Goal: Task Accomplishment & Management: Use online tool/utility

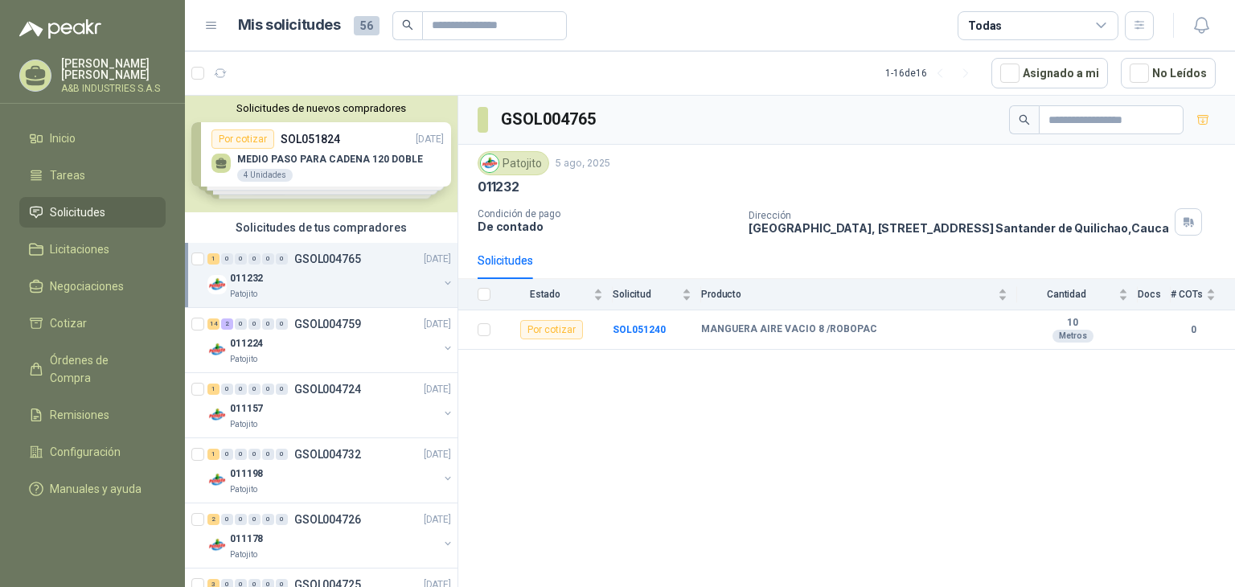
drag, startPoint x: 289, startPoint y: 137, endPoint x: 256, endPoint y: 133, distance: 34.0
click at [289, 137] on div "Solicitudes de nuevos compradores Por cotizar SOL051824 [DATE] MEDIO PASO PARA …" at bounding box center [321, 154] width 273 height 117
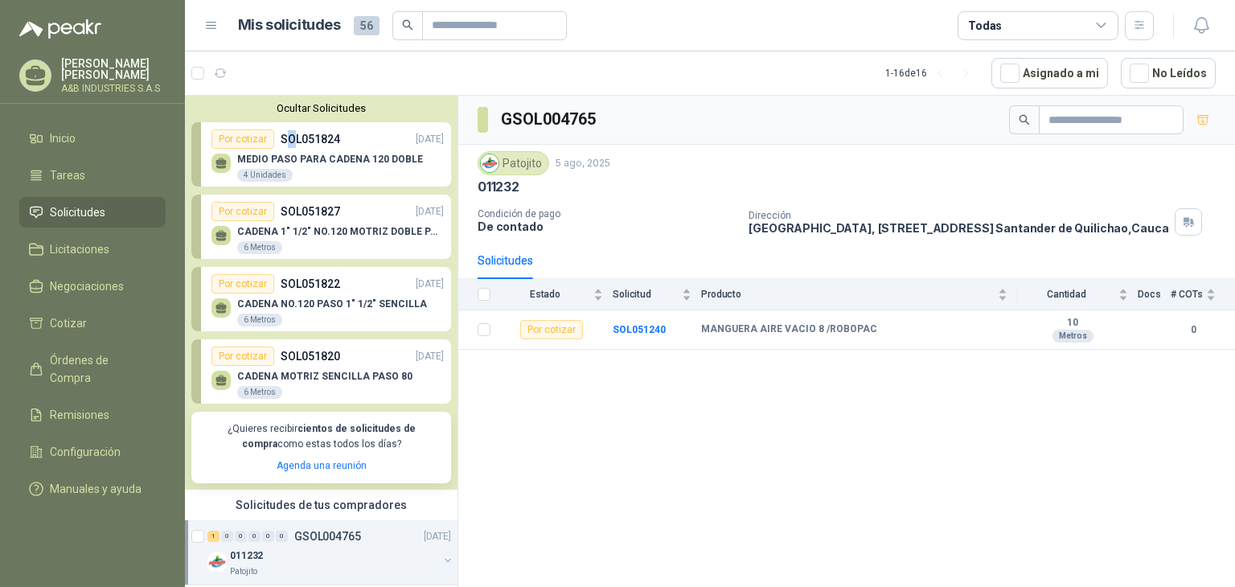
click at [402, 152] on div "MEDIO PASO PARA CADENA 120 DOBLE 4 Unidades" at bounding box center [327, 166] width 232 height 34
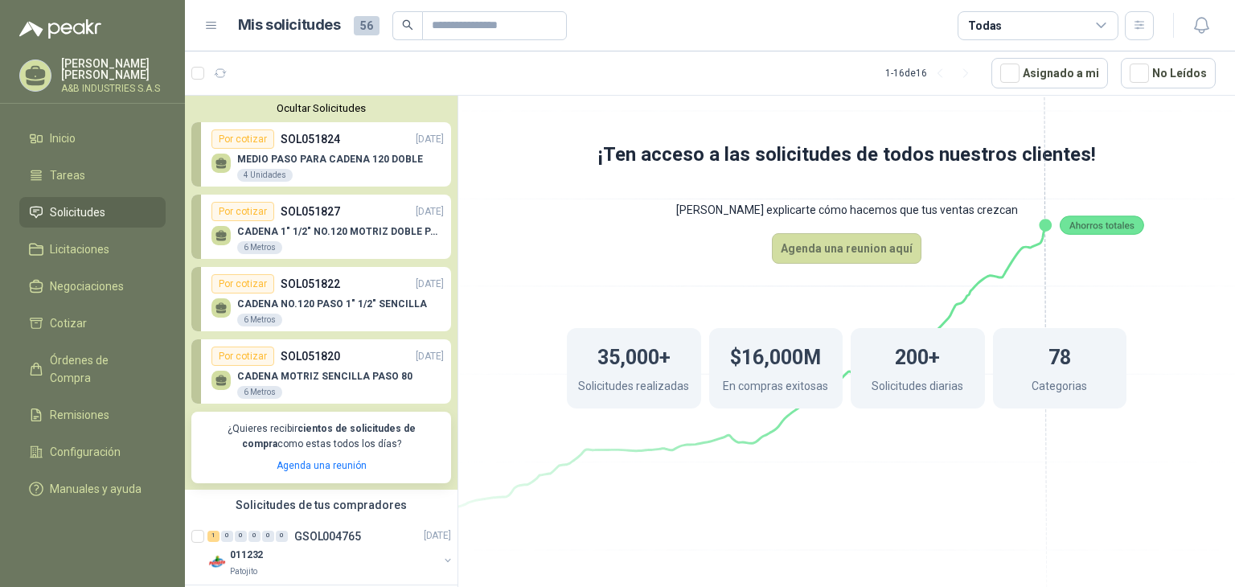
click at [492, 145] on icon at bounding box center [846, 275] width 901 height 760
click at [566, 203] on icon at bounding box center [846, 275] width 901 height 760
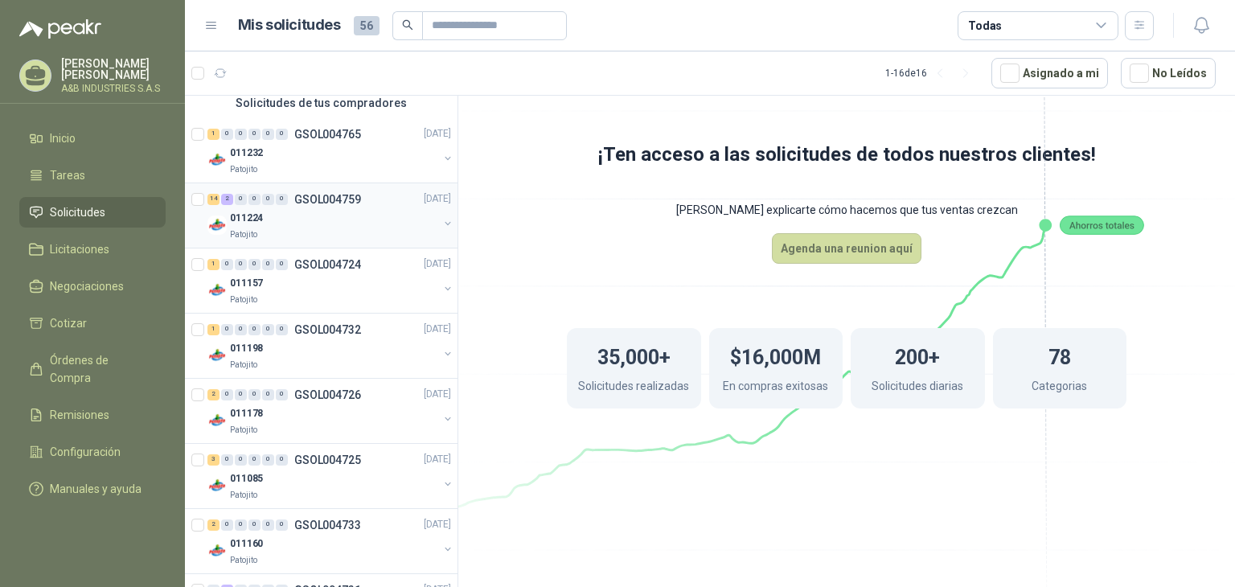
scroll to position [241, 0]
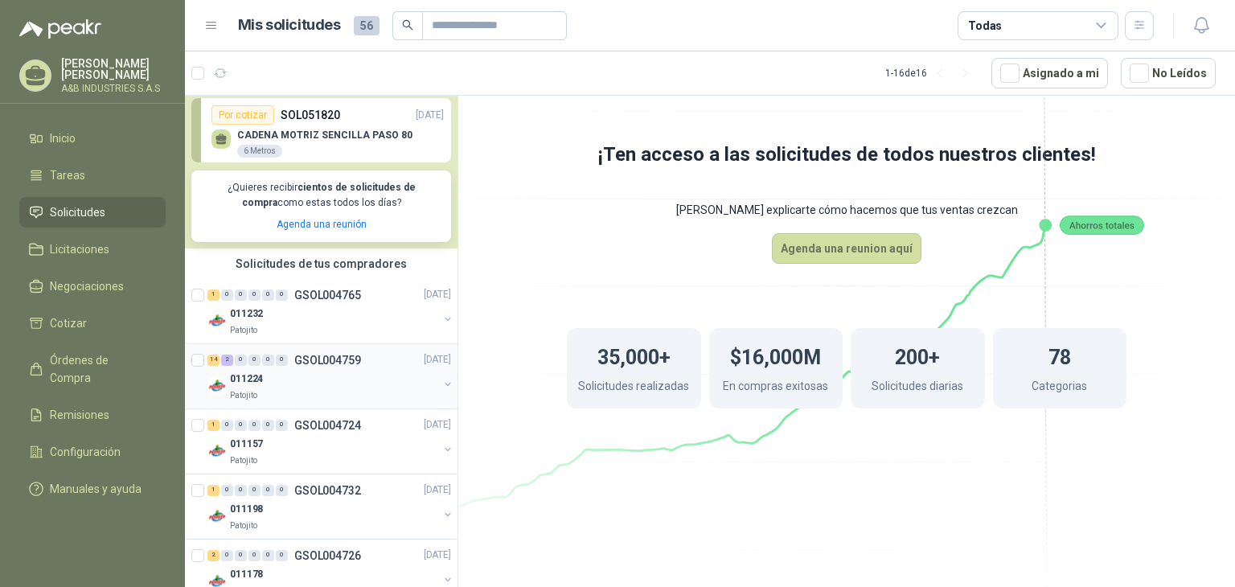
click at [295, 384] on div "011224" at bounding box center [334, 379] width 208 height 19
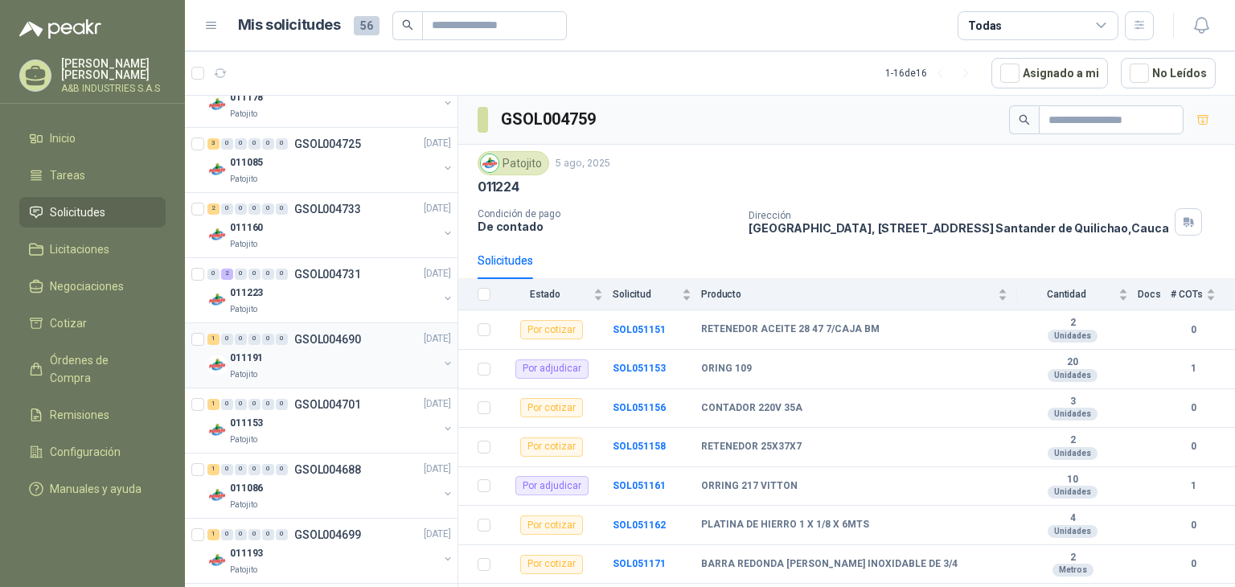
scroll to position [724, 0]
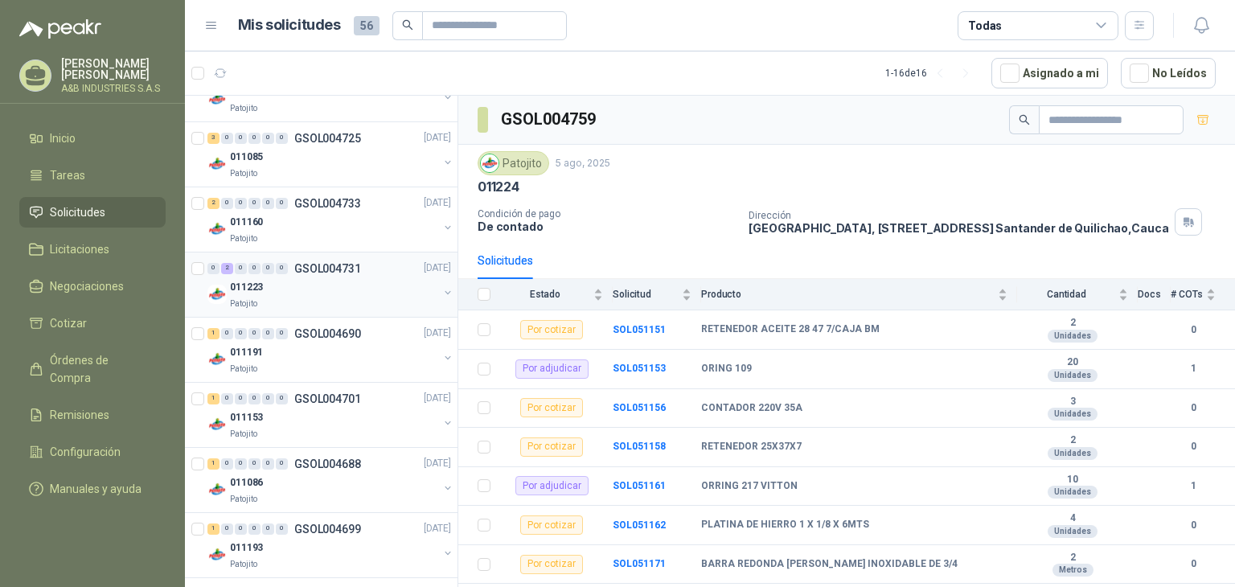
click at [320, 295] on div "011223" at bounding box center [334, 287] width 208 height 19
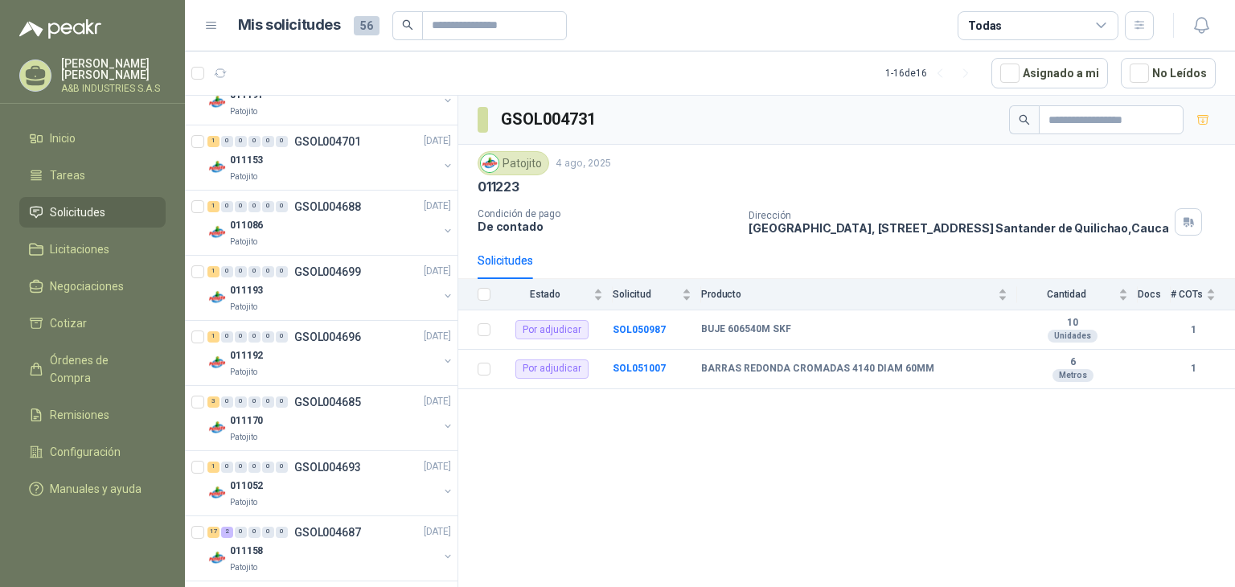
scroll to position [991, 0]
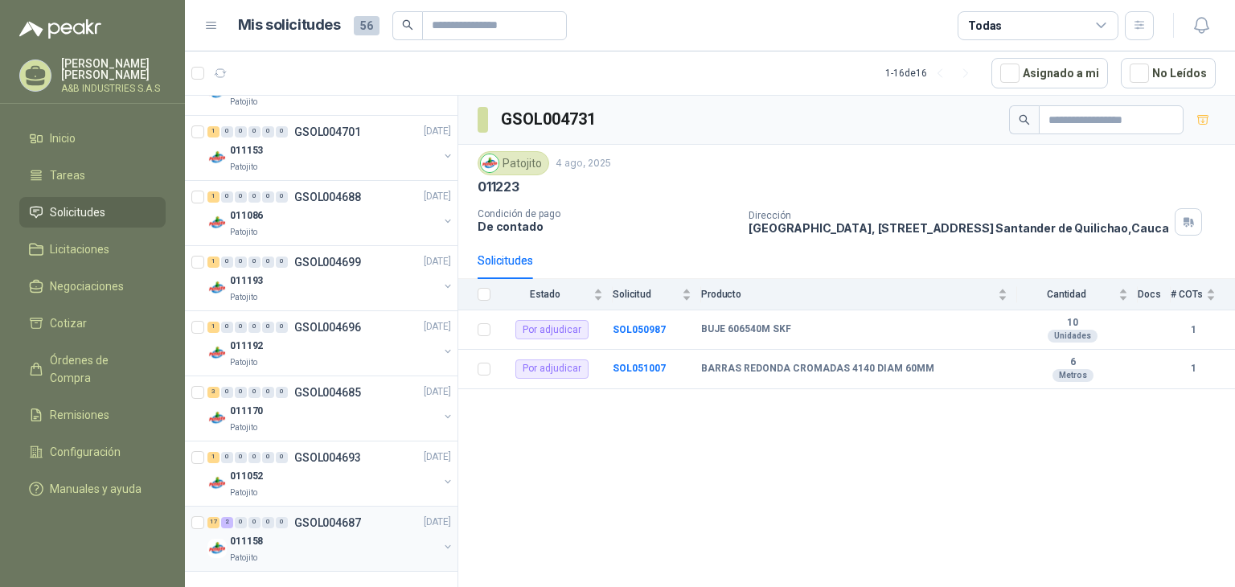
click at [335, 523] on p "GSOL004687" at bounding box center [327, 522] width 67 height 11
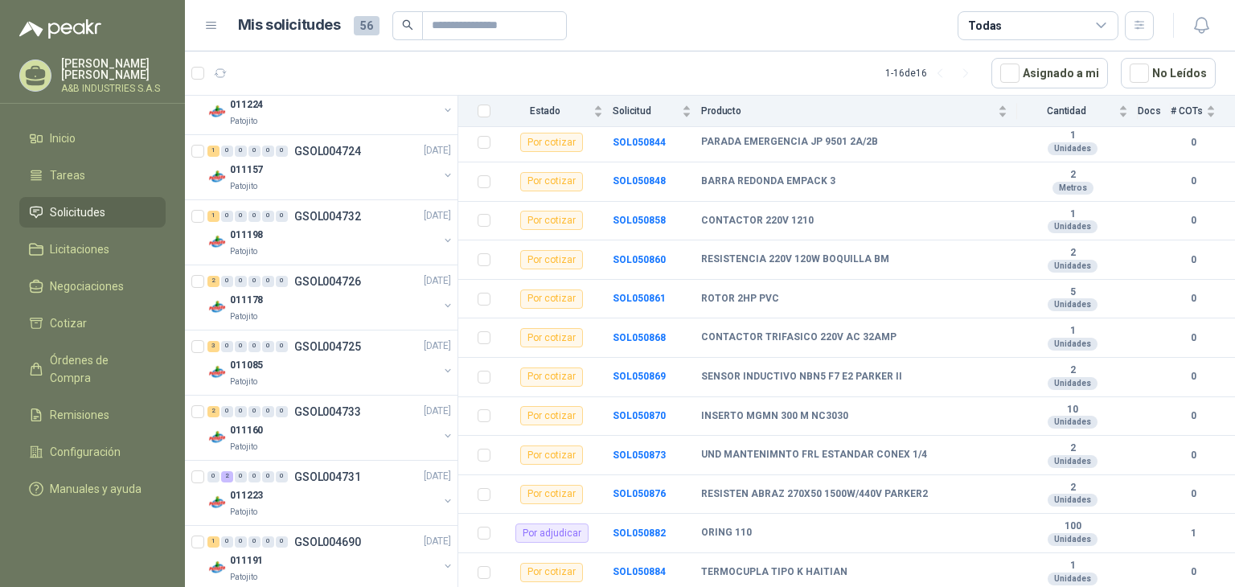
scroll to position [508, 0]
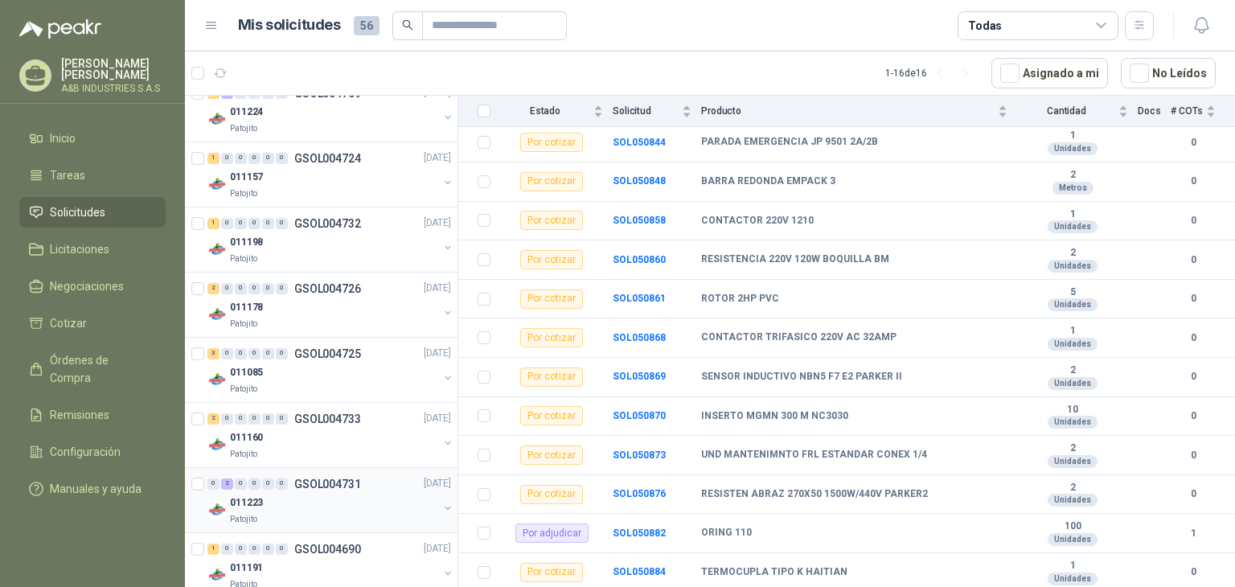
click at [321, 499] on div "011223" at bounding box center [334, 503] width 208 height 19
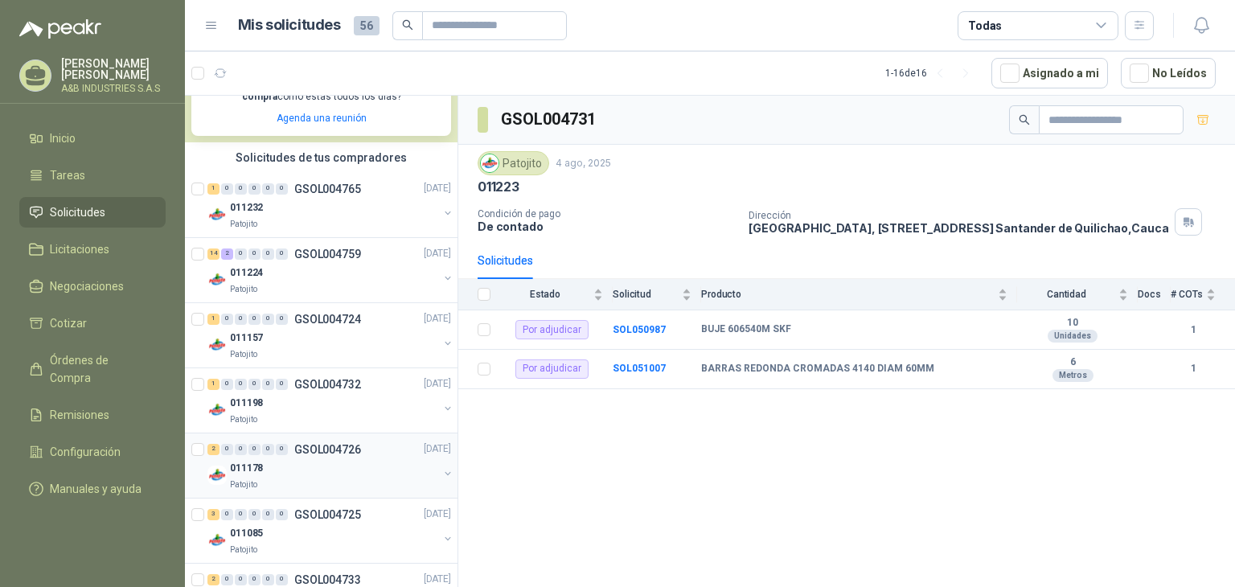
scroll to position [267, 0]
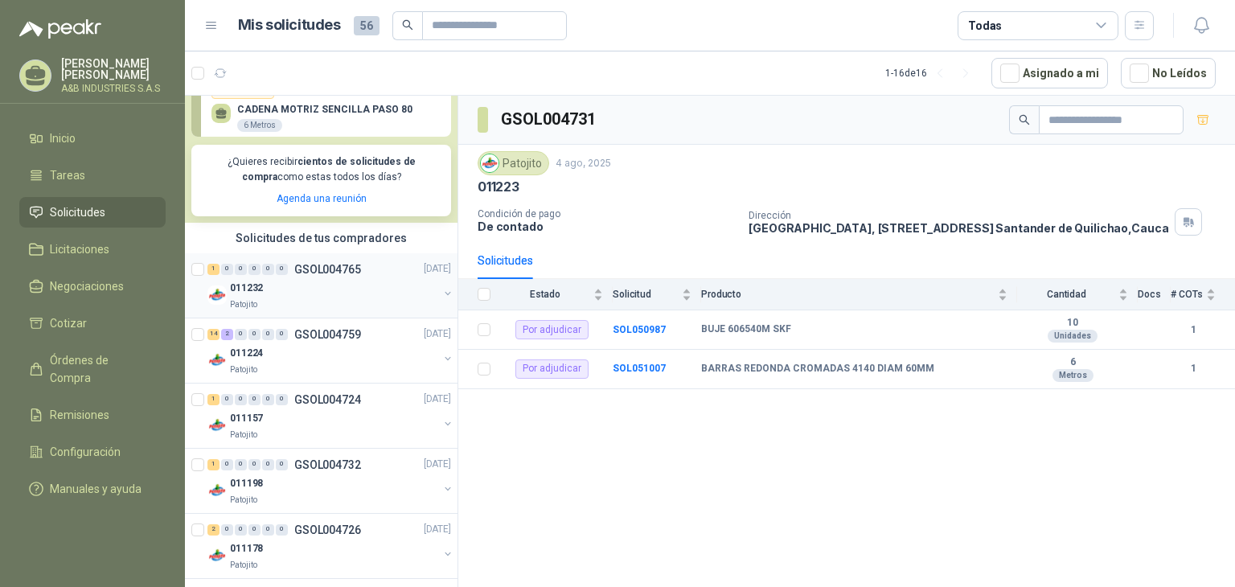
click at [334, 306] on div "Patojito" at bounding box center [334, 304] width 208 height 13
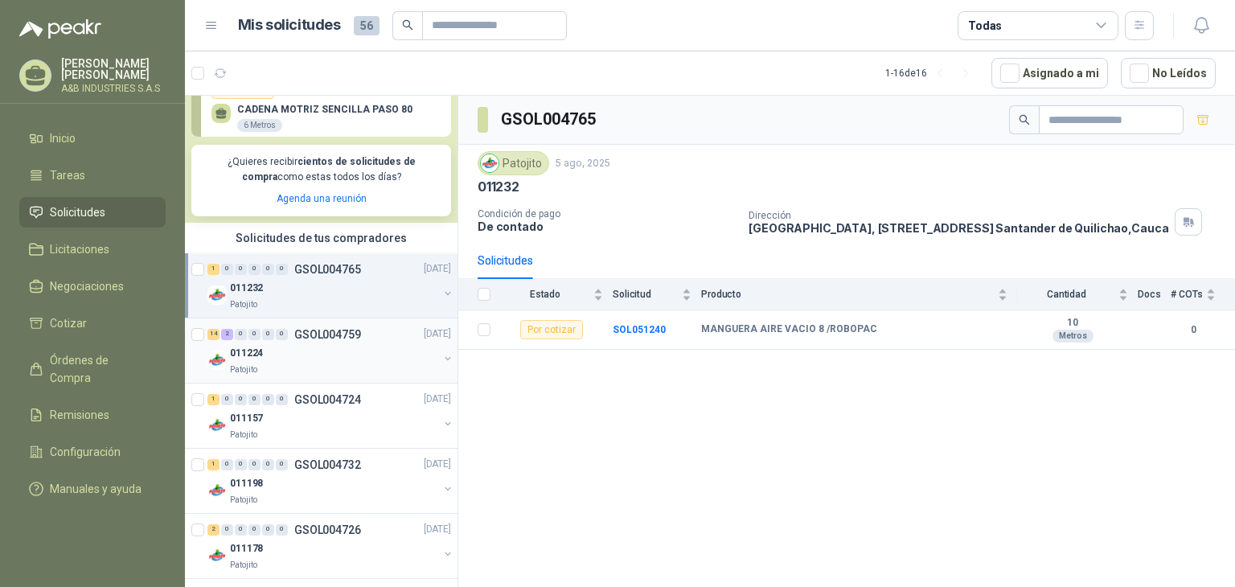
click at [318, 364] on div "Patojito" at bounding box center [334, 369] width 208 height 13
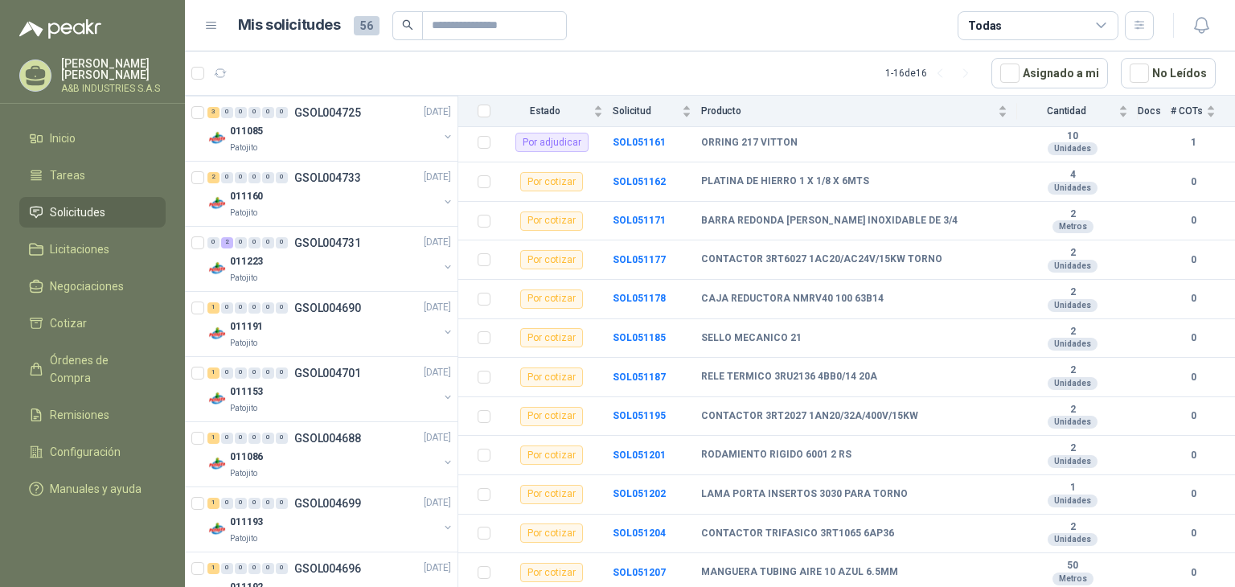
scroll to position [991, 0]
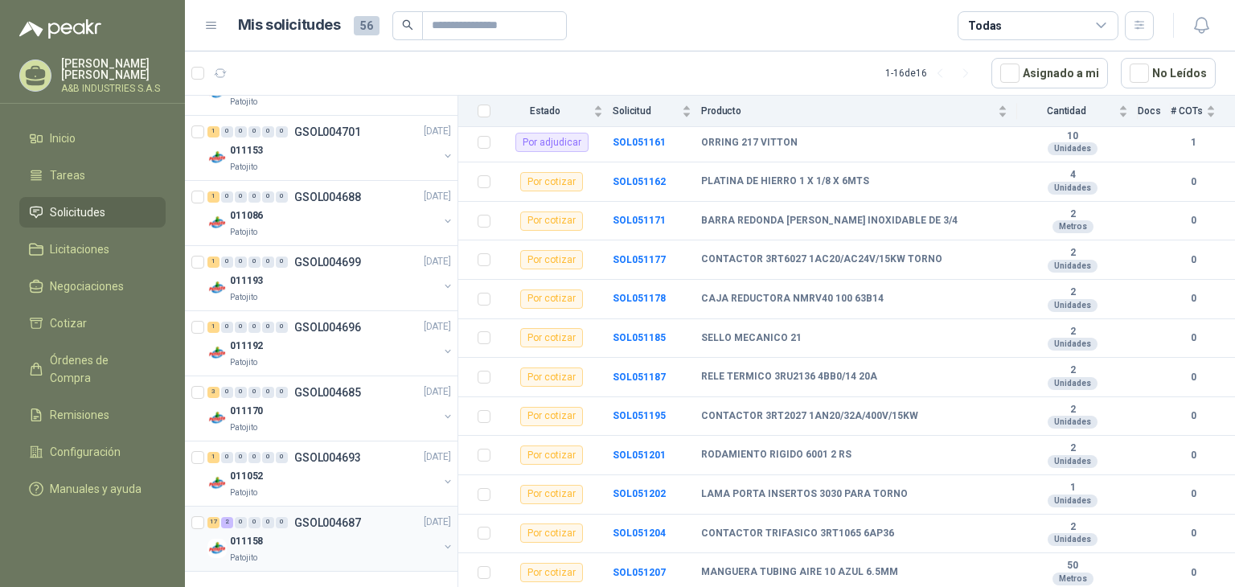
click at [341, 533] on div "011158" at bounding box center [334, 541] width 208 height 19
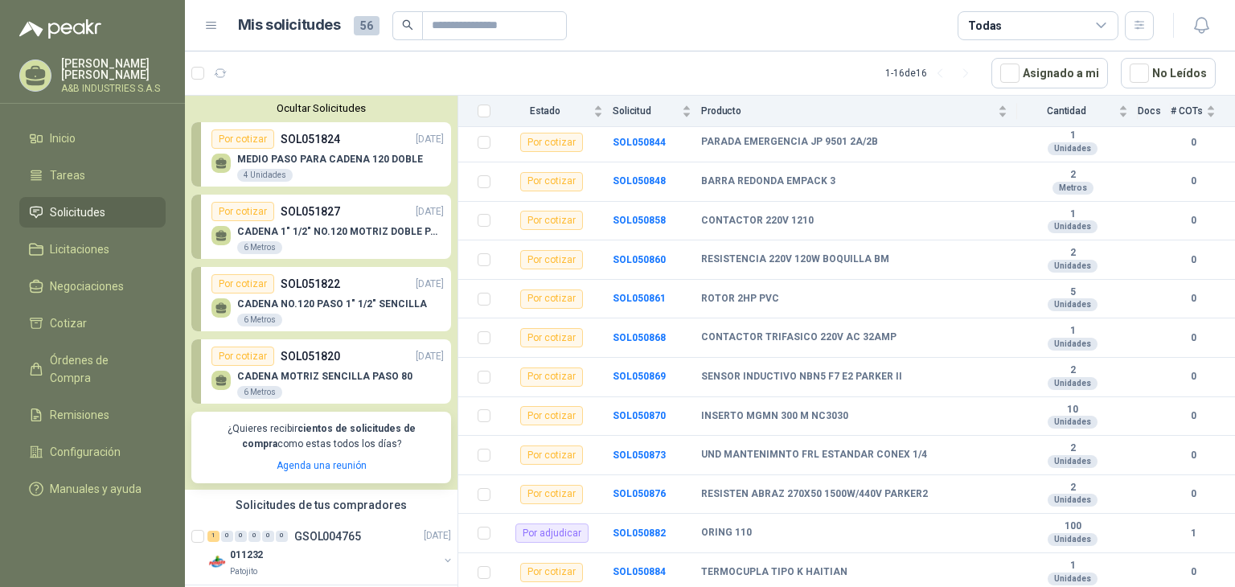
scroll to position [402, 0]
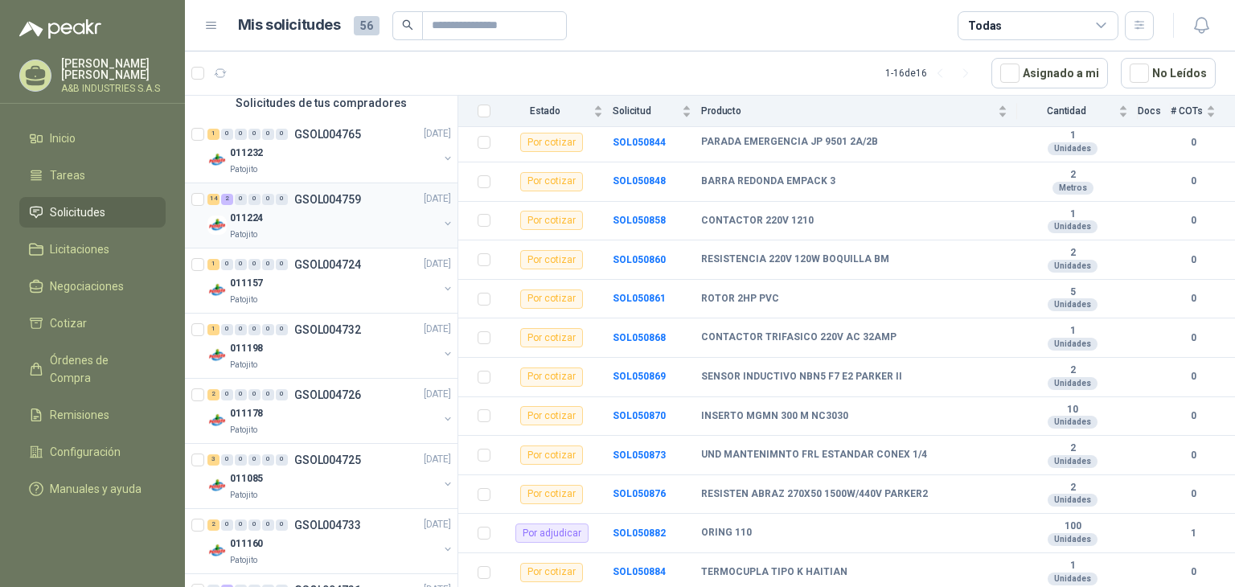
click at [270, 220] on div "011224" at bounding box center [334, 218] width 208 height 19
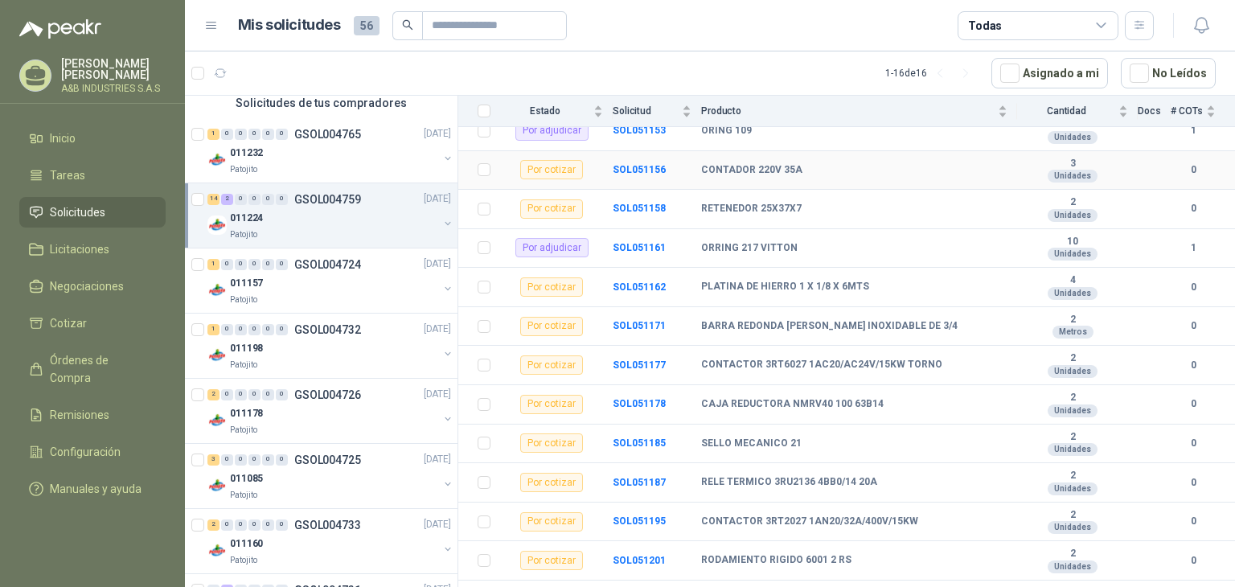
scroll to position [241, 0]
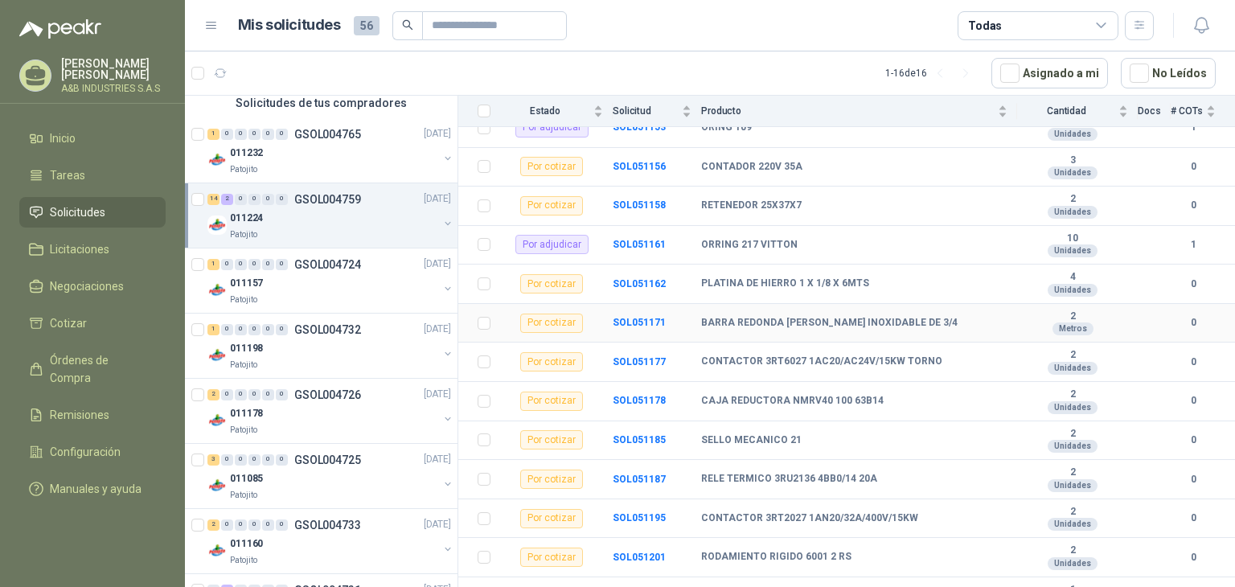
click at [771, 339] on td "BARRA REDONDA [PERSON_NAME] INOXIDABLE DE 3/4" at bounding box center [859, 323] width 316 height 39
click at [633, 339] on td "SOL051171" at bounding box center [657, 323] width 88 height 39
click at [636, 327] on b "SOL051171" at bounding box center [639, 322] width 53 height 11
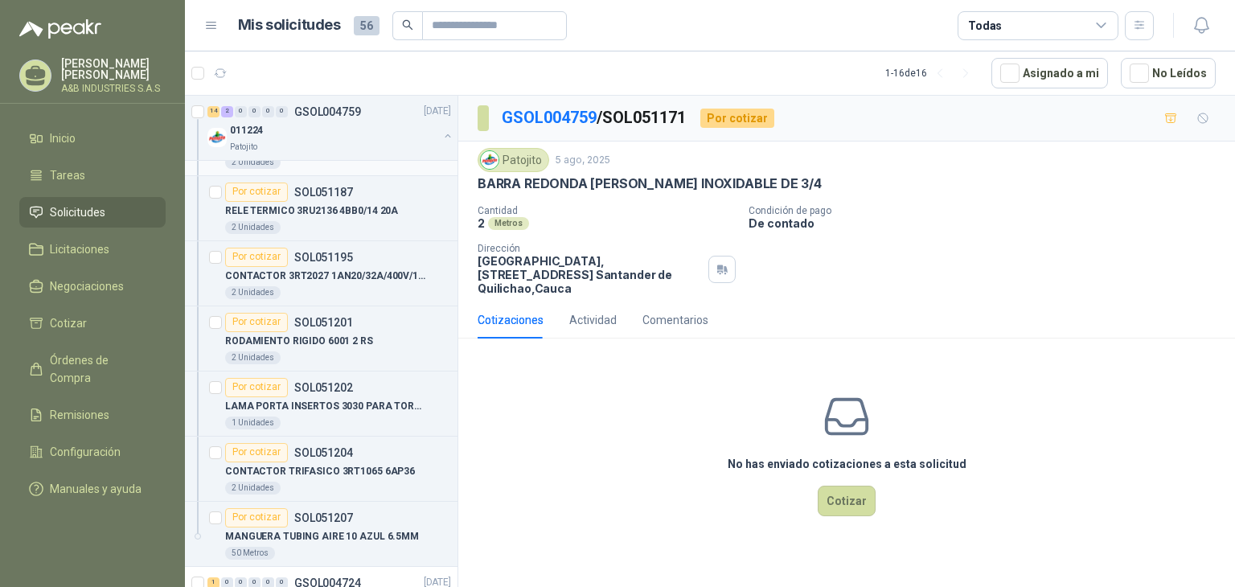
scroll to position [1045, 0]
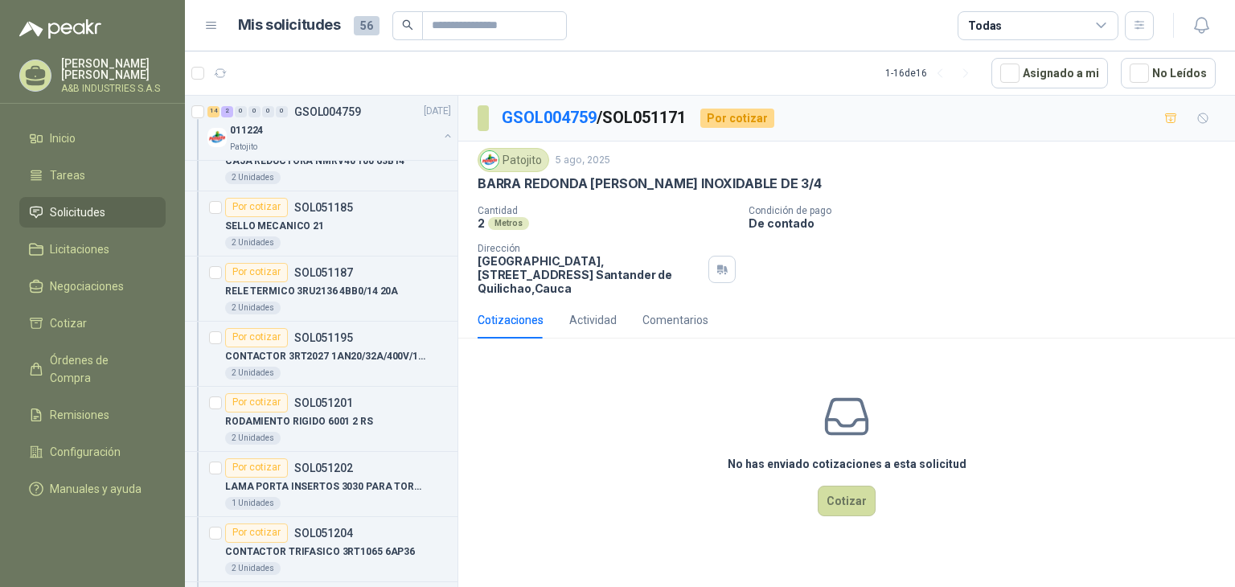
click at [581, 166] on p "5 ago, 2025" at bounding box center [583, 160] width 55 height 15
click at [579, 177] on p "BARRA REDONDA [PERSON_NAME] INOXIDABLE DE 3/4" at bounding box center [650, 183] width 344 height 17
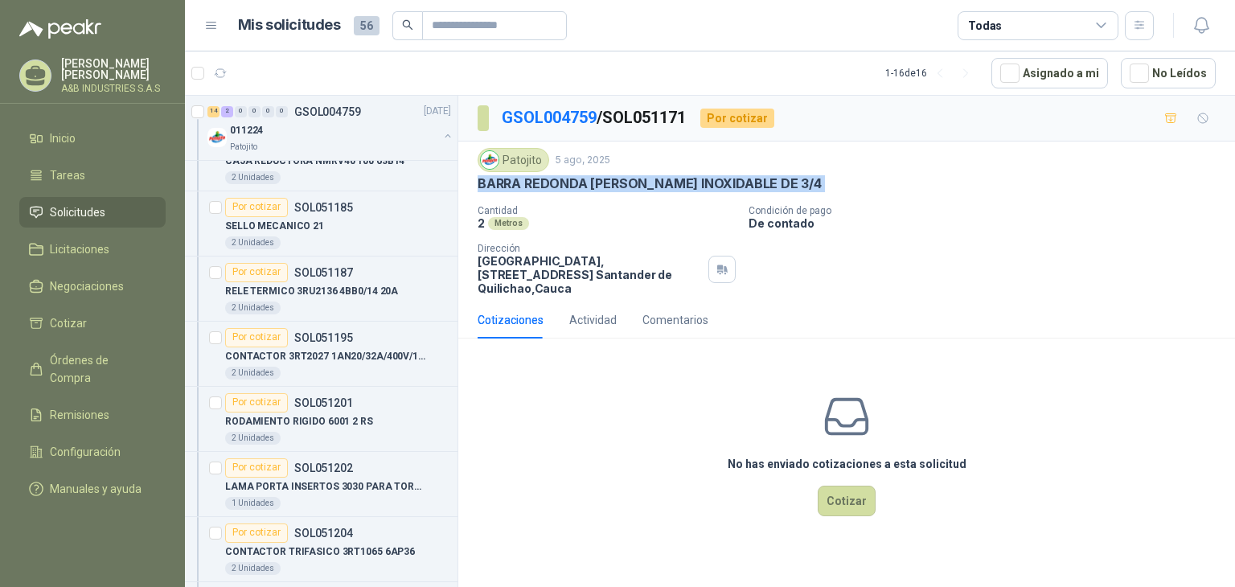
click at [579, 177] on p "BARRA REDONDA [PERSON_NAME] INOXIDABLE DE 3/4" at bounding box center [650, 183] width 344 height 17
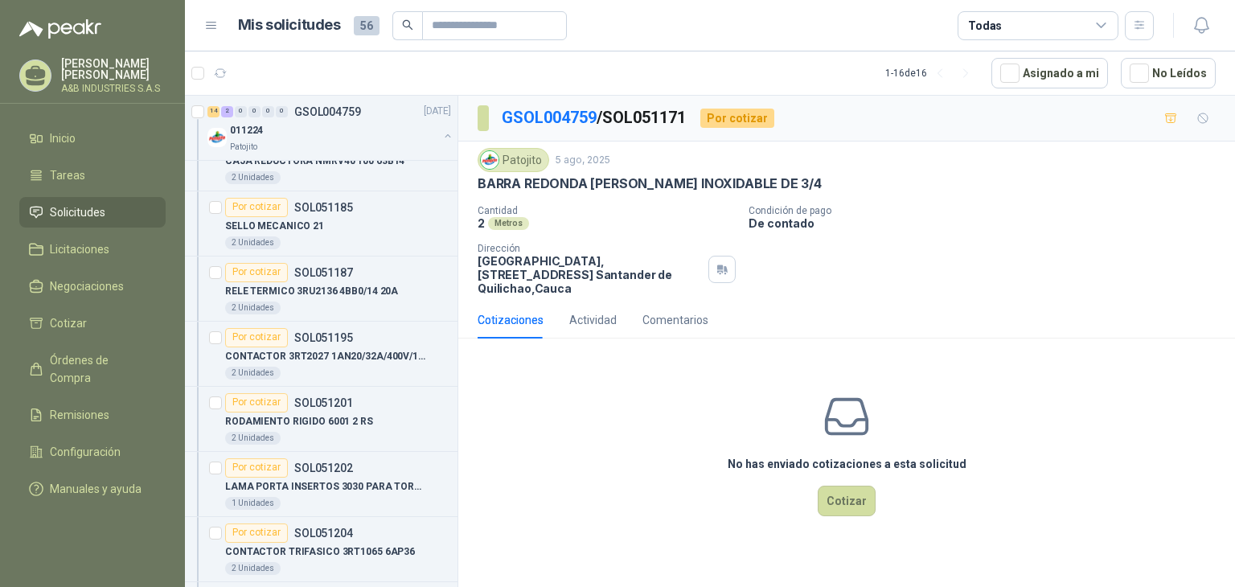
drag, startPoint x: 579, startPoint y: 176, endPoint x: 548, endPoint y: 205, distance: 42.7
click at [548, 205] on p "Cantidad" at bounding box center [607, 210] width 258 height 11
click at [618, 187] on p "BARRA REDONDA [PERSON_NAME] INOXIDABLE DE 3/4" at bounding box center [650, 183] width 344 height 17
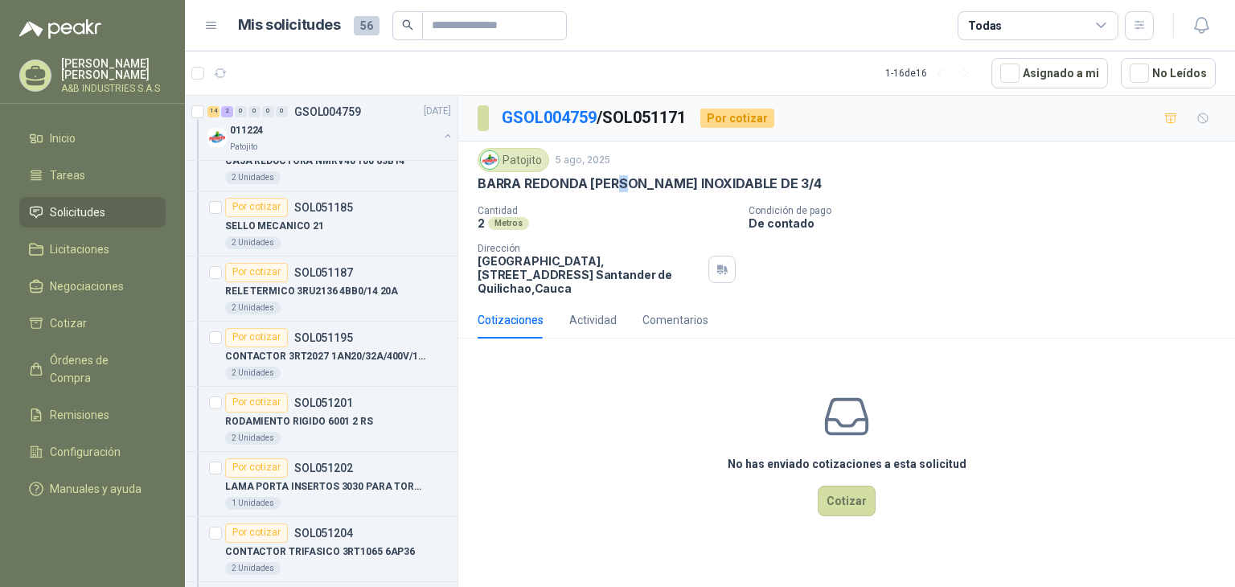
click at [618, 187] on p "BARRA REDONDA [PERSON_NAME] INOXIDABLE DE 3/4" at bounding box center [650, 183] width 344 height 17
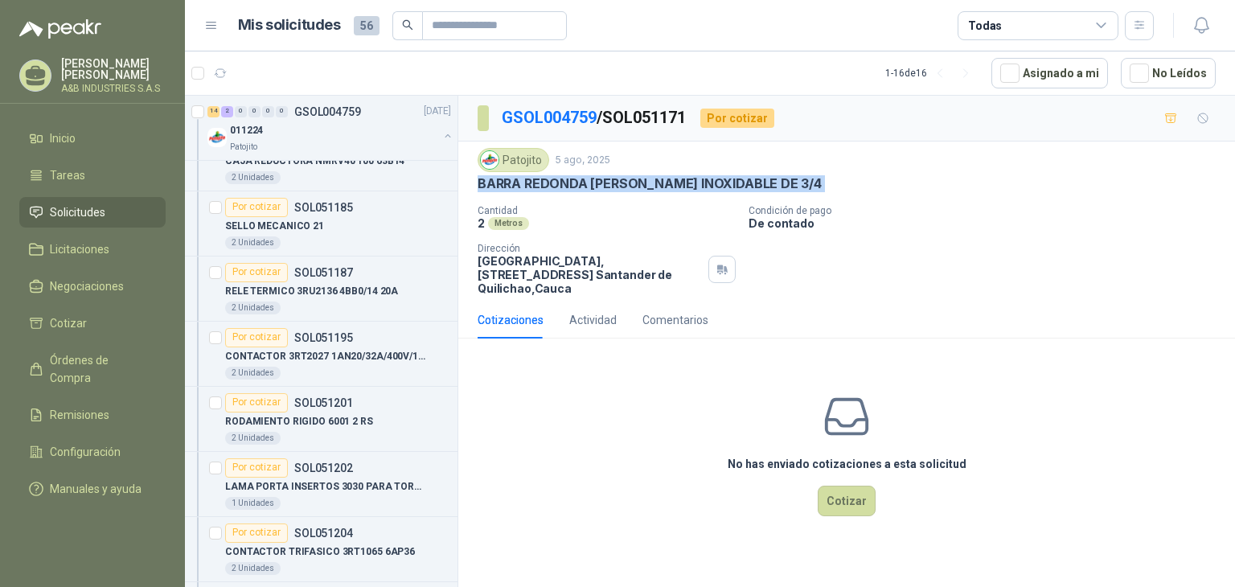
click at [618, 187] on p "BARRA REDONDA [PERSON_NAME] INOXIDABLE DE 3/4" at bounding box center [650, 183] width 344 height 17
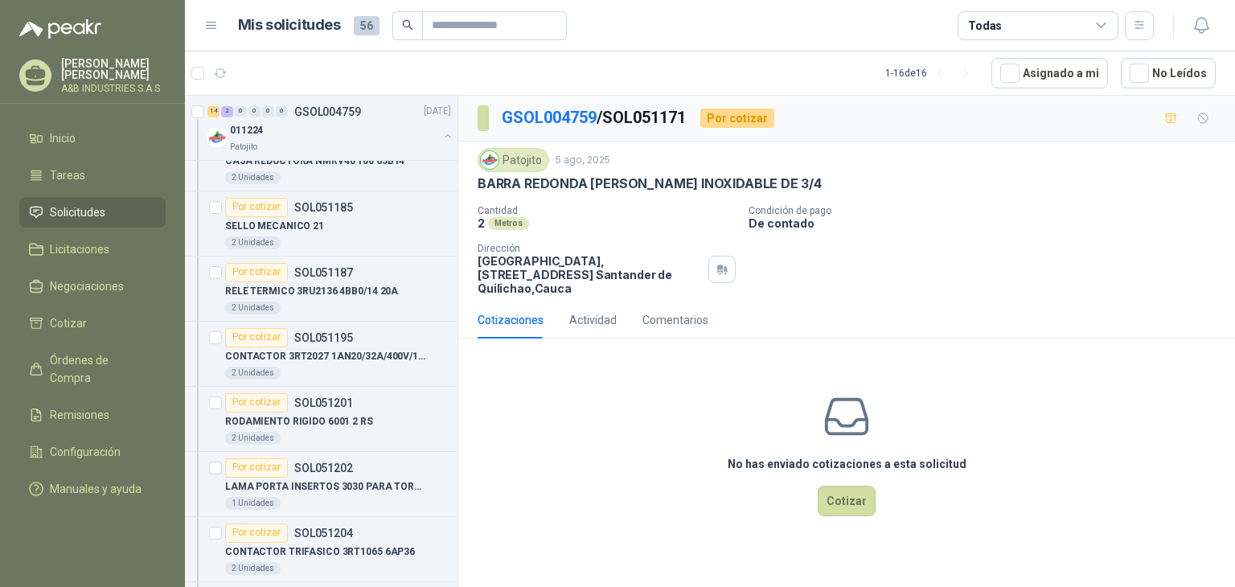
click at [798, 290] on div "Cantidad 2 Metros Condición de pago De contado Dirección Parque Industrial el P…" at bounding box center [847, 250] width 738 height 90
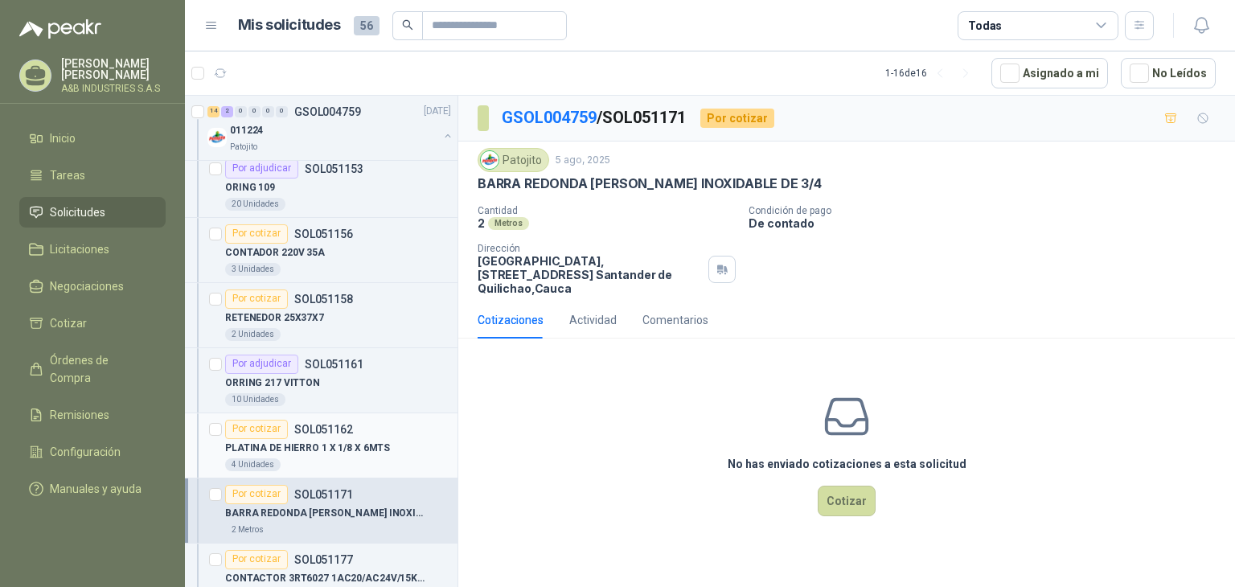
scroll to position [563, 0]
click at [366, 319] on div "RETENEDOR 25X37X7" at bounding box center [338, 318] width 226 height 19
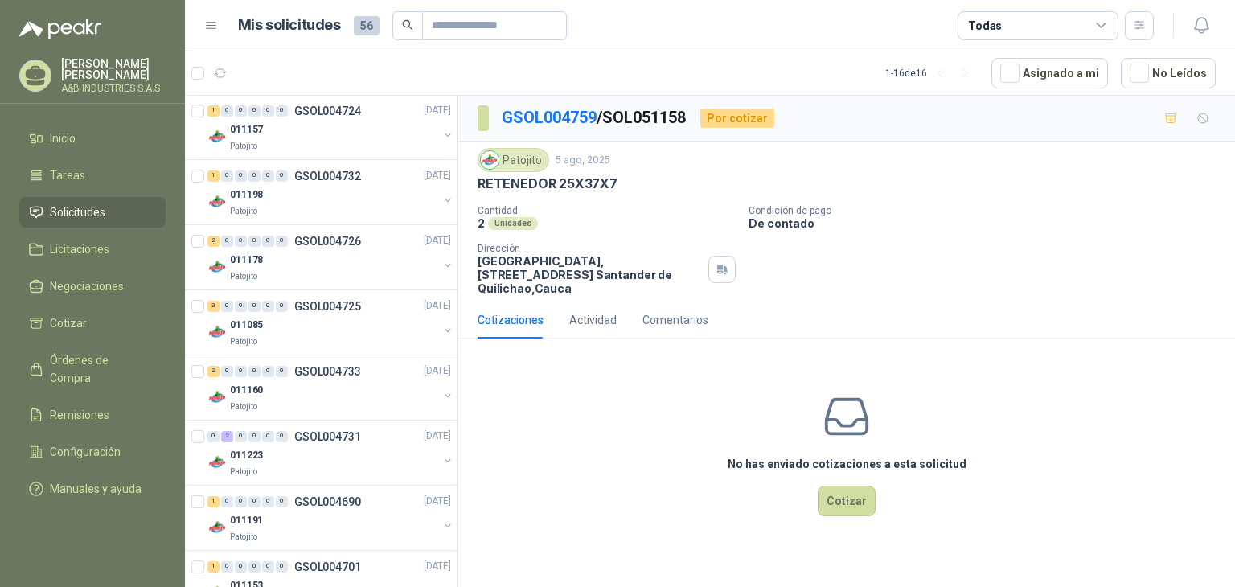
scroll to position [1608, 0]
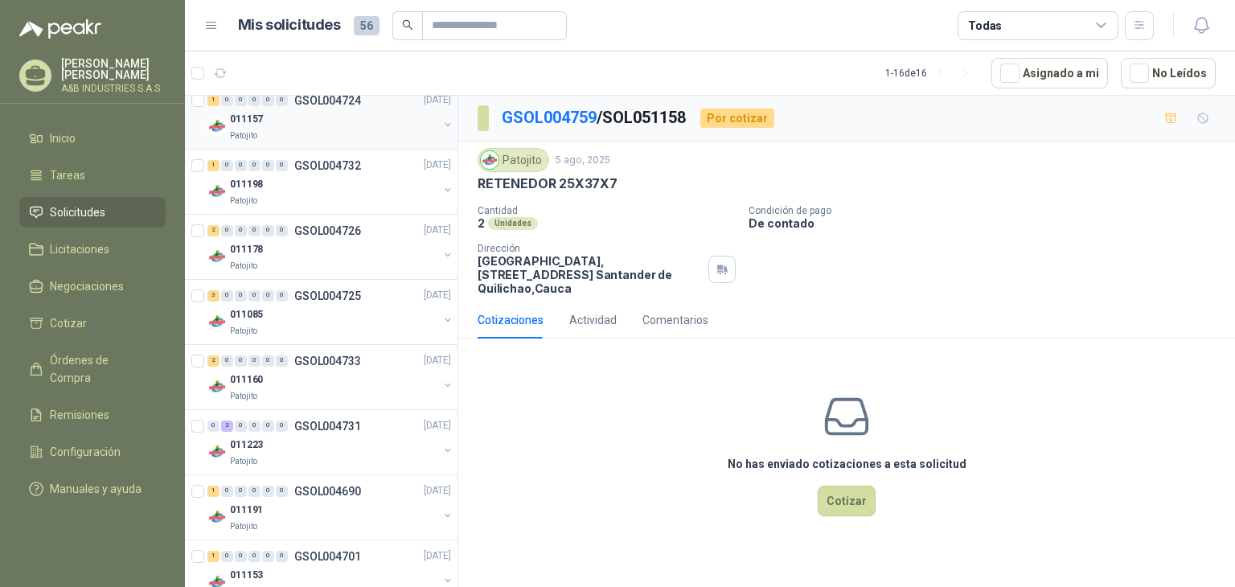
click at [356, 123] on div "011157" at bounding box center [334, 119] width 208 height 19
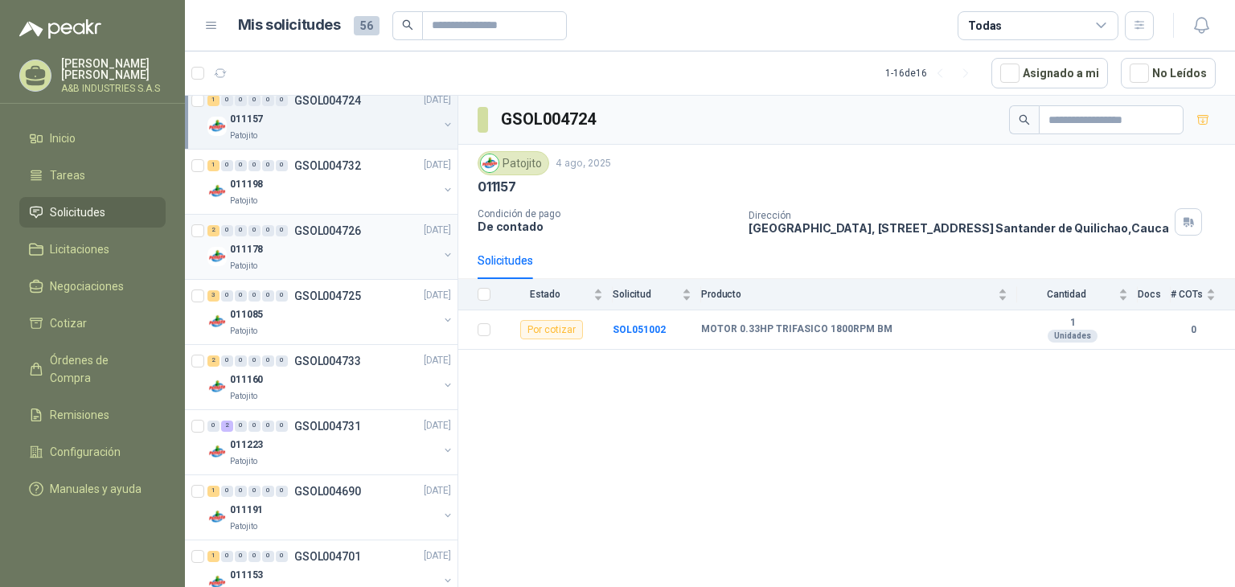
click at [334, 234] on div "2 0 0 0 0 0 GSOL004726 [DATE]" at bounding box center [330, 230] width 247 height 19
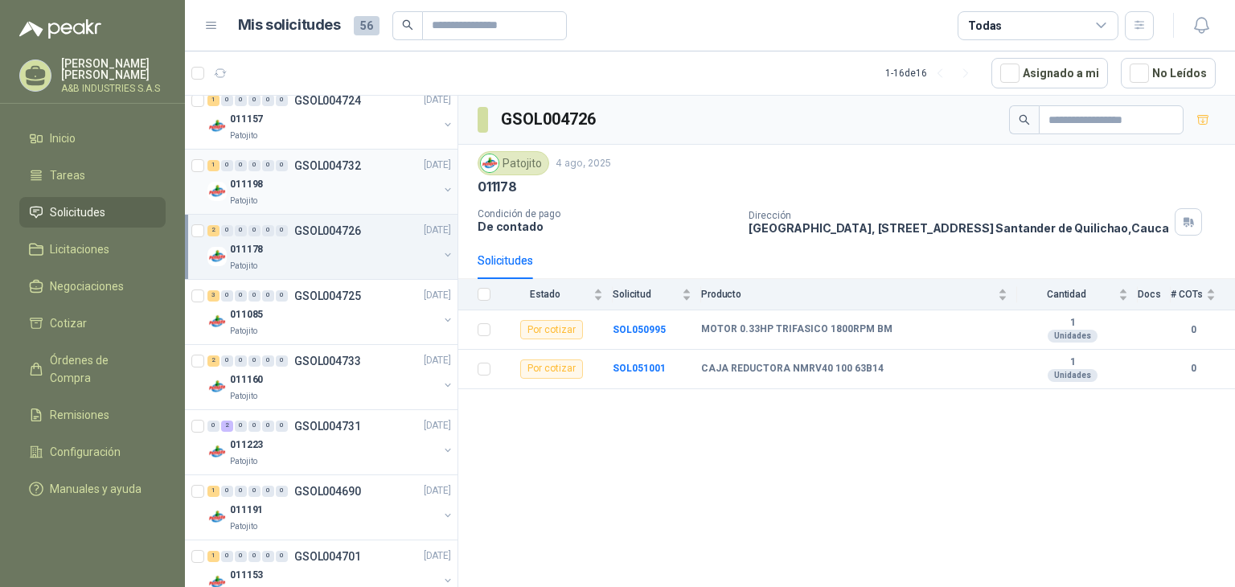
click at [335, 195] on div "Patojito" at bounding box center [334, 201] width 208 height 13
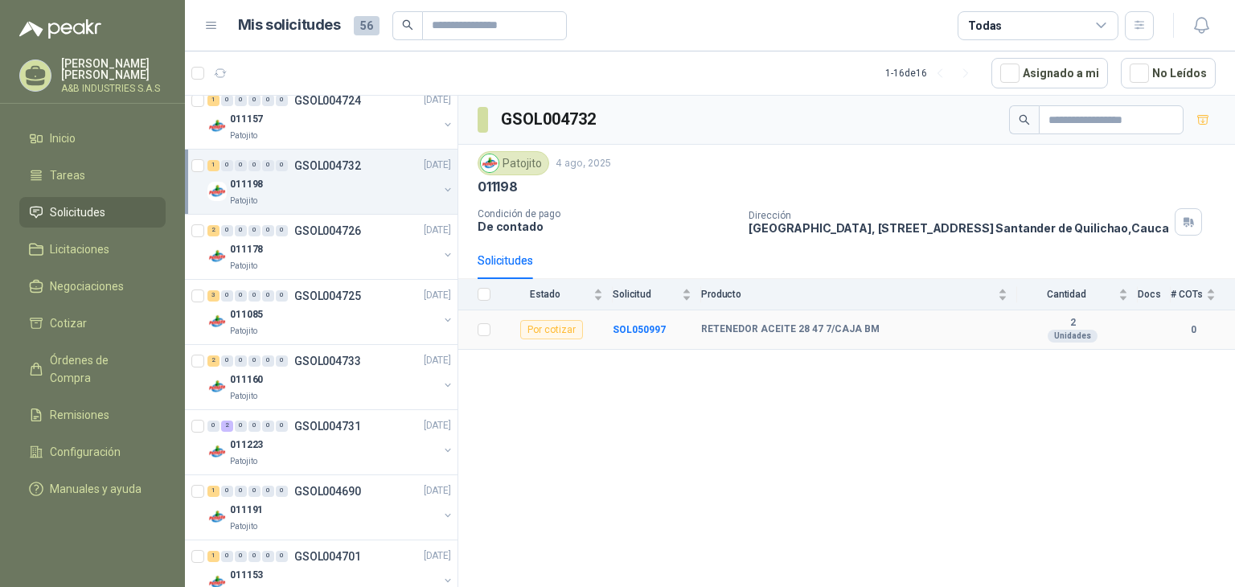
click at [786, 324] on b "RETENEDOR ACEITE 28 47 7/CAJA BM" at bounding box center [790, 329] width 179 height 13
copy b "RETENEDOR ACEITE 28 47 7/CAJA BM"
click at [656, 358] on div "GSOL004732 Patojito [DATE] 011198 Condición de pago De contado Dirección [GEOGR…" at bounding box center [846, 344] width 777 height 497
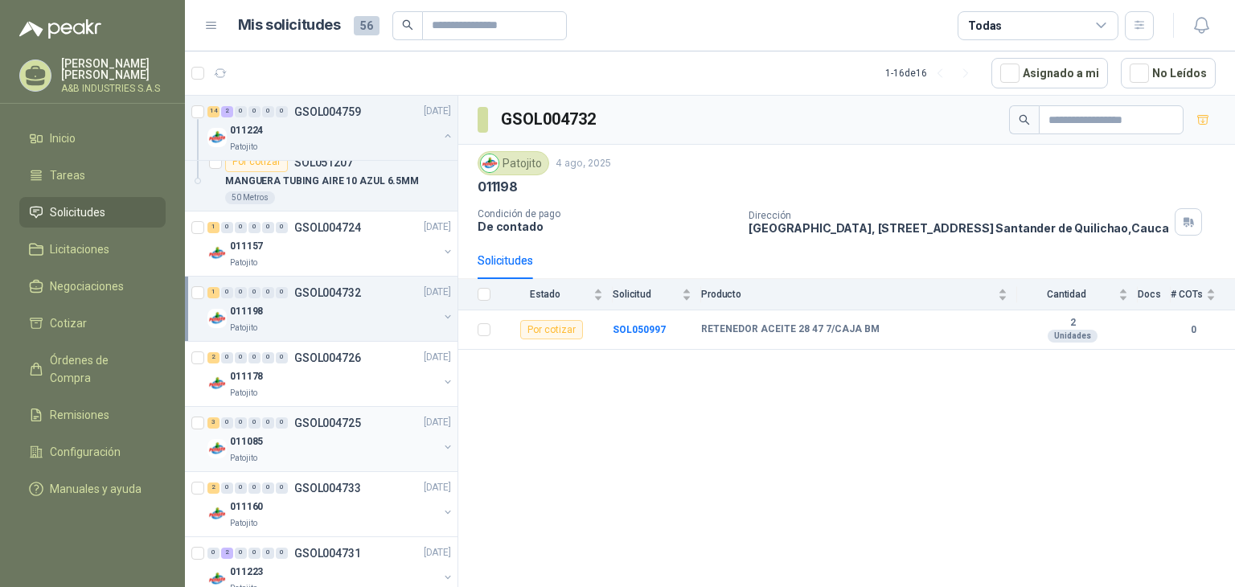
scroll to position [1447, 0]
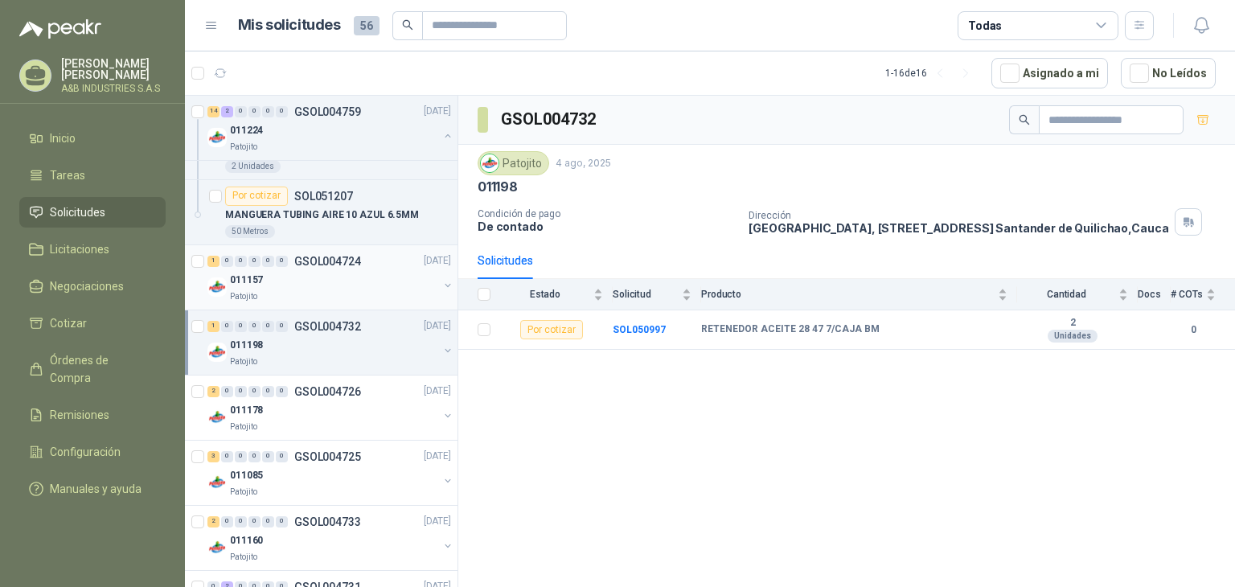
click at [335, 271] on div "011157" at bounding box center [334, 280] width 208 height 19
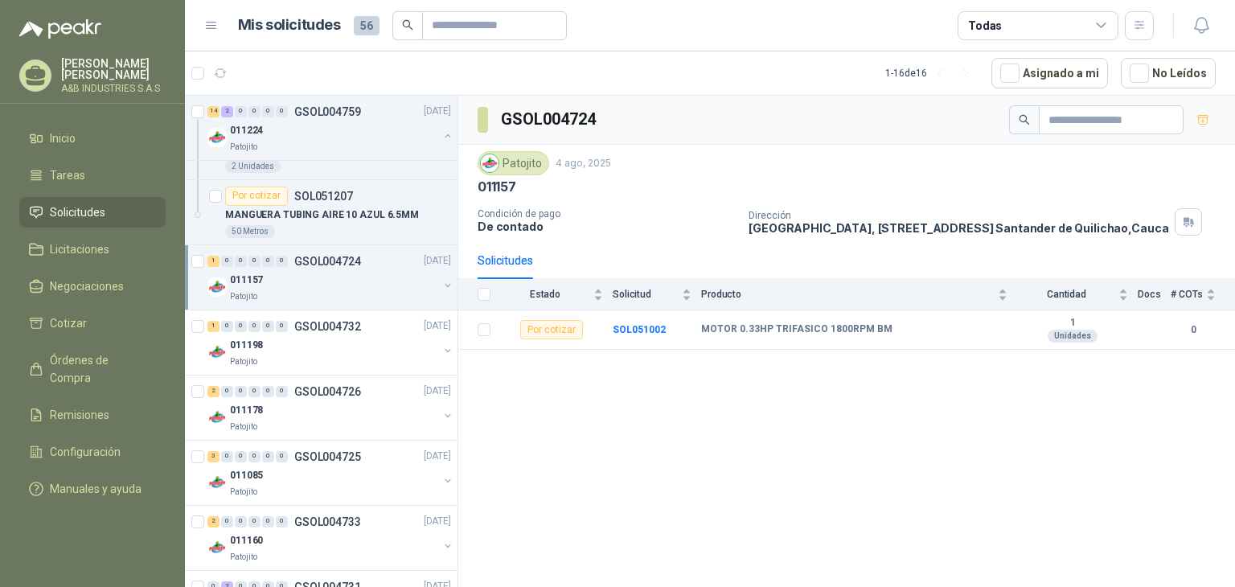
scroll to position [1528, 0]
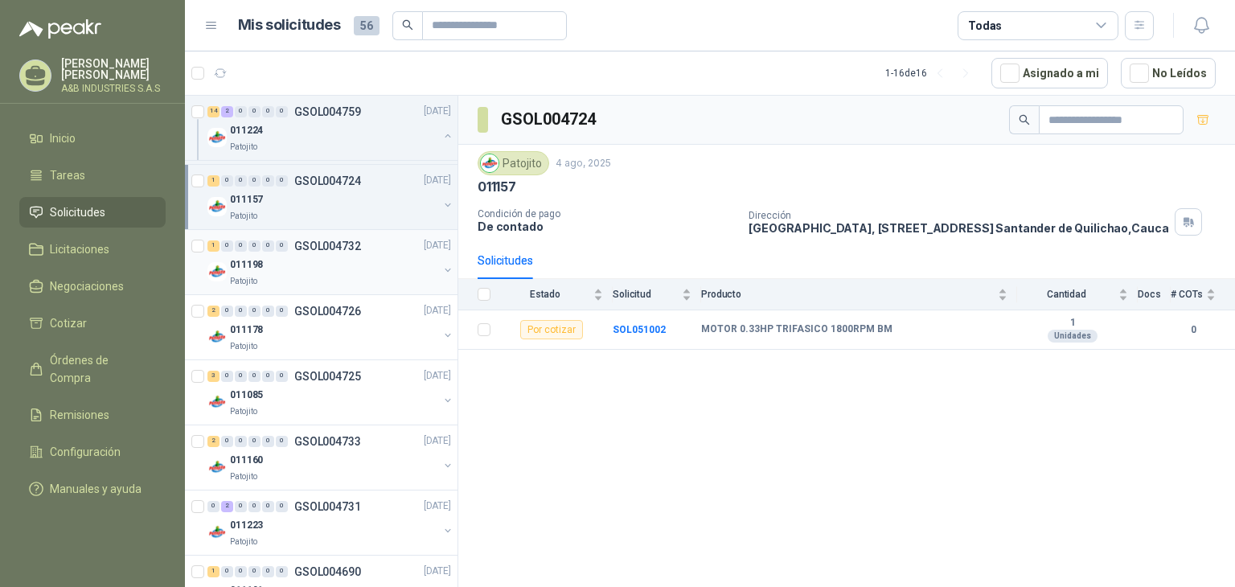
click at [339, 269] on div "011198" at bounding box center [334, 265] width 208 height 19
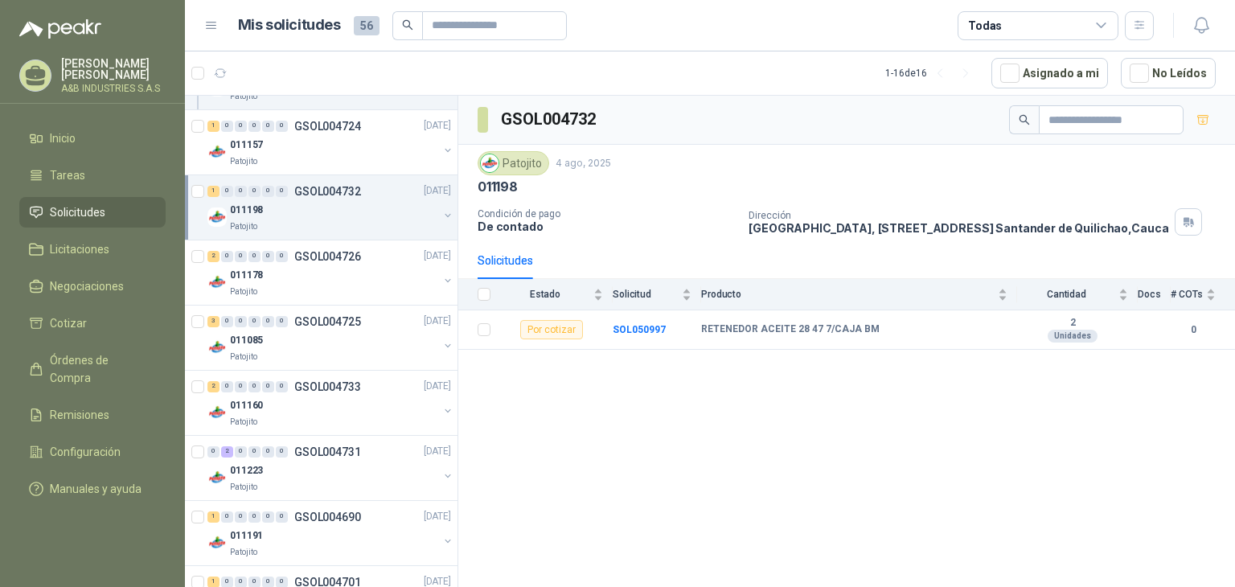
scroll to position [1608, 0]
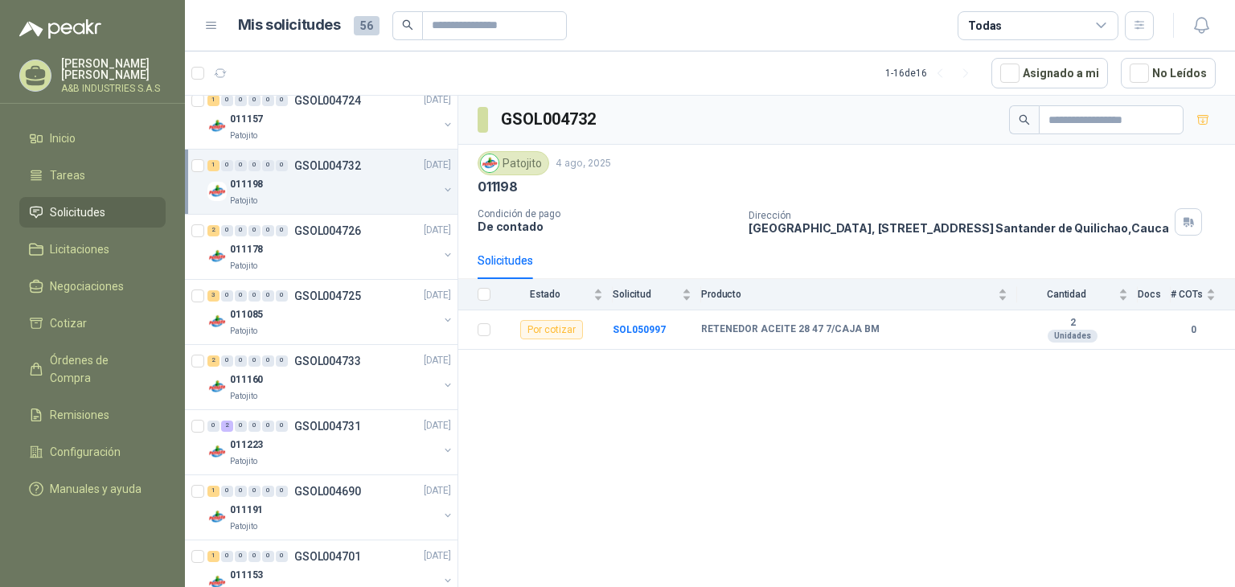
click at [339, 269] on div "2 0 0 0 0 0 GSOL004726 [DATE] 011178 Patojito" at bounding box center [321, 247] width 273 height 65
click at [343, 268] on div "Patojito" at bounding box center [334, 266] width 208 height 13
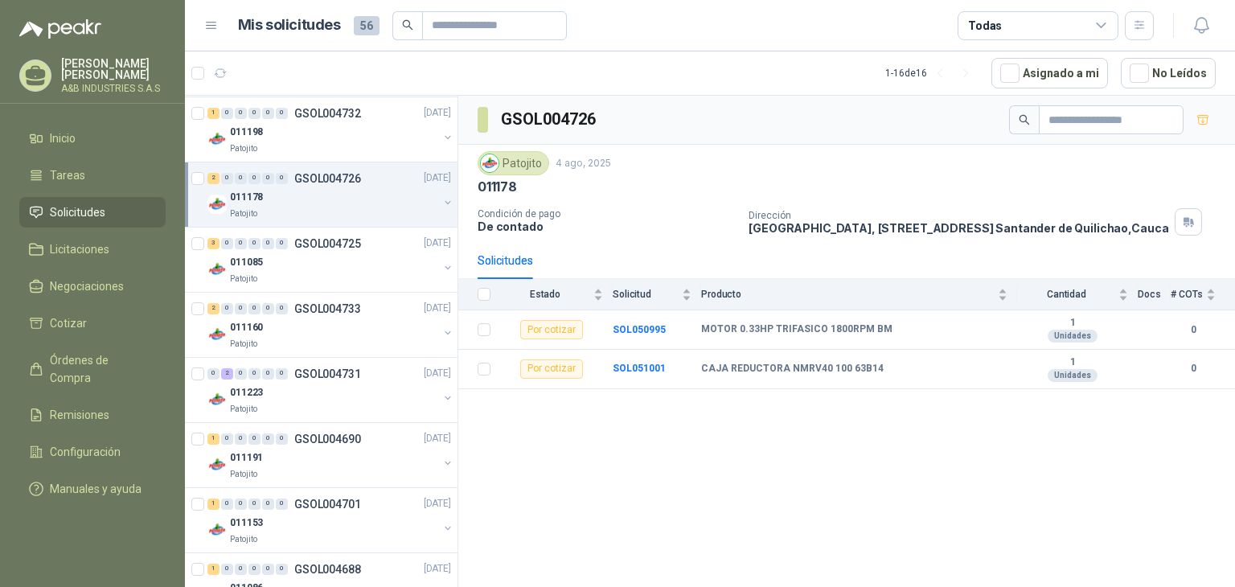
scroll to position [1689, 0]
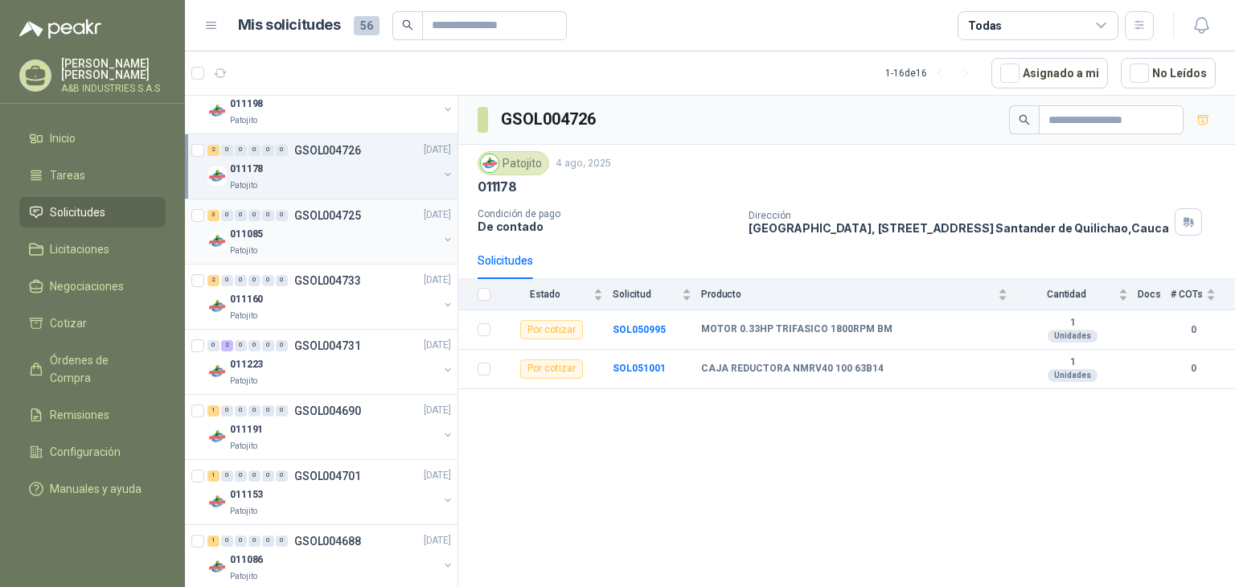
click at [337, 233] on div "011085" at bounding box center [334, 234] width 208 height 19
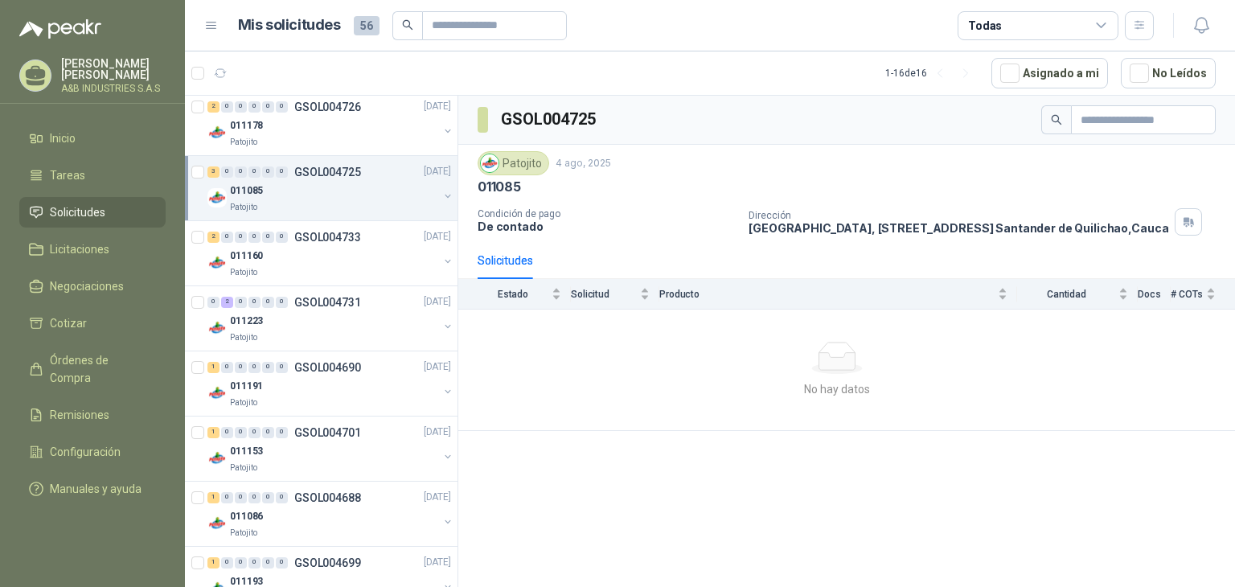
scroll to position [1769, 0]
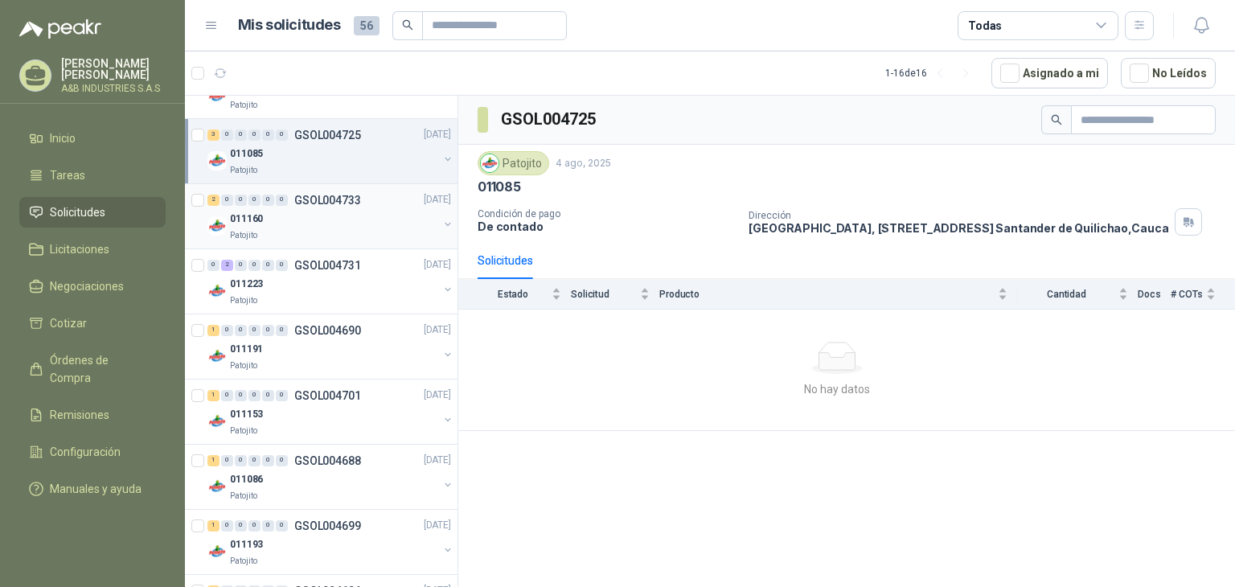
click at [337, 229] on div "Patojito" at bounding box center [334, 235] width 208 height 13
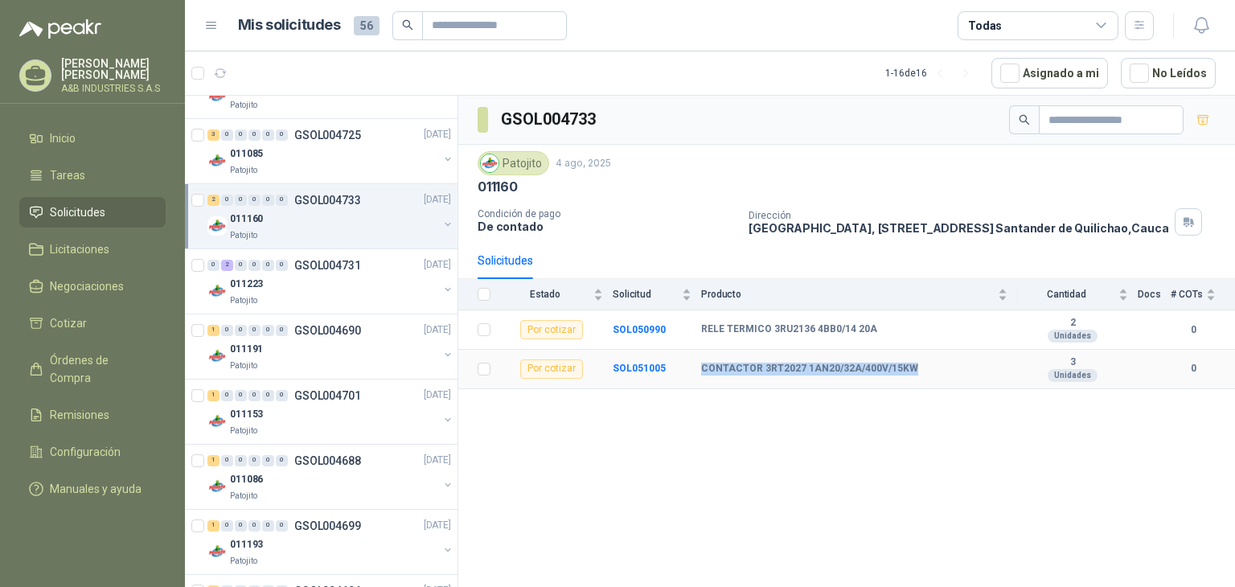
drag, startPoint x: 699, startPoint y: 370, endPoint x: 924, endPoint y: 357, distance: 225.5
click at [924, 357] on tr "Por cotizar SOL051005 CONTACTOR 3RT2027 1AN20/32A/400V/15KW 3 Unidades 0" at bounding box center [846, 369] width 777 height 39
click at [643, 403] on div "GSOL004733 Patojito [DATE] 011160 Condición de pago De contado Dirección [GEOGR…" at bounding box center [846, 344] width 777 height 497
drag, startPoint x: 695, startPoint y: 326, endPoint x: 878, endPoint y: 326, distance: 183.3
click at [878, 326] on tr "Por cotizar SOL050990 RELE TERMICO 3RU2136 4BB0/14 20A 2 Unidades 0" at bounding box center [846, 329] width 777 height 39
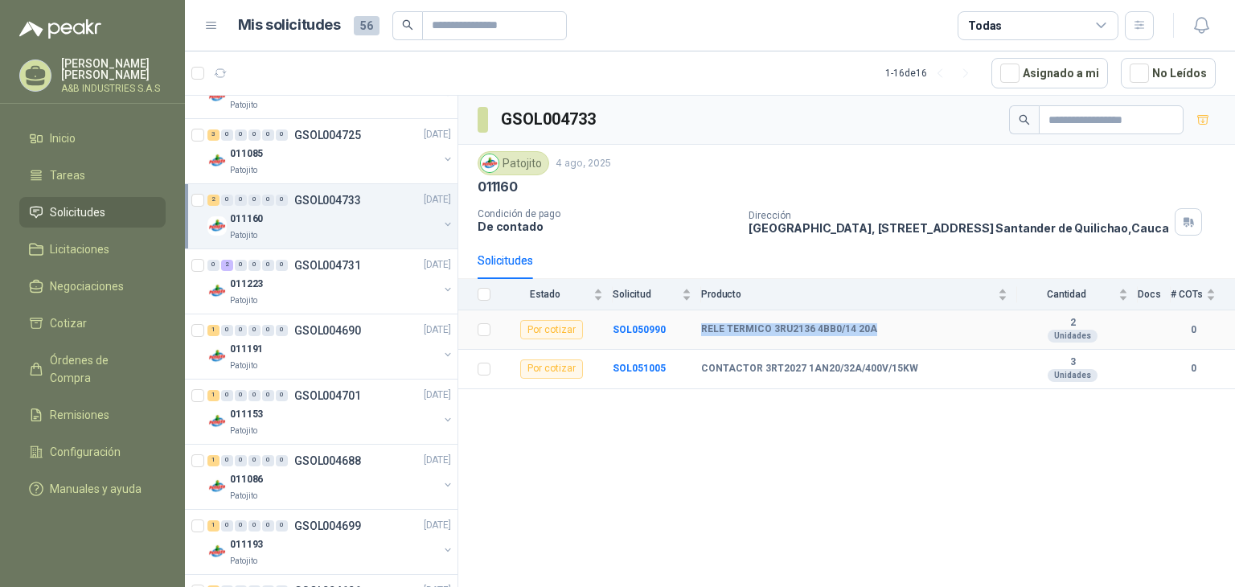
copy tr "RELE TERMICO 3RU2136 4BB0/14 20A"
click at [350, 266] on p "GSOL004731" at bounding box center [327, 265] width 67 height 11
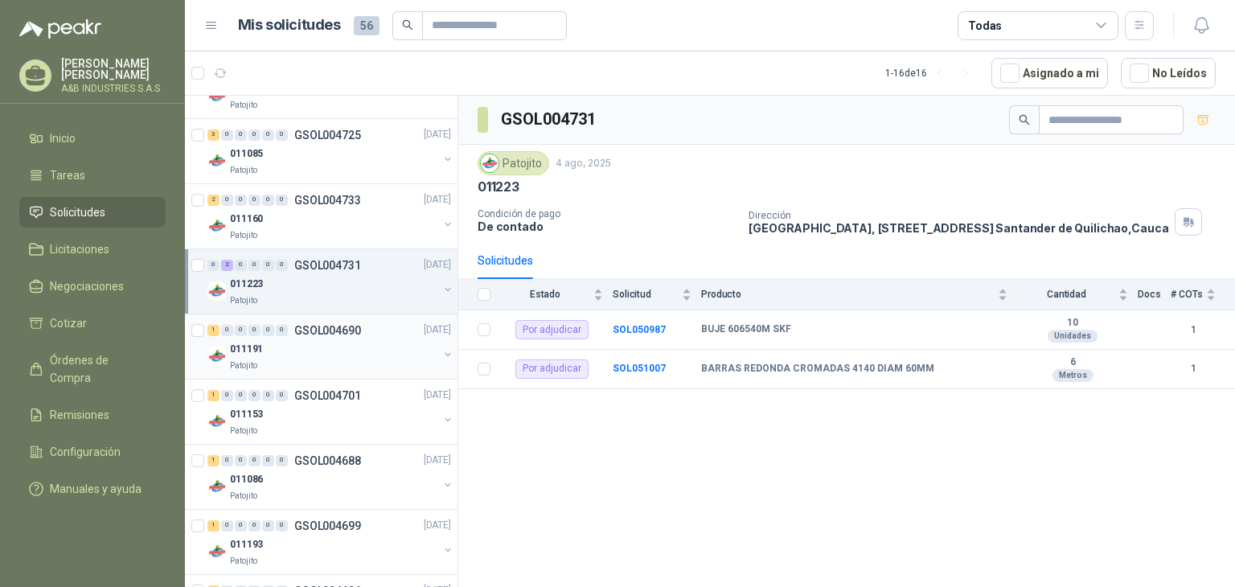
scroll to position [1850, 0]
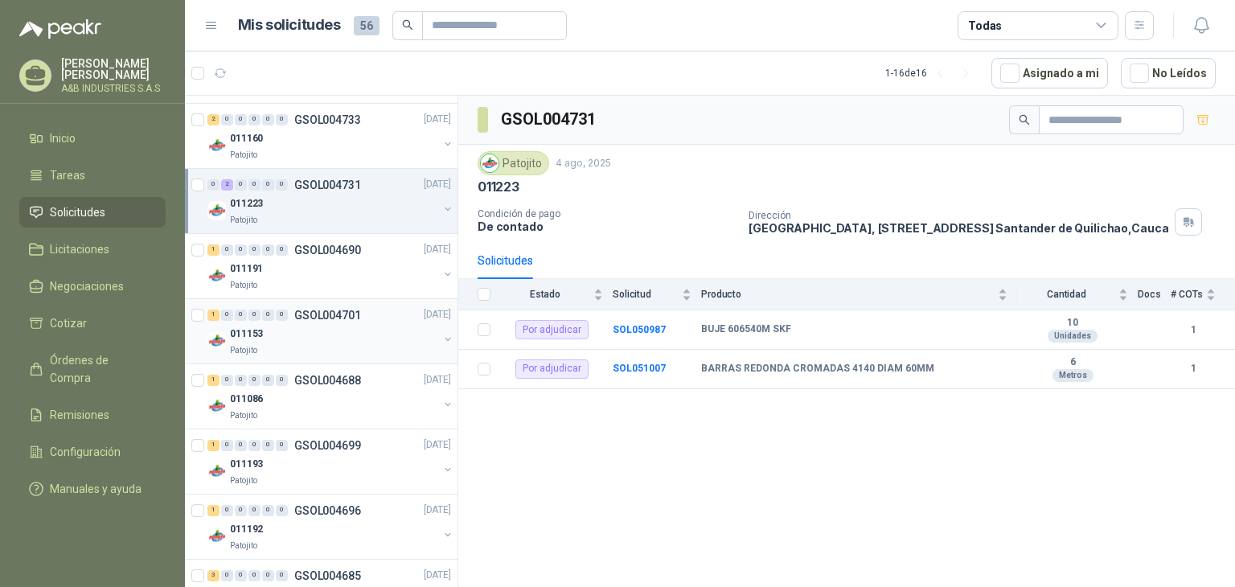
click at [318, 299] on div "1 0 0 0 0 0 GSOL004701 [DATE] 011153 Patojito" at bounding box center [321, 331] width 273 height 65
click at [328, 315] on p "GSOL004701" at bounding box center [327, 315] width 67 height 11
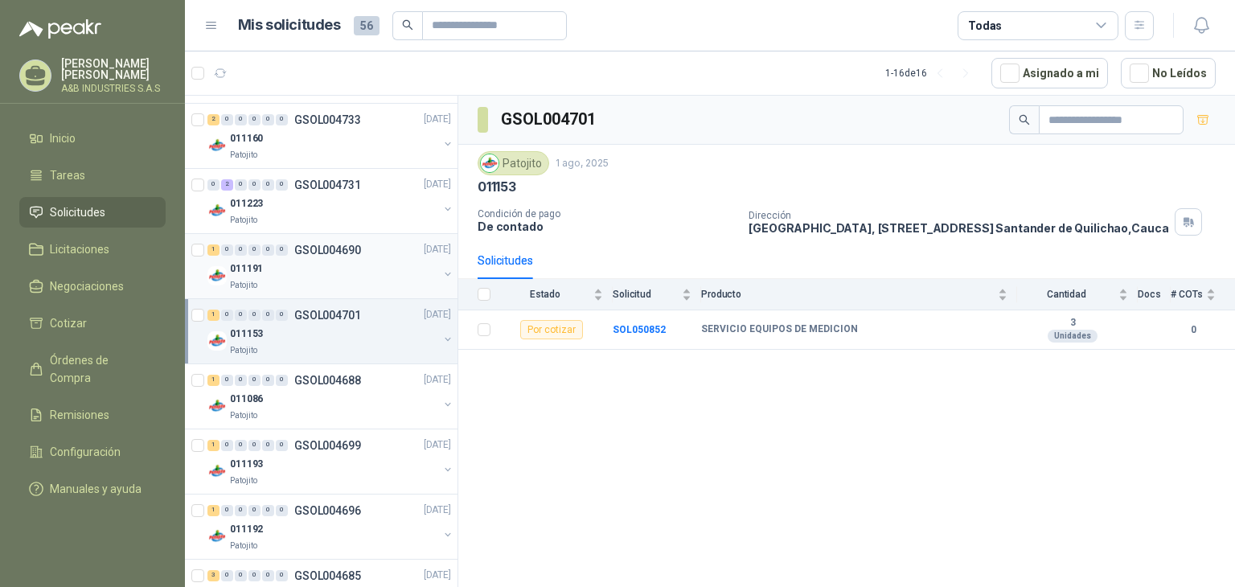
click at [306, 260] on div "011191" at bounding box center [334, 269] width 208 height 19
click at [381, 339] on div "011153" at bounding box center [334, 334] width 208 height 19
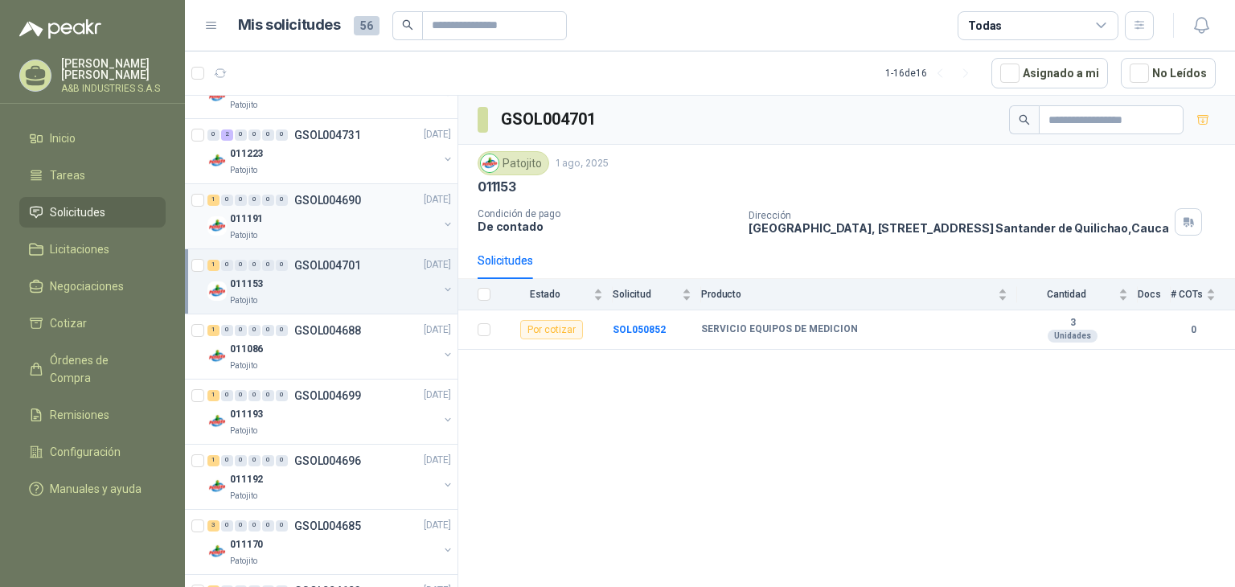
scroll to position [1788, 0]
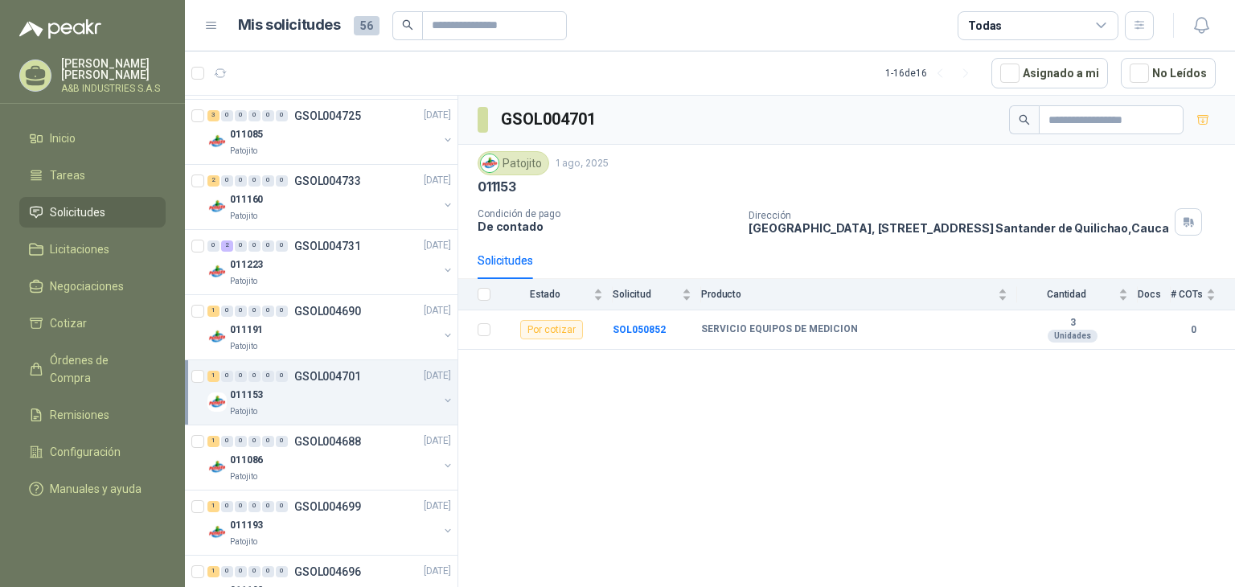
click at [87, 216] on span "Solicitudes" at bounding box center [77, 212] width 55 height 18
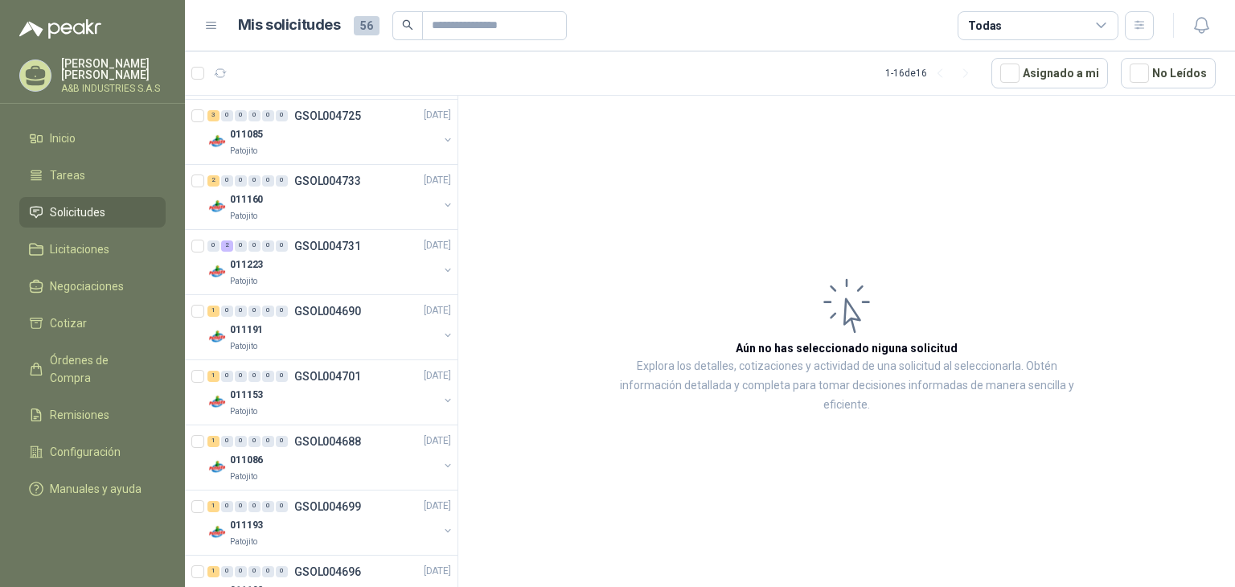
click at [373, 28] on span "56" at bounding box center [367, 25] width 26 height 19
click at [372, 27] on span "56" at bounding box center [367, 25] width 26 height 19
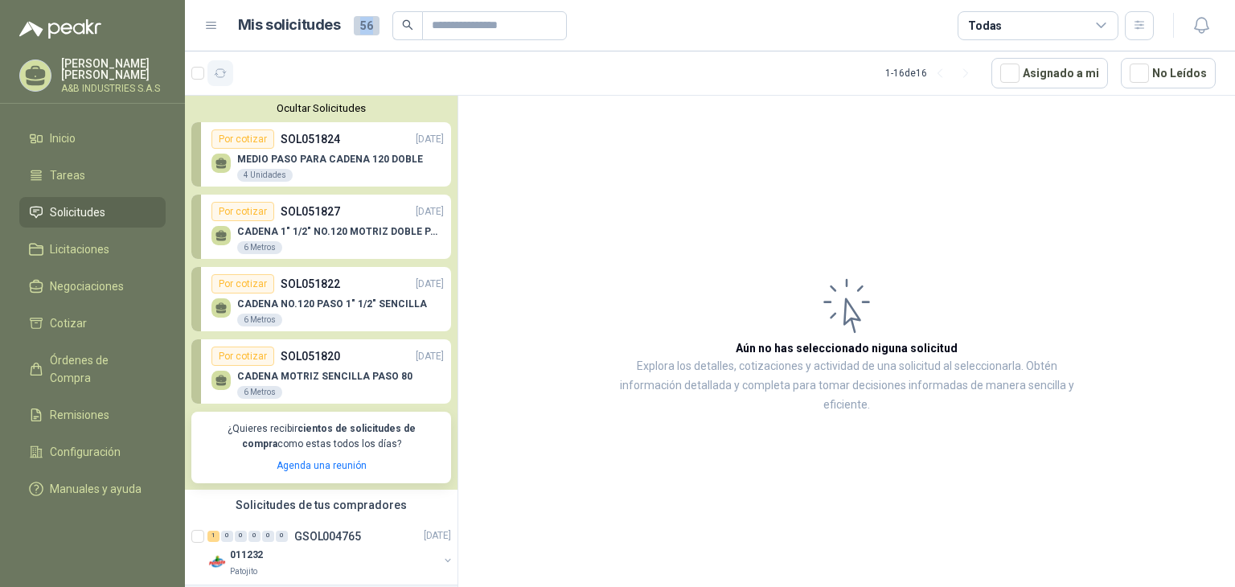
click at [225, 68] on icon "button" at bounding box center [221, 74] width 14 height 14
click at [221, 77] on icon "button" at bounding box center [221, 73] width 12 height 8
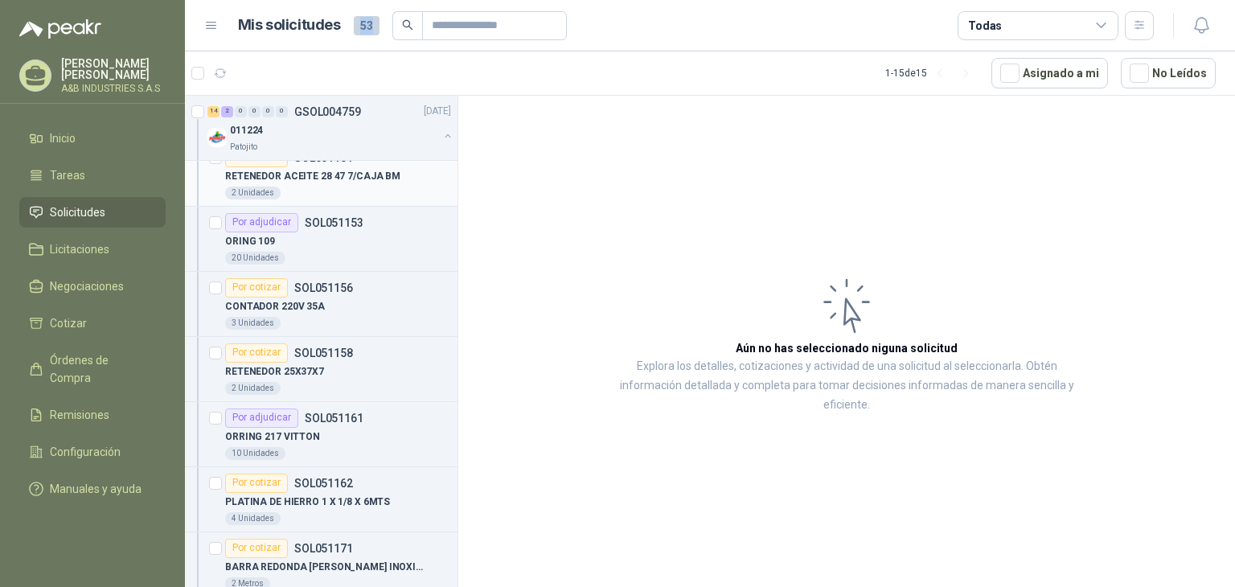
scroll to position [482, 0]
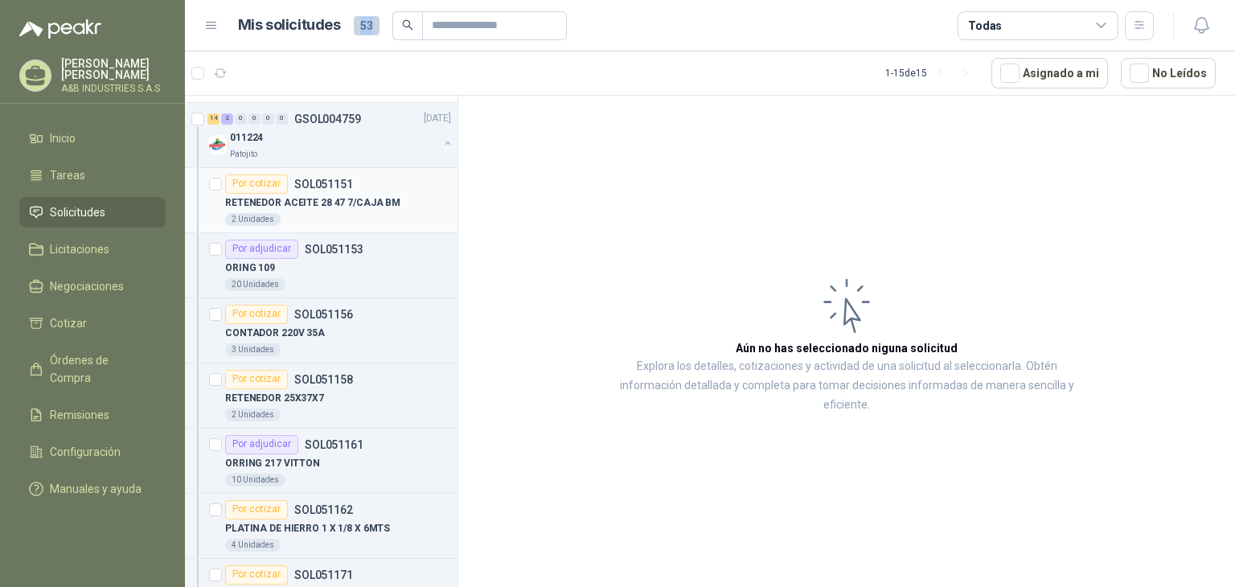
click at [347, 199] on p "RETENEDOR ACEITE 28 47 7/CAJA BM" at bounding box center [312, 202] width 175 height 15
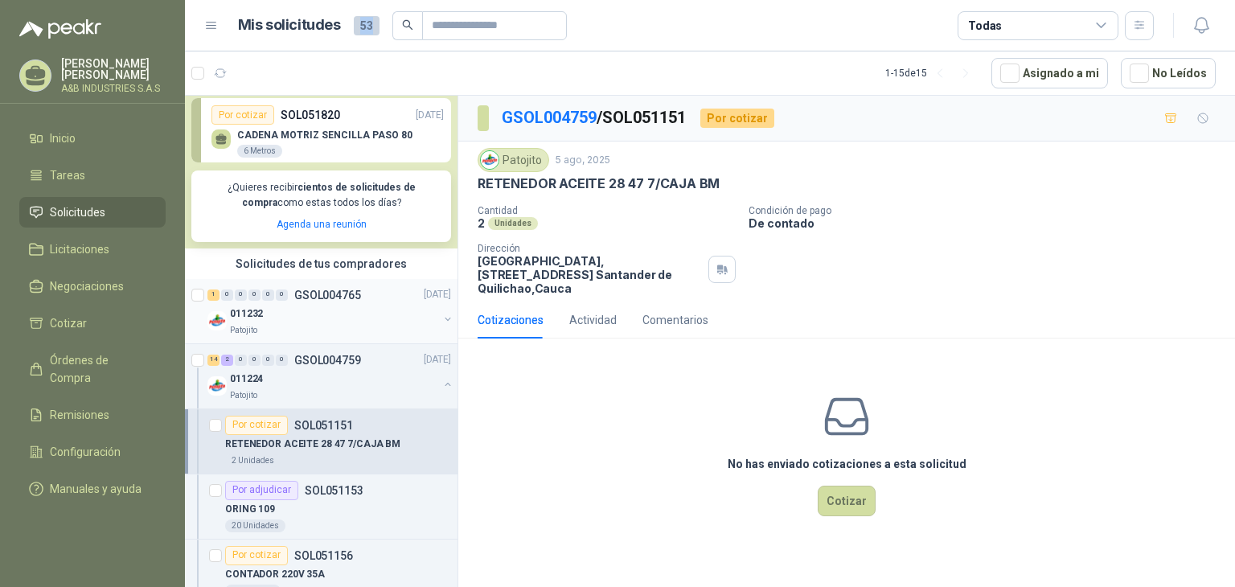
scroll to position [482, 0]
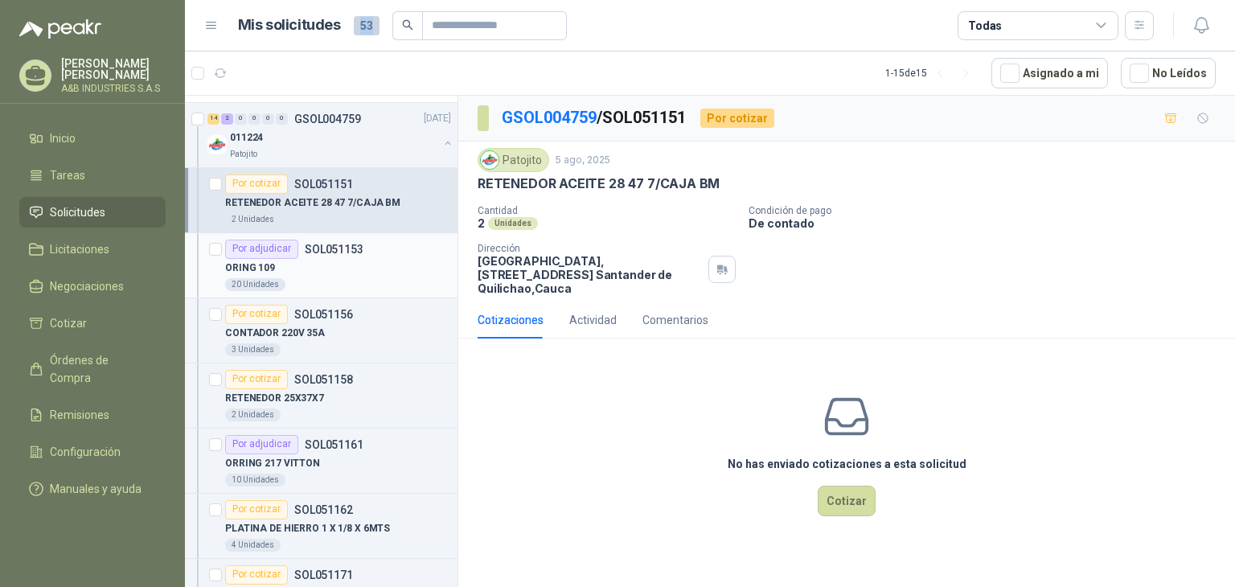
click at [341, 244] on p "SOL051153" at bounding box center [334, 249] width 59 height 11
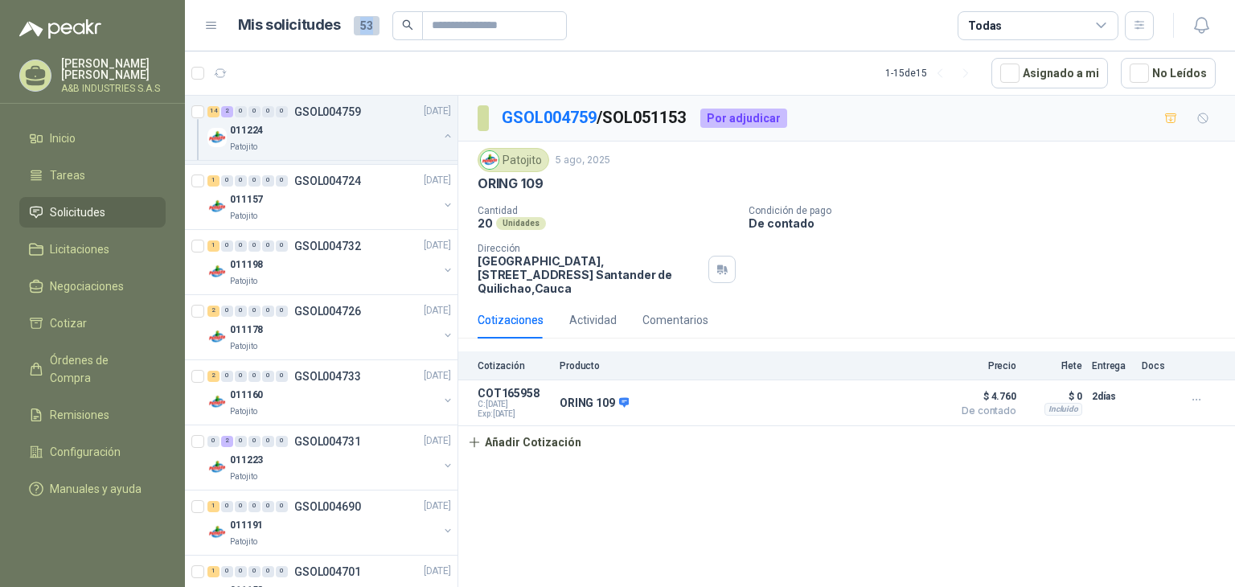
scroll to position [1528, 0]
click at [350, 275] on div "Patojito" at bounding box center [334, 281] width 208 height 13
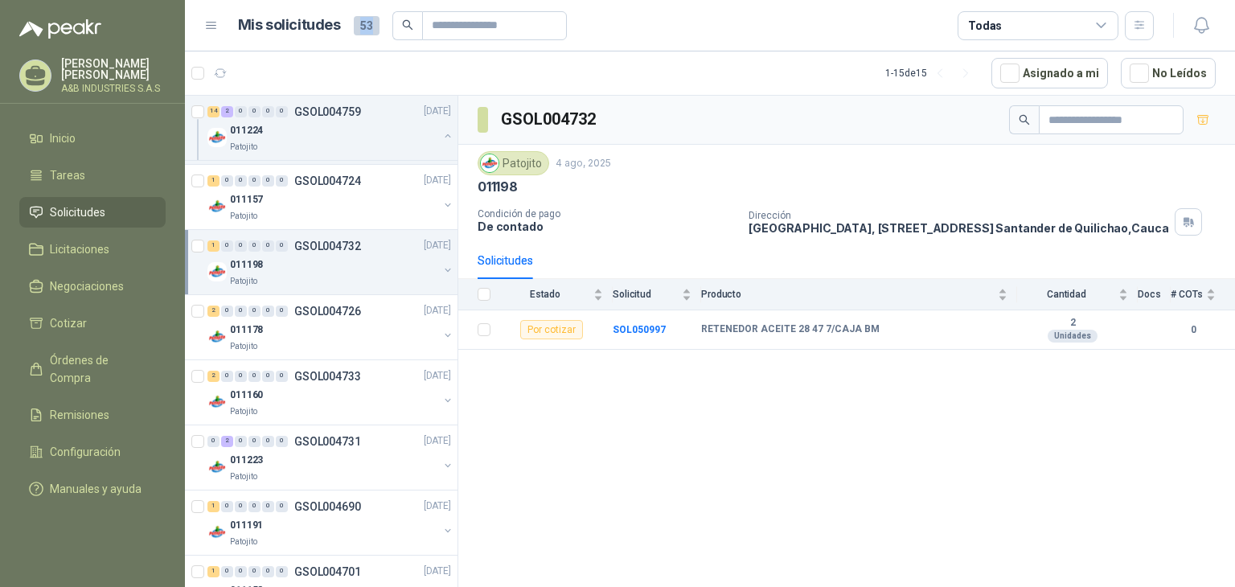
scroll to position [1689, 0]
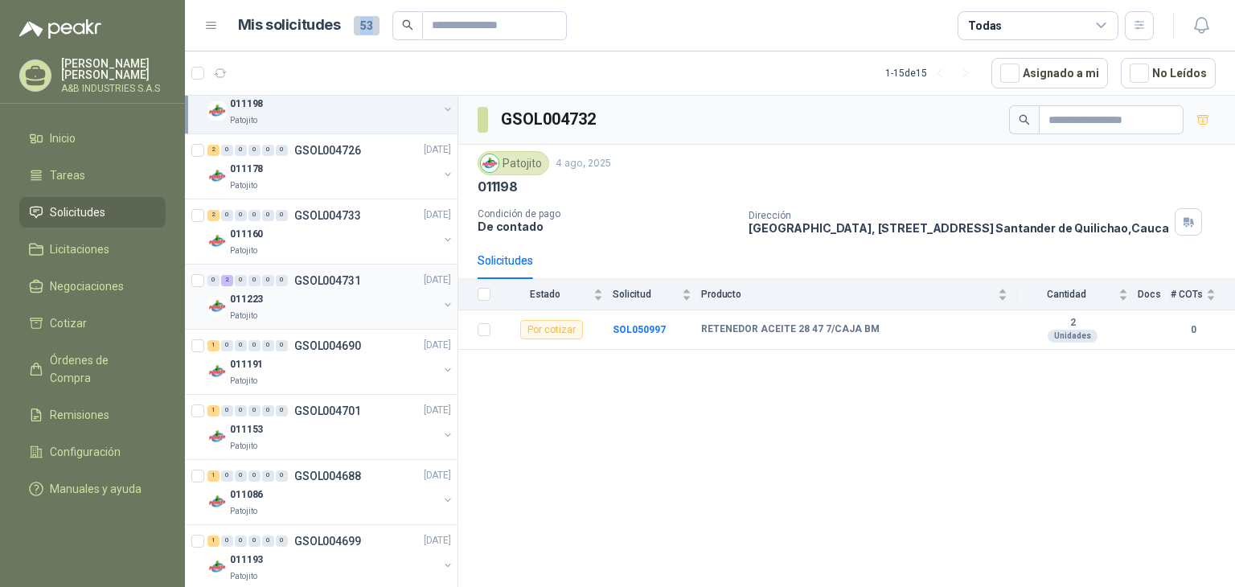
click at [328, 290] on div "011223" at bounding box center [334, 299] width 208 height 19
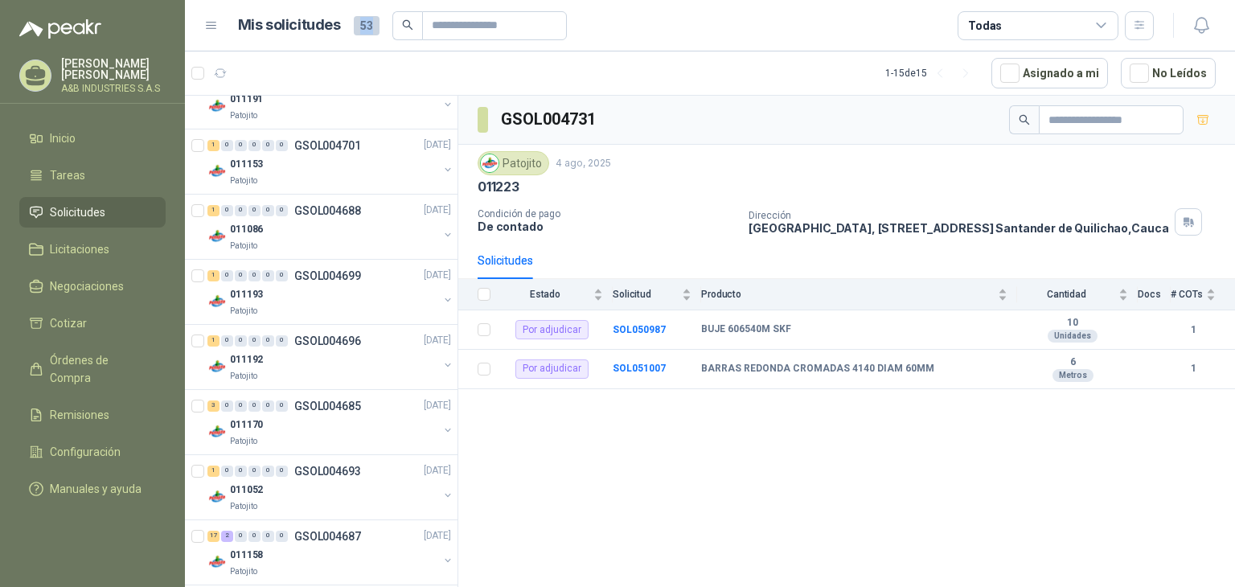
scroll to position [1965, 0]
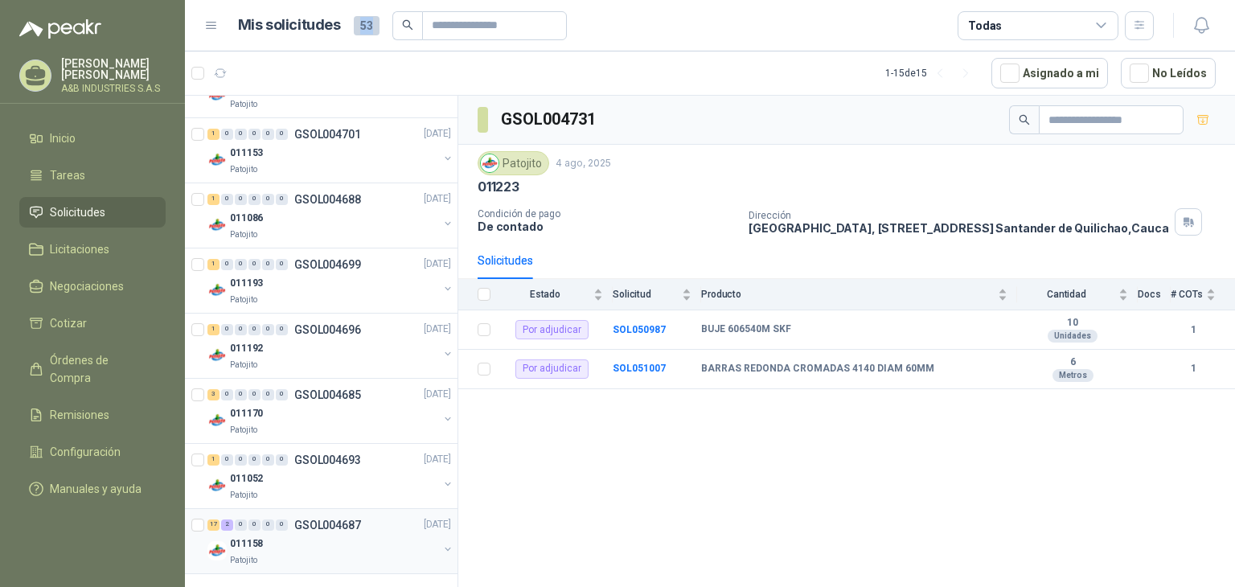
click at [330, 538] on div "011158" at bounding box center [334, 544] width 208 height 19
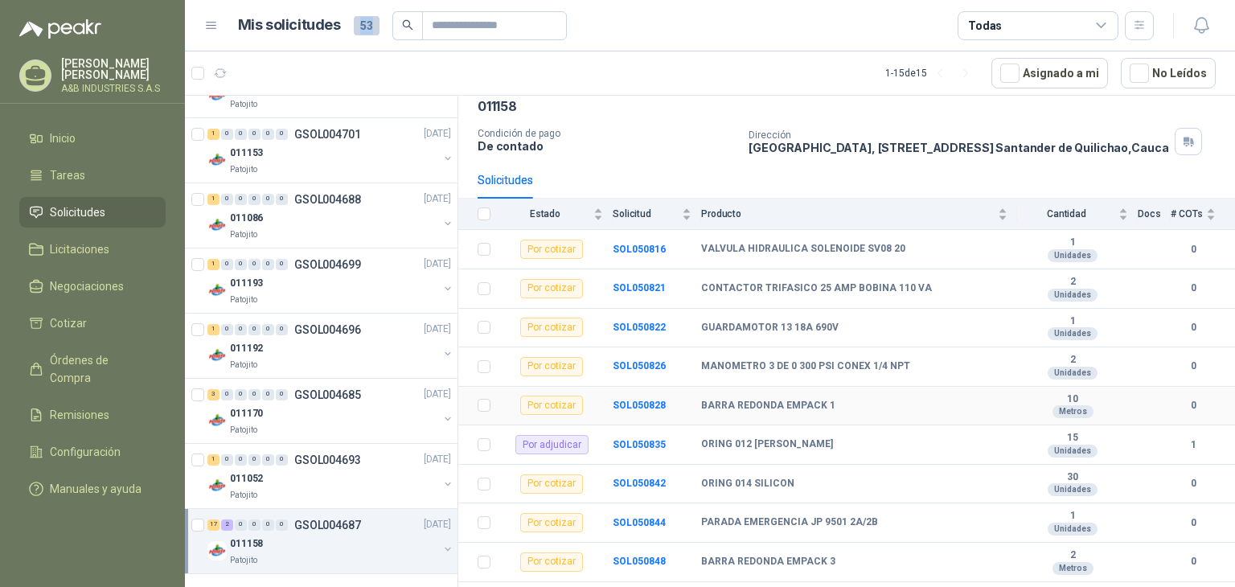
scroll to position [161, 0]
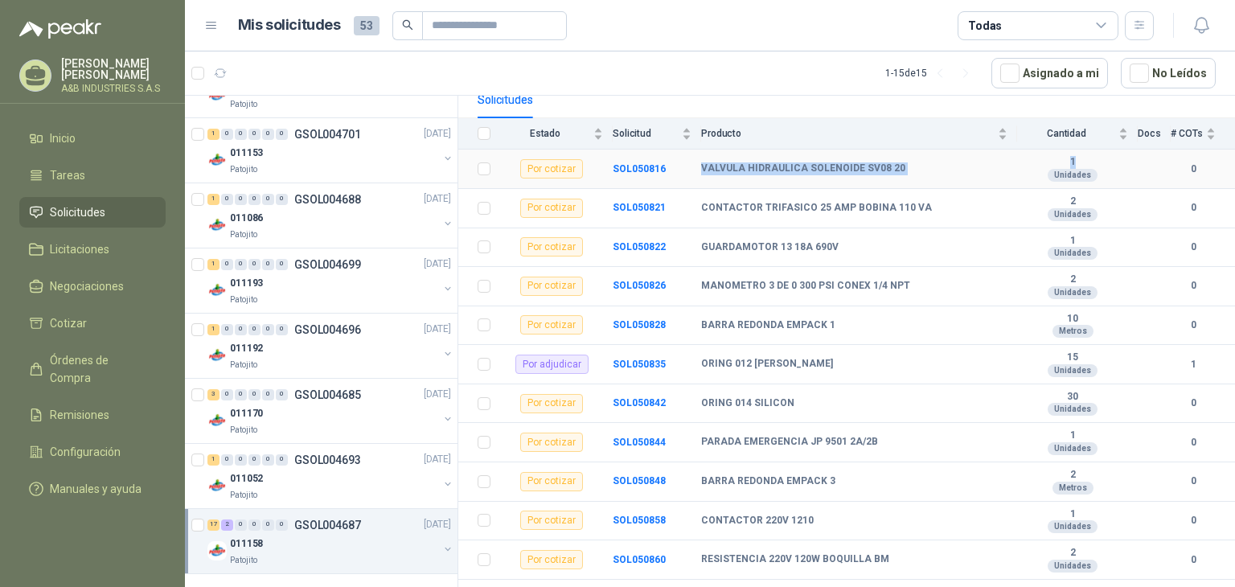
drag, startPoint x: 698, startPoint y: 181, endPoint x: 1070, endPoint y: 176, distance: 372.4
click at [1070, 176] on tr "Por cotizar SOL050816 VALVULA HIDRAULICA SOLENOIDE SV08 20 1 Unidades 0" at bounding box center [846, 169] width 777 height 39
click at [914, 187] on td "VALVULA HIDRAULICA SOLENOIDE SV08 20" at bounding box center [859, 169] width 316 height 39
drag, startPoint x: 913, startPoint y: 178, endPoint x: 756, endPoint y: 185, distance: 157.0
click at [756, 185] on td "VALVULA HIDRAULICA SOLENOIDE SV08 20" at bounding box center [859, 169] width 316 height 39
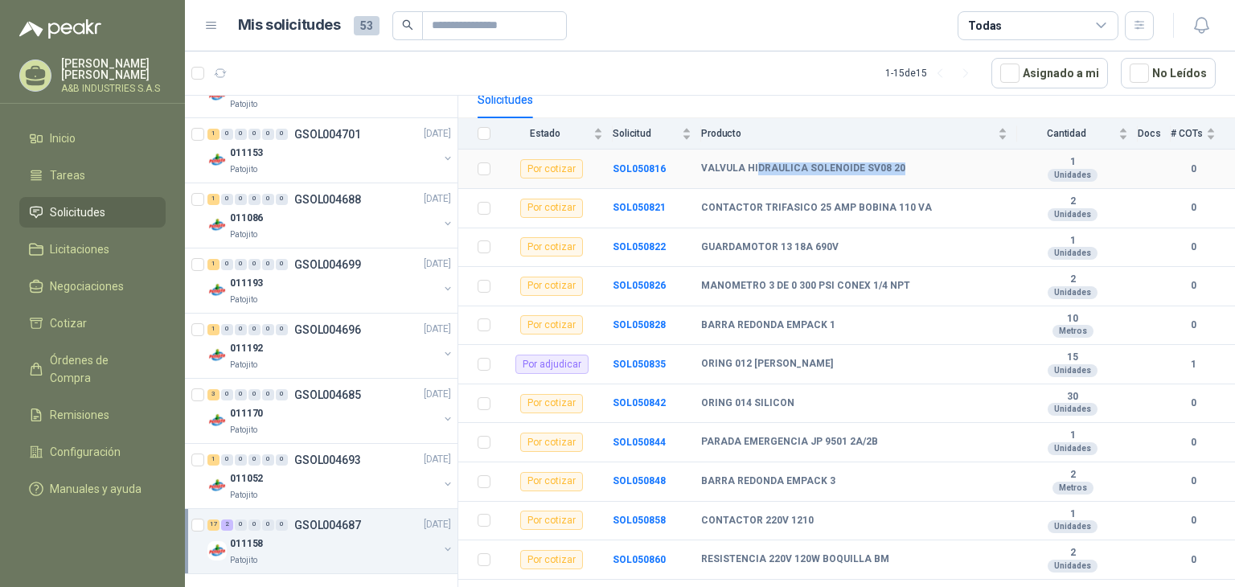
click at [756, 175] on b "VALVULA HIDRAULICA SOLENOIDE SV08 20" at bounding box center [803, 168] width 204 height 13
drag, startPoint x: 698, startPoint y: 180, endPoint x: 862, endPoint y: 178, distance: 164.1
click at [904, 169] on tr "Por cotizar SOL050816 VALVULA HIDRAULICA SOLENOIDE SV08 20 1 Unidades 0" at bounding box center [846, 169] width 777 height 39
copy tr "VALVULA HIDRAULICA SOLENOIDE SV08 20"
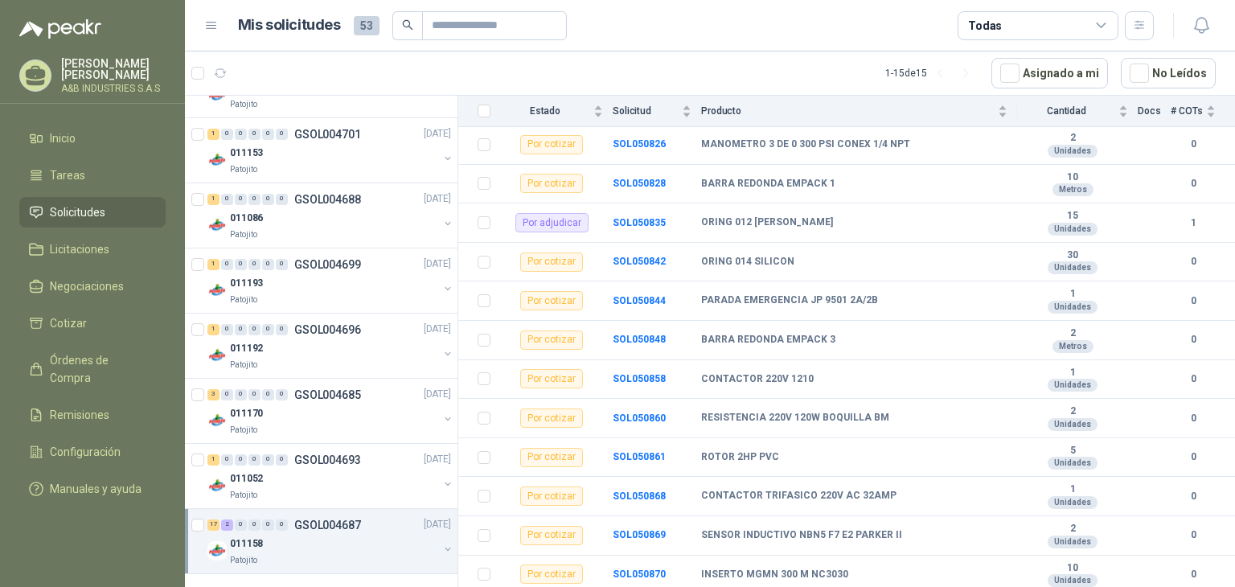
scroll to position [322, 0]
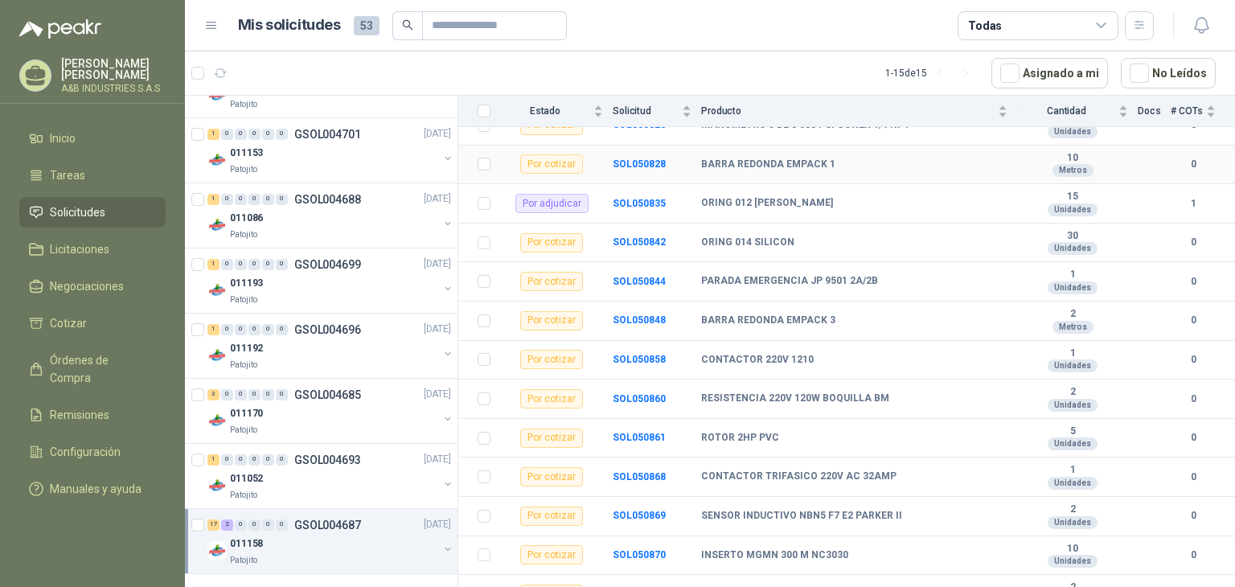
click at [793, 171] on b "BARRA REDONDA EMPACK 1" at bounding box center [768, 164] width 134 height 13
drag, startPoint x: 782, startPoint y: 174, endPoint x: 820, endPoint y: 175, distance: 37.8
click at [834, 171] on div "BARRA REDONDA EMPACK 1" at bounding box center [854, 164] width 306 height 13
copy b "EMPACK 1"
click at [744, 210] on b "ORING 012 [PERSON_NAME]" at bounding box center [767, 203] width 132 height 13
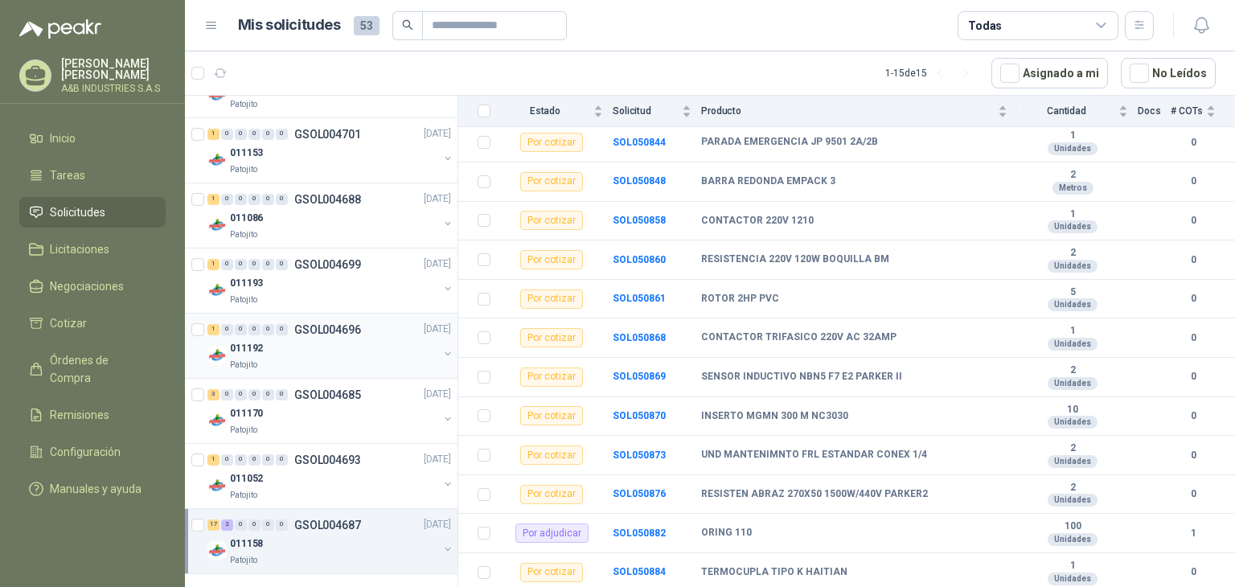
scroll to position [1805, 0]
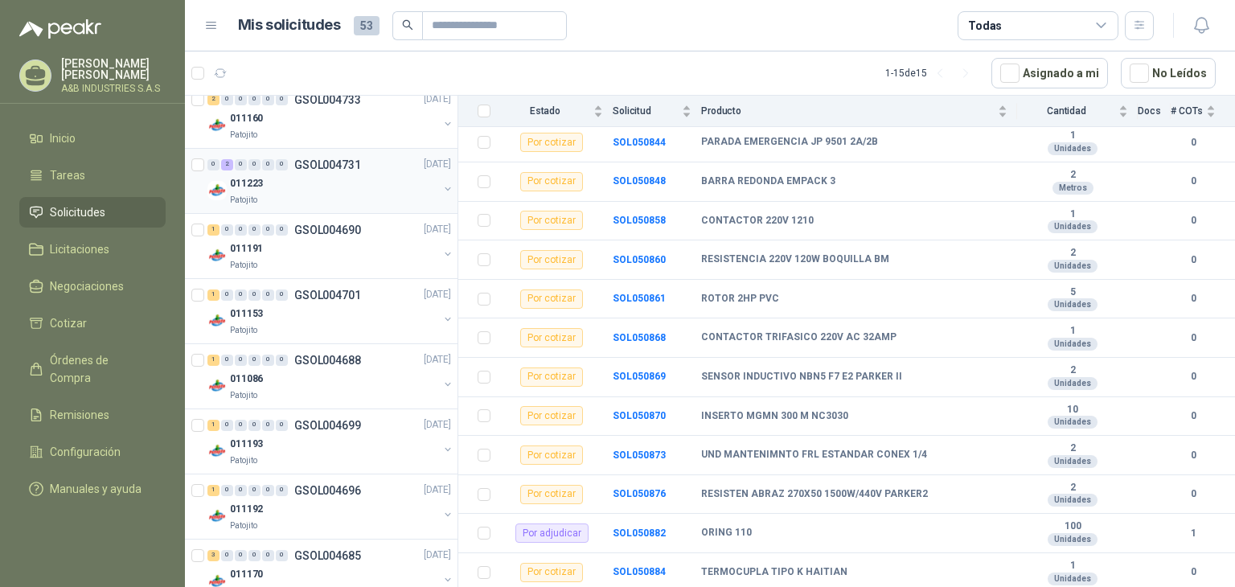
click at [285, 185] on div "011223" at bounding box center [334, 184] width 208 height 19
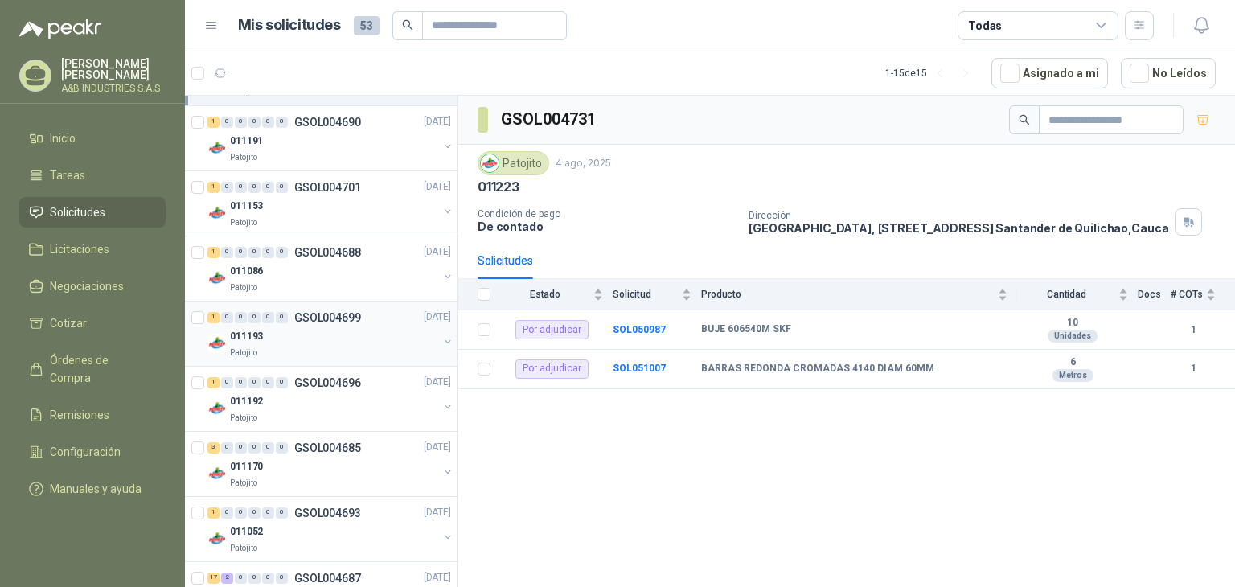
scroll to position [1965, 0]
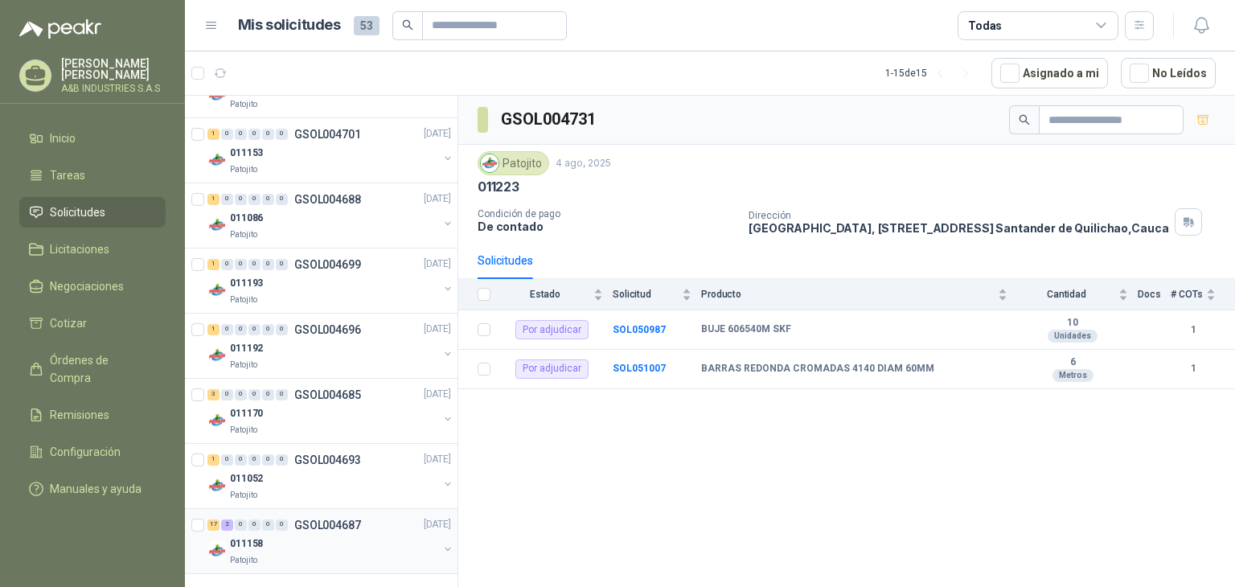
click at [309, 519] on p "GSOL004687" at bounding box center [327, 524] width 67 height 11
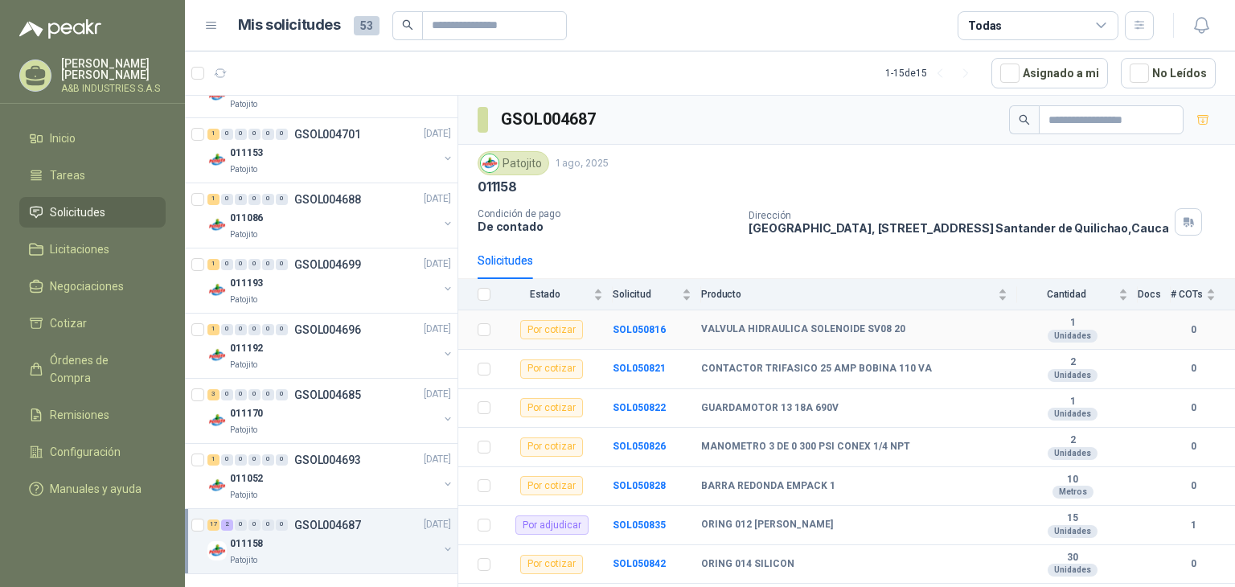
click at [625, 345] on td "SOL050816" at bounding box center [657, 329] width 88 height 39
click at [643, 335] on b "SOL050816" at bounding box center [639, 329] width 53 height 11
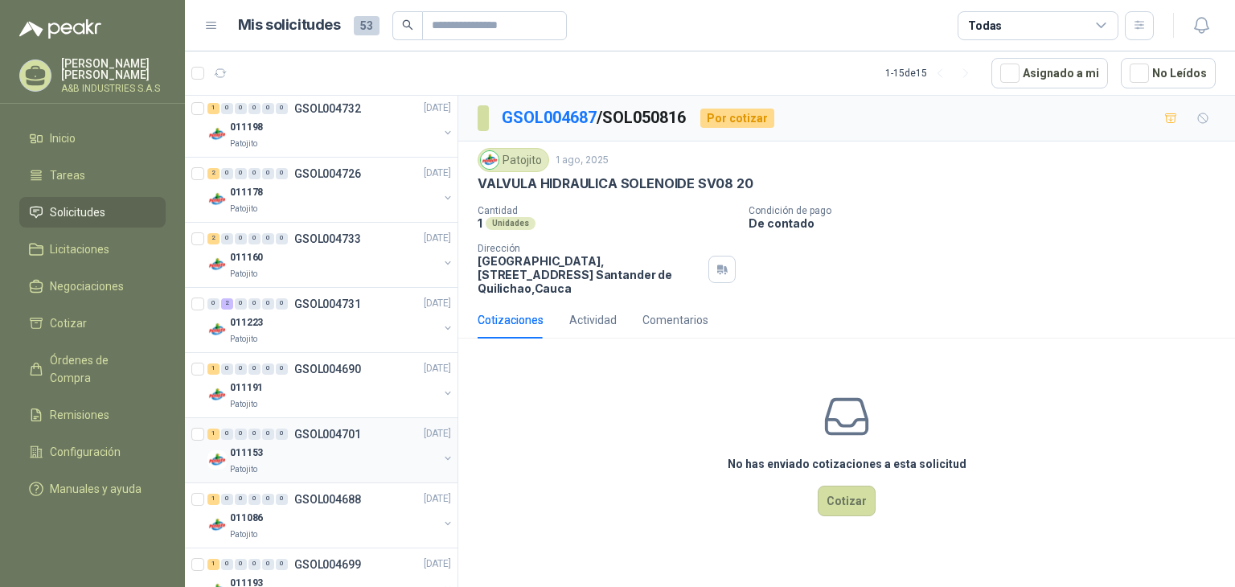
scroll to position [1805, 0]
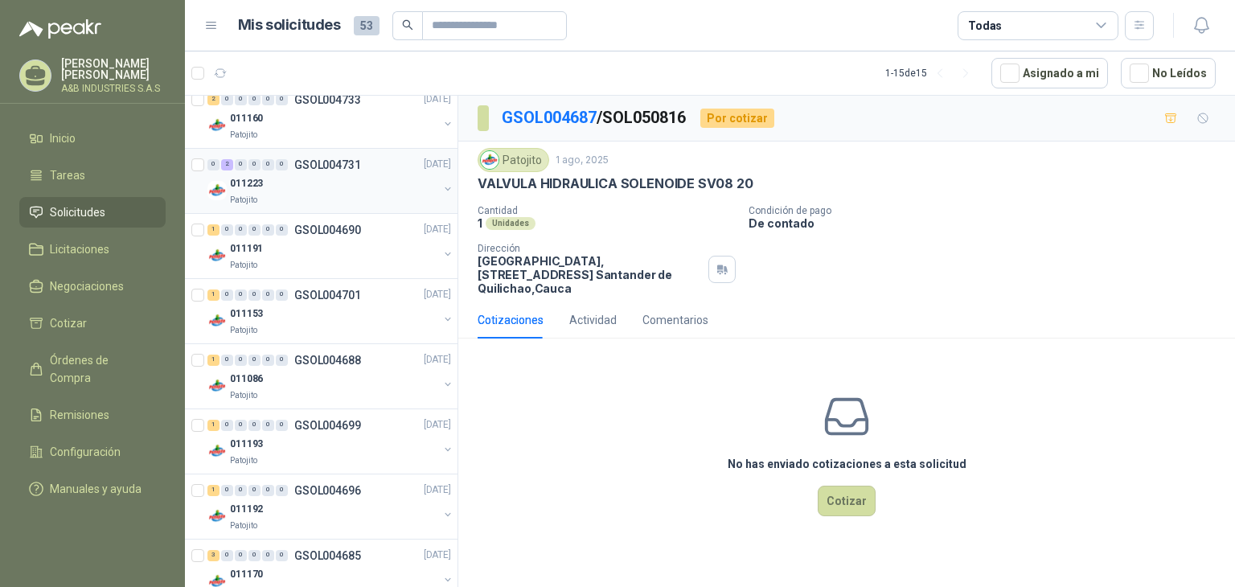
click at [285, 175] on div "011223" at bounding box center [334, 184] width 208 height 19
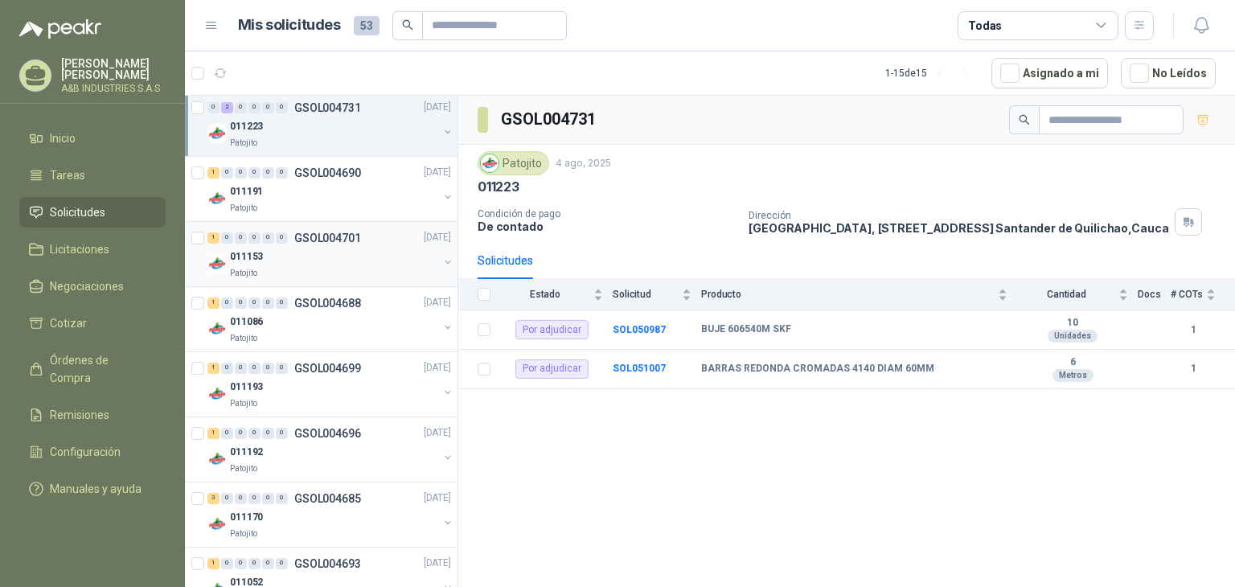
scroll to position [1885, 0]
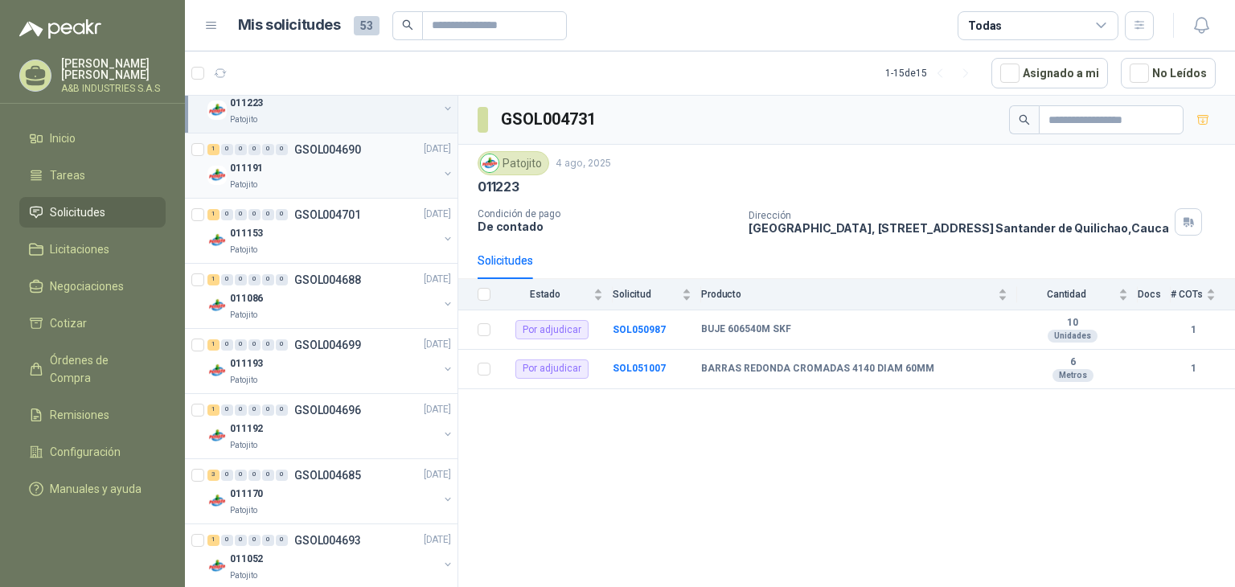
click at [286, 175] on div "011191 Patojito" at bounding box center [334, 175] width 208 height 32
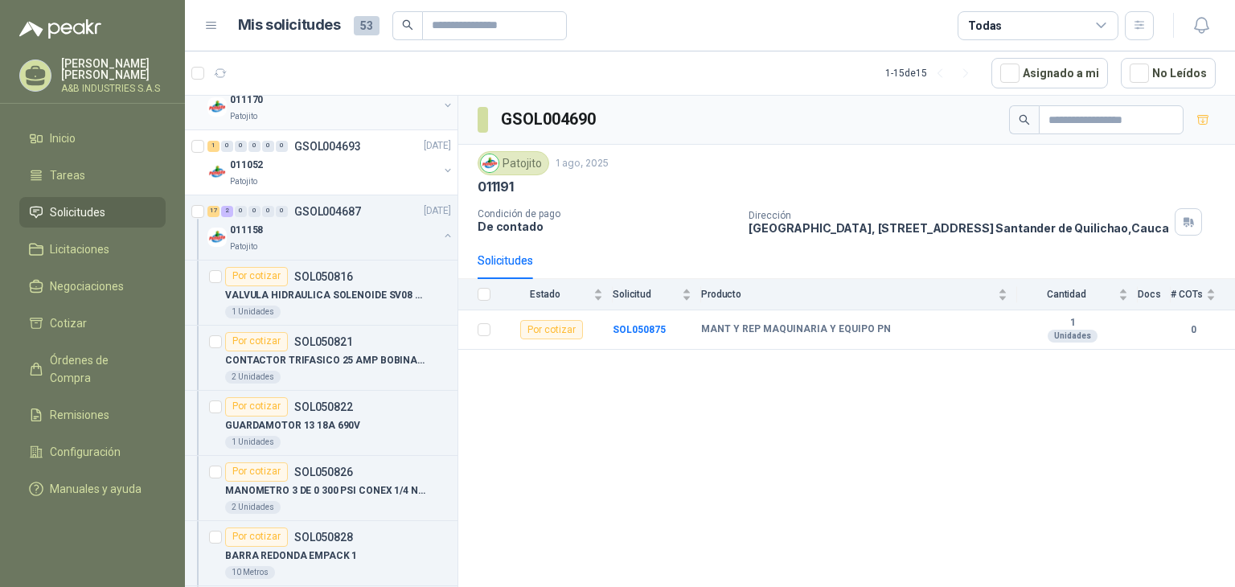
scroll to position [2448, 0]
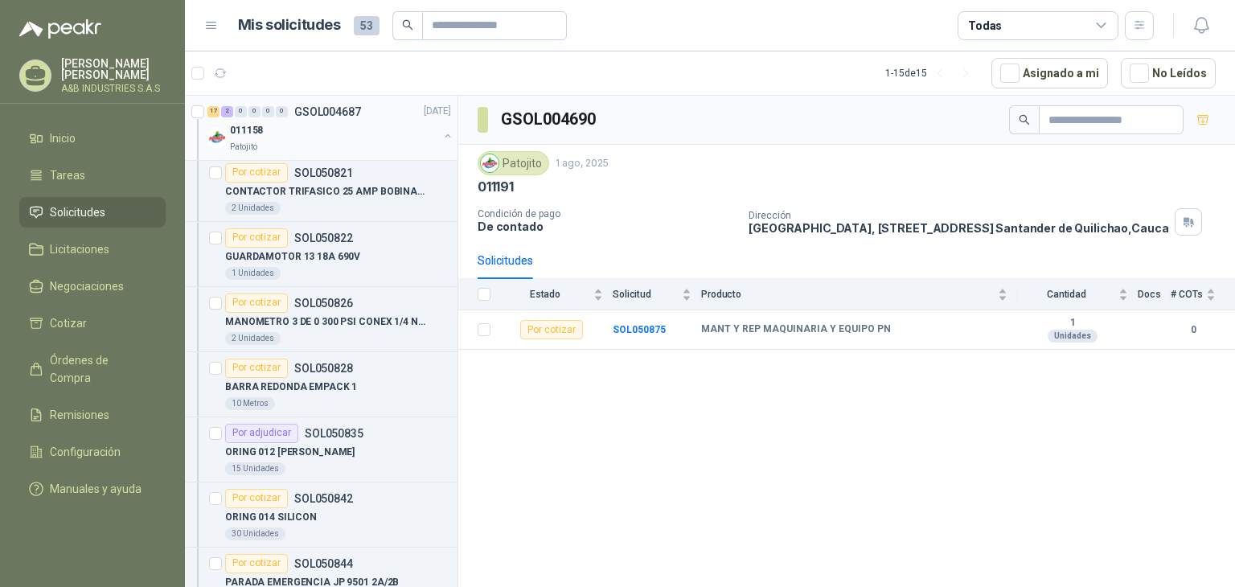
click at [293, 138] on div "011158" at bounding box center [334, 130] width 208 height 19
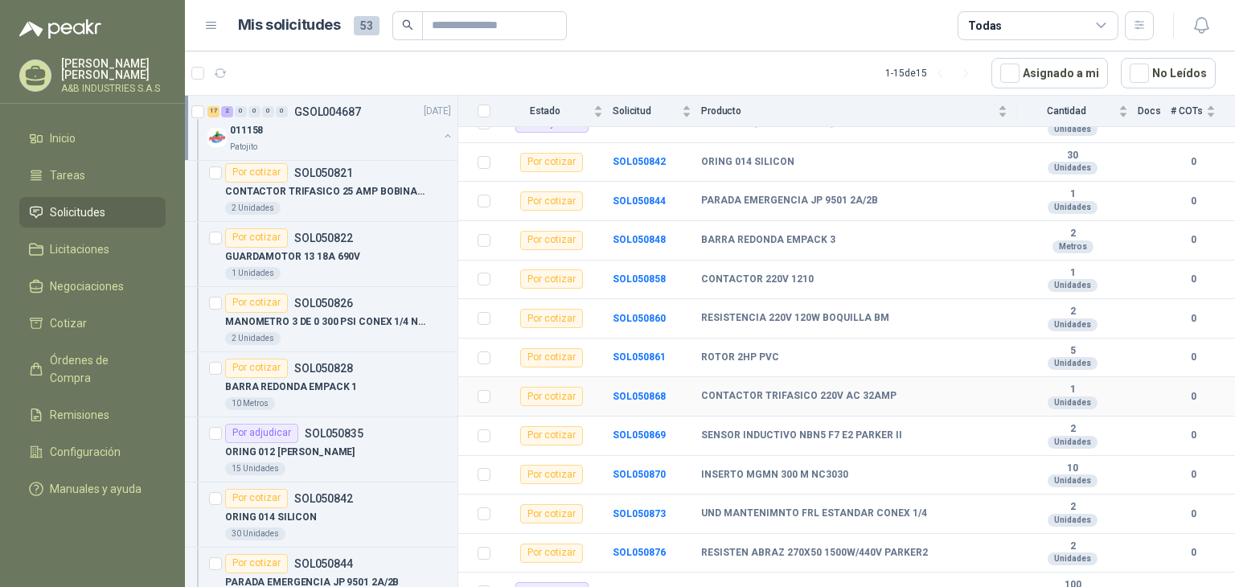
scroll to position [470, 0]
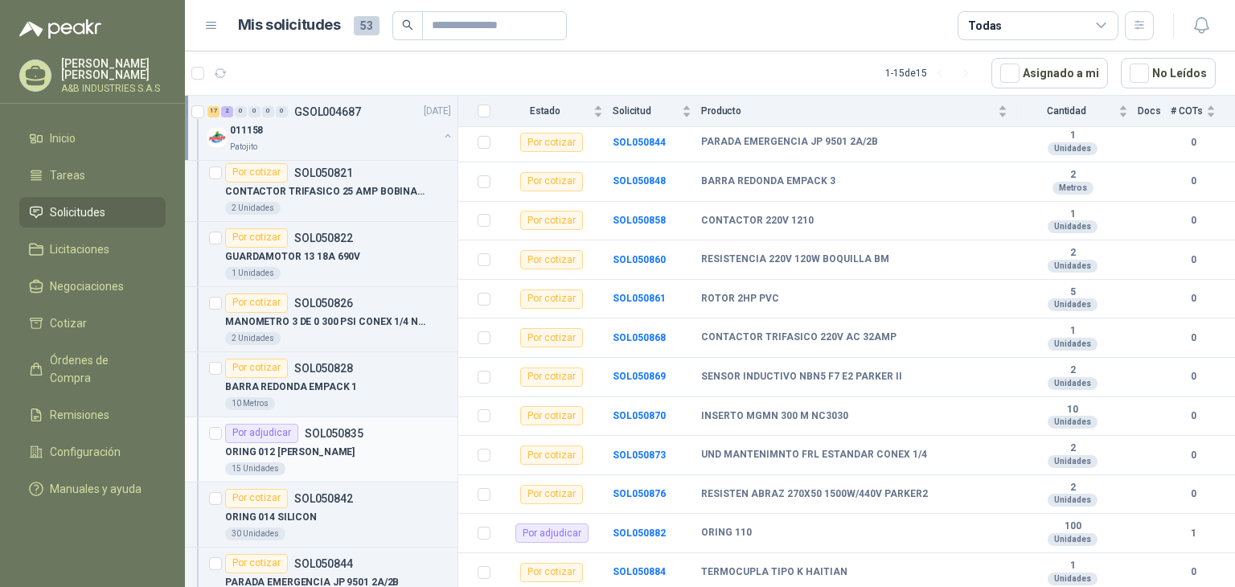
click at [312, 446] on div "ORING 012 [PERSON_NAME]" at bounding box center [338, 452] width 226 height 19
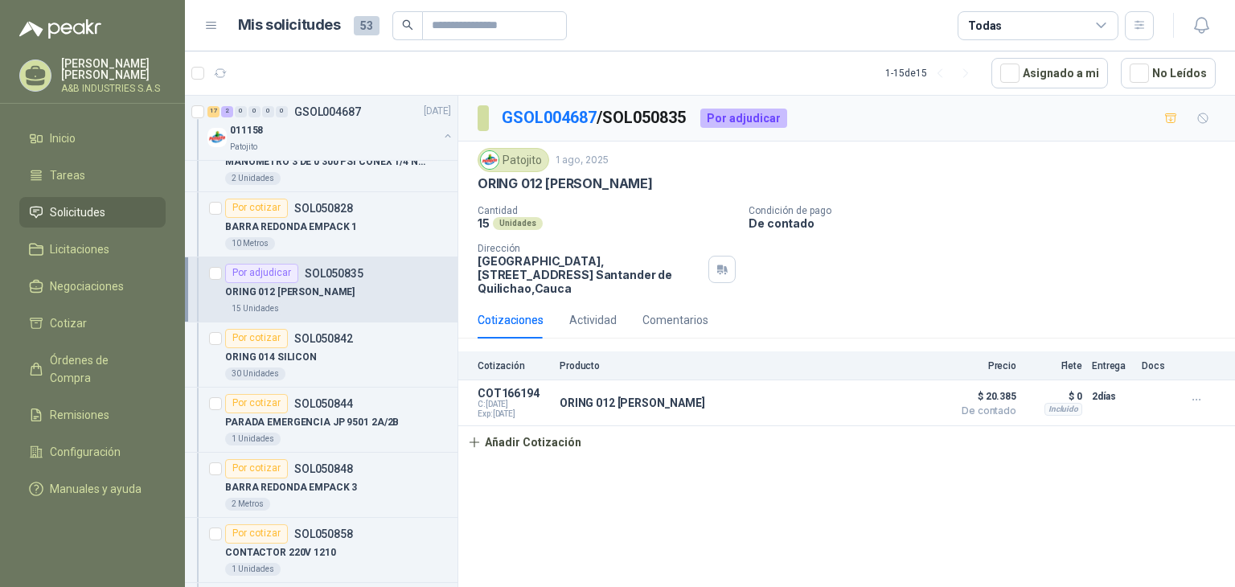
scroll to position [2609, 0]
click at [369, 371] on div "30 Unidades" at bounding box center [338, 373] width 226 height 13
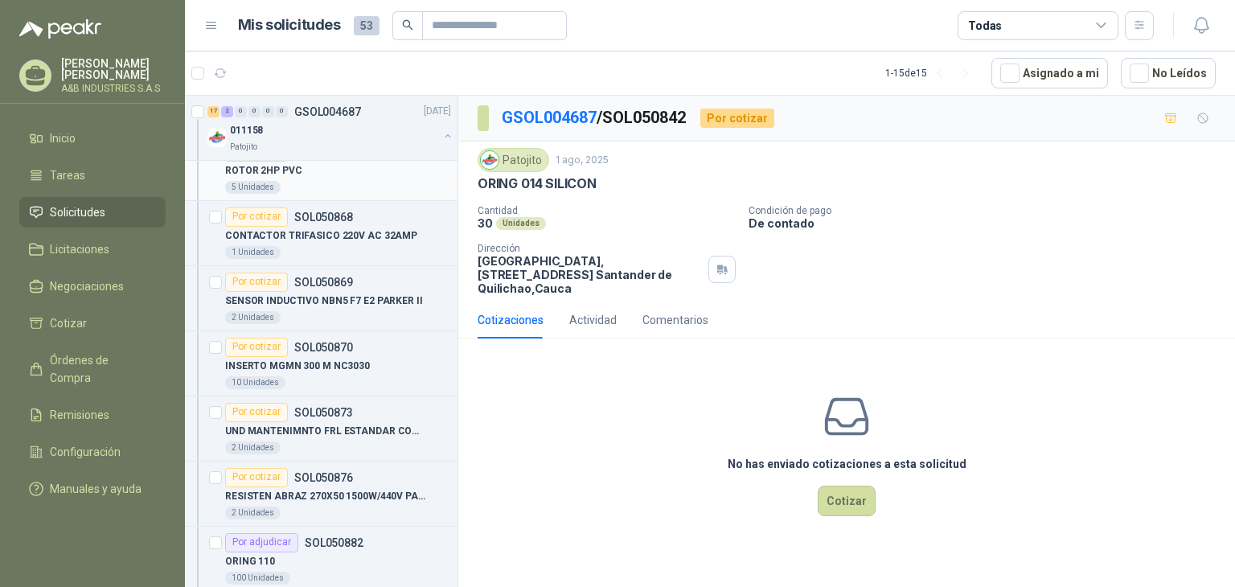
scroll to position [3200, 0]
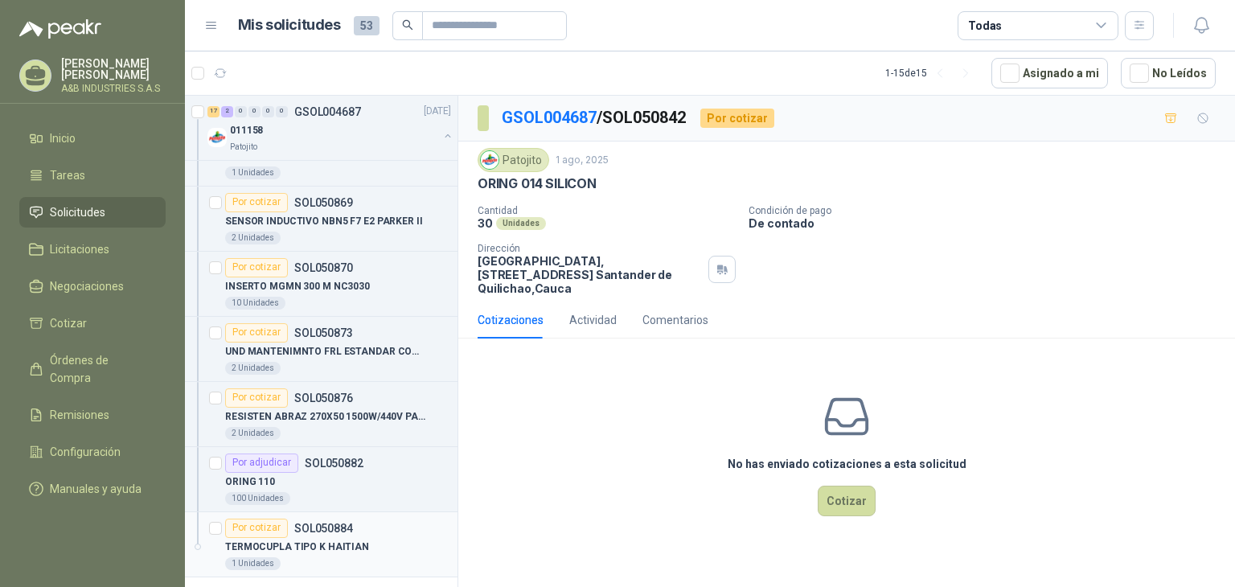
click at [357, 545] on p "TERMOCUPLA TIPO K HAITIAN" at bounding box center [297, 547] width 144 height 15
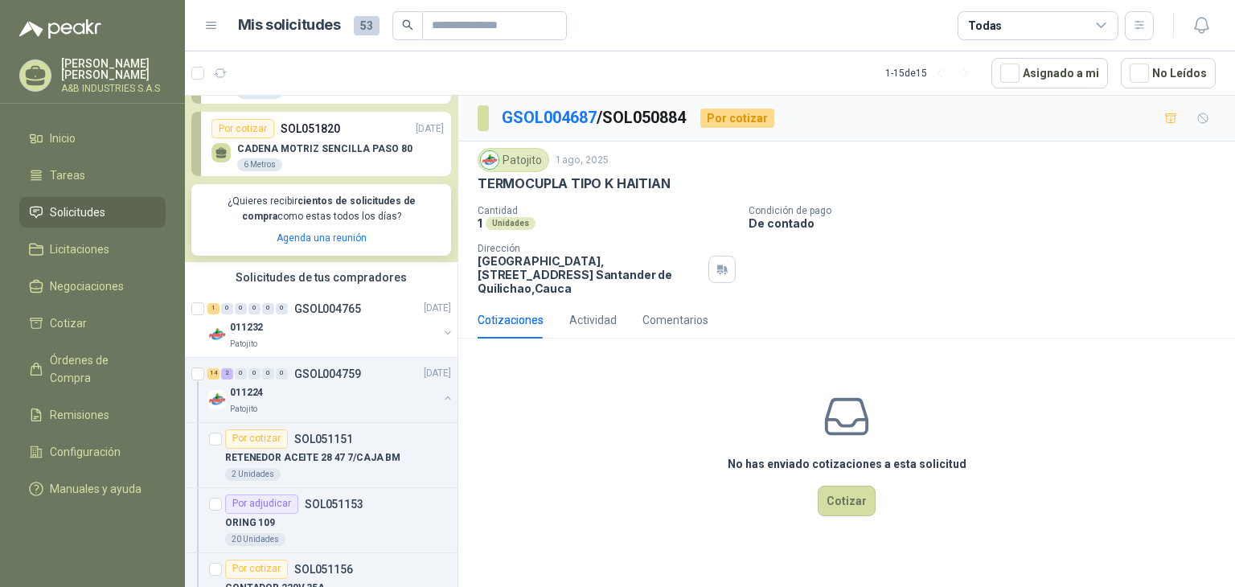
scroll to position [224, 0]
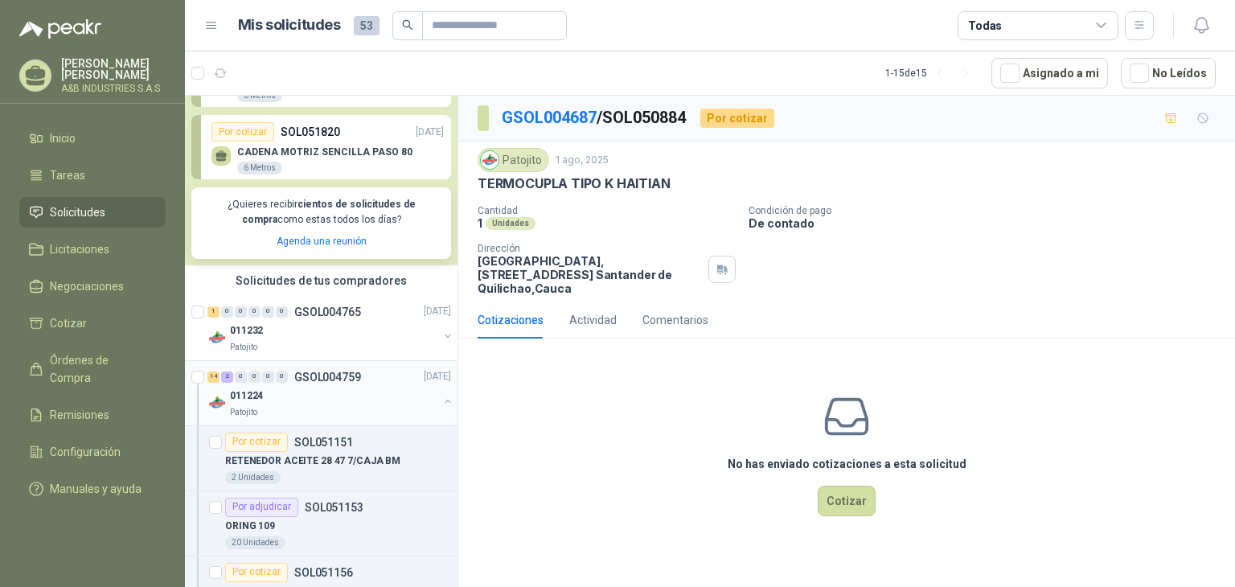
click at [279, 400] on div "011224" at bounding box center [334, 396] width 208 height 19
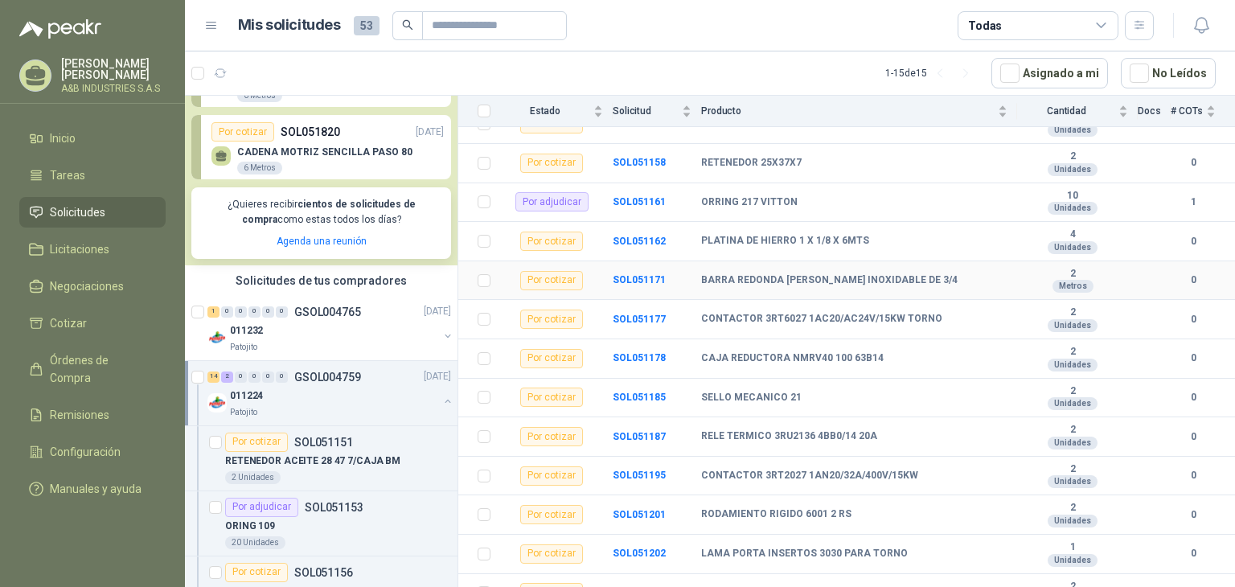
scroll to position [354, 0]
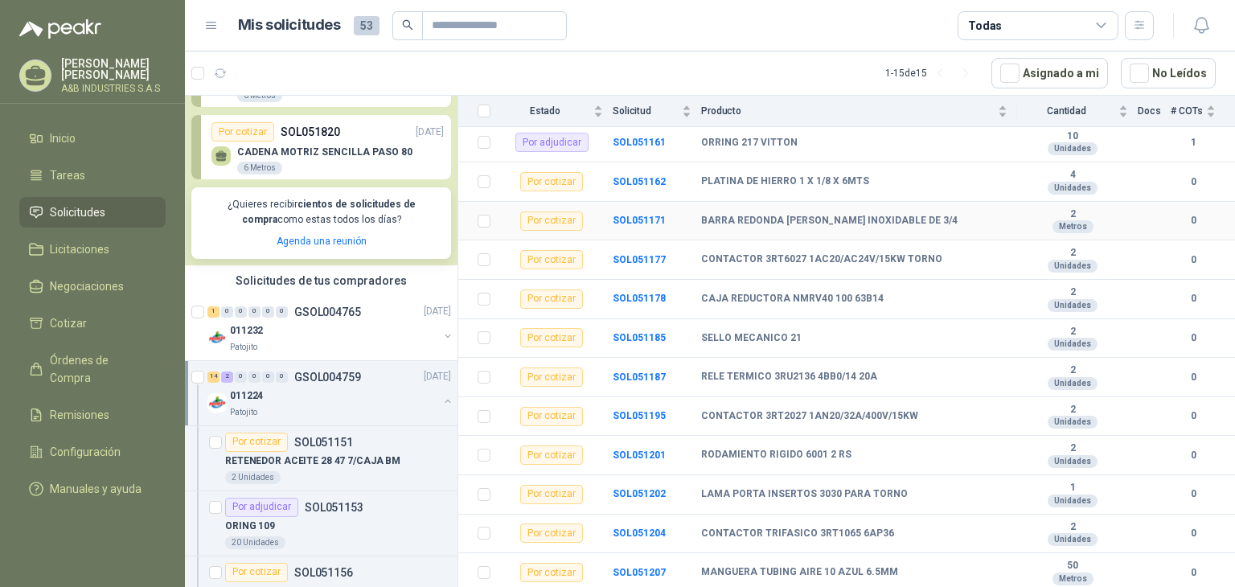
click at [825, 226] on b "BARRA REDONDA [PERSON_NAME] INOXIDABLE DE 3/4" at bounding box center [829, 221] width 257 height 13
click at [637, 220] on b "SOL051171" at bounding box center [639, 220] width 53 height 11
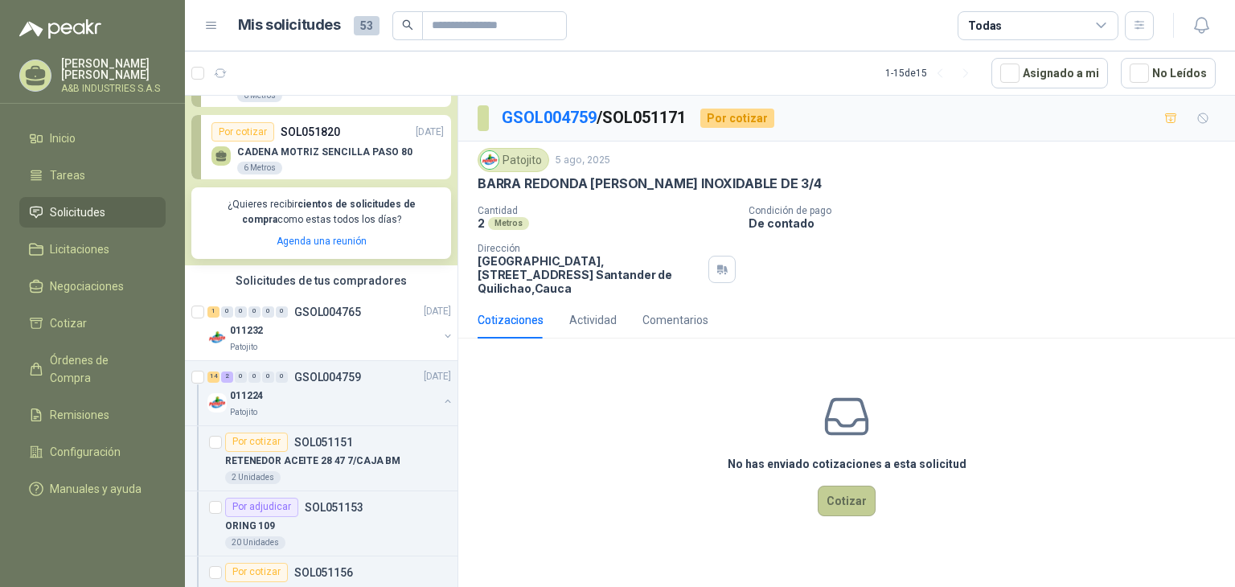
click at [845, 493] on button "Cotizar" at bounding box center [847, 501] width 58 height 31
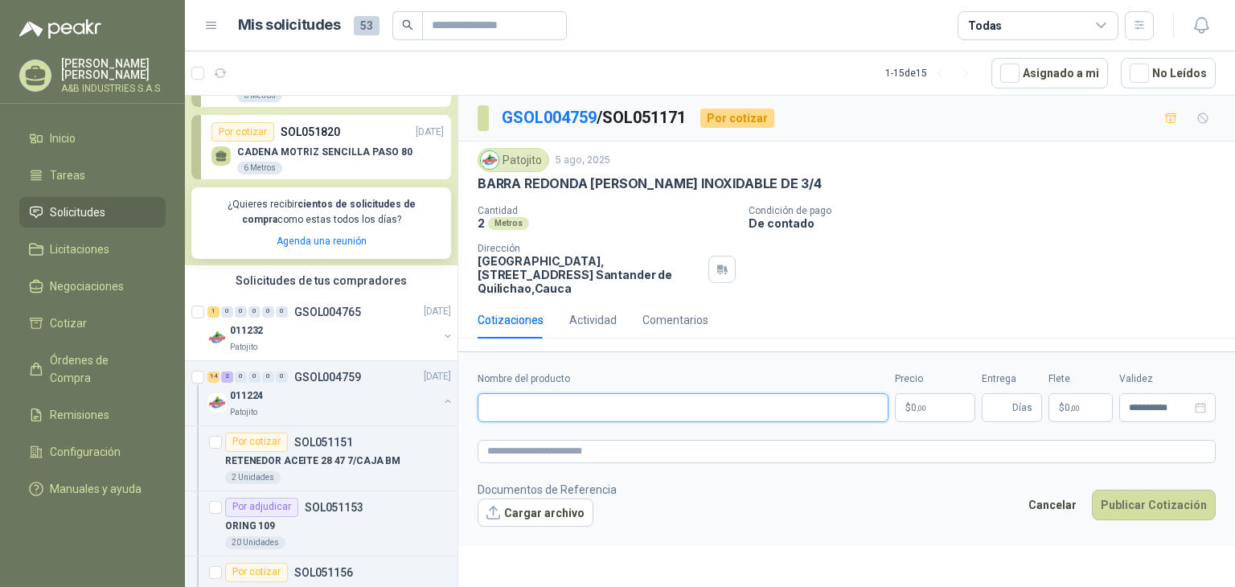
click at [697, 393] on input "Nombre del producto" at bounding box center [683, 407] width 411 height 29
type input "**********"
click at [1015, 397] on span "Días" at bounding box center [1022, 407] width 20 height 27
click at [1094, 401] on p "$ 0 ,00" at bounding box center [1081, 407] width 64 height 29
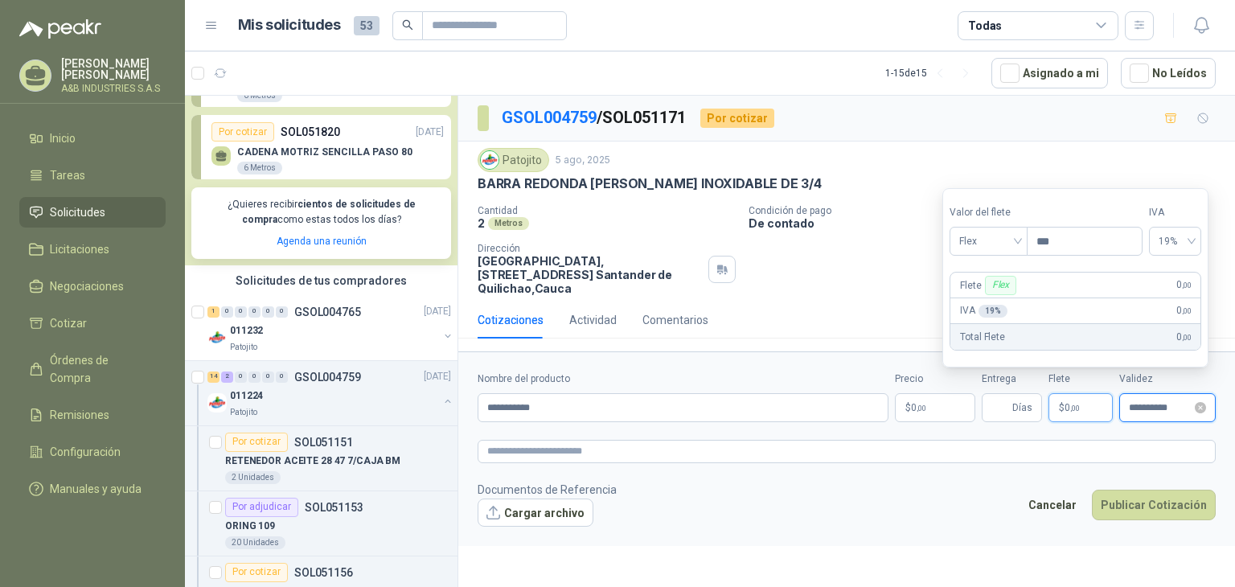
click at [1158, 404] on input "**********" at bounding box center [1160, 408] width 63 height 10
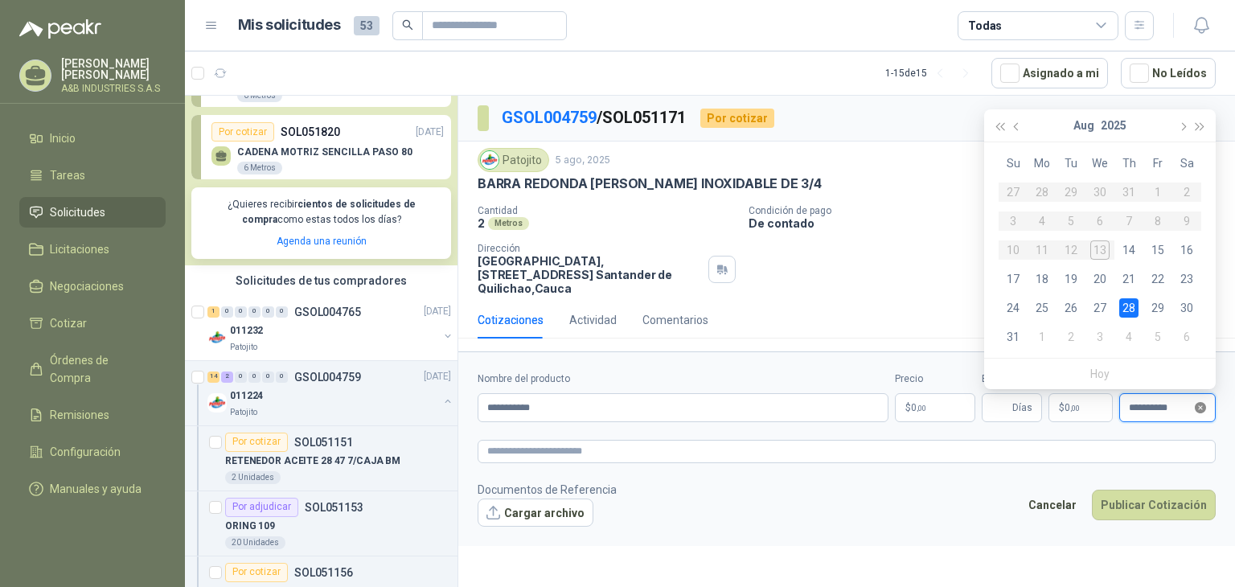
click at [1195, 406] on icon "close-circle" at bounding box center [1200, 407] width 11 height 11
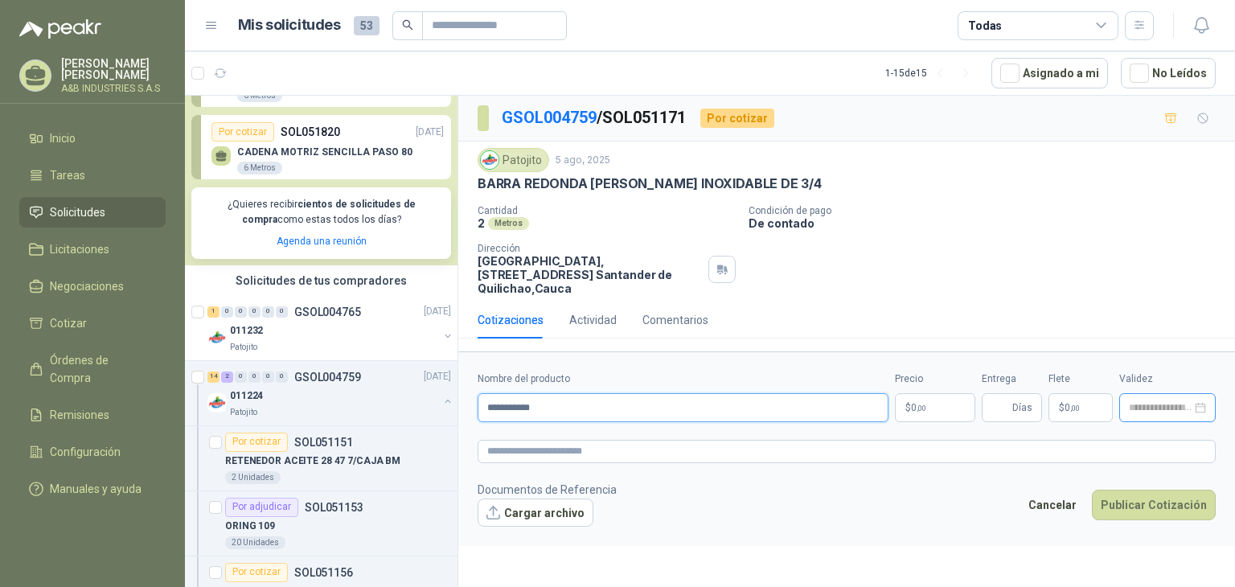
type input "**********"
drag, startPoint x: 856, startPoint y: 400, endPoint x: 845, endPoint y: 414, distance: 17.9
click at [855, 400] on input "**********" at bounding box center [683, 407] width 411 height 29
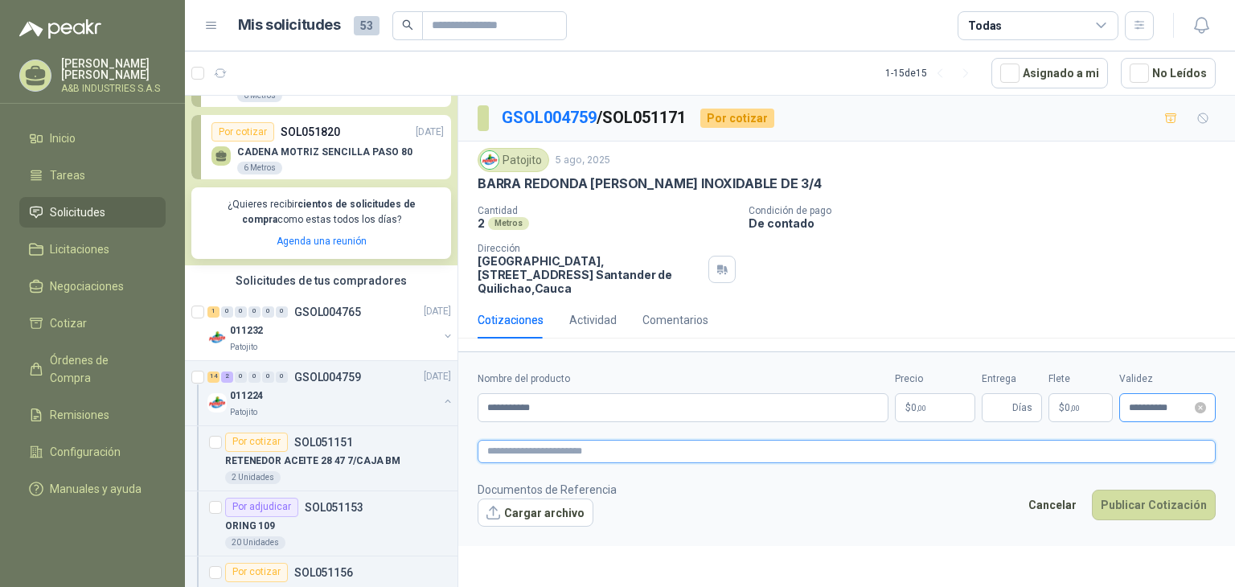
click at [772, 453] on textarea at bounding box center [847, 451] width 738 height 23
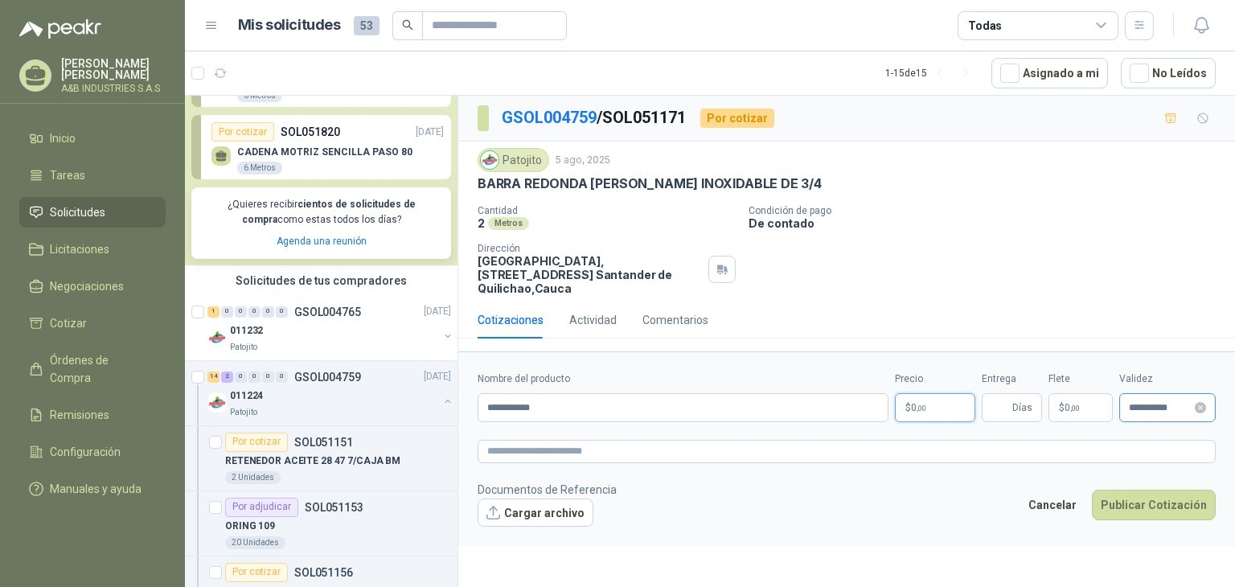
click at [942, 408] on p "$ 0 ,00" at bounding box center [935, 407] width 80 height 29
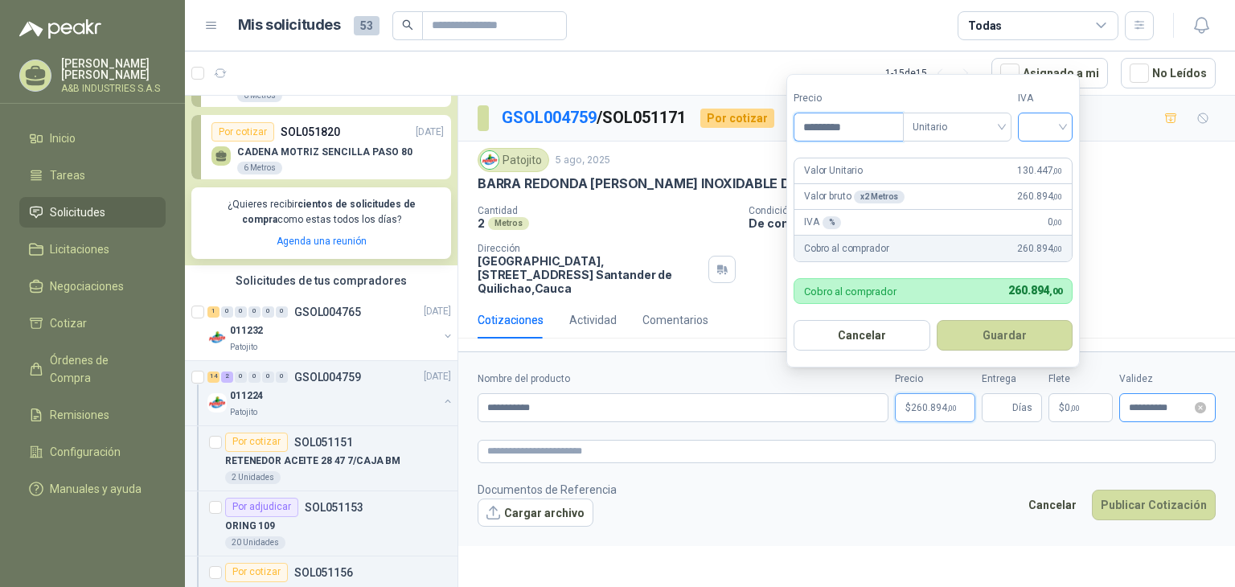
type input "*********"
click at [1040, 131] on input "search" at bounding box center [1045, 125] width 35 height 24
click at [1029, 163] on div "19%" at bounding box center [1048, 161] width 49 height 26
click at [978, 322] on button "Guardar" at bounding box center [1007, 335] width 138 height 31
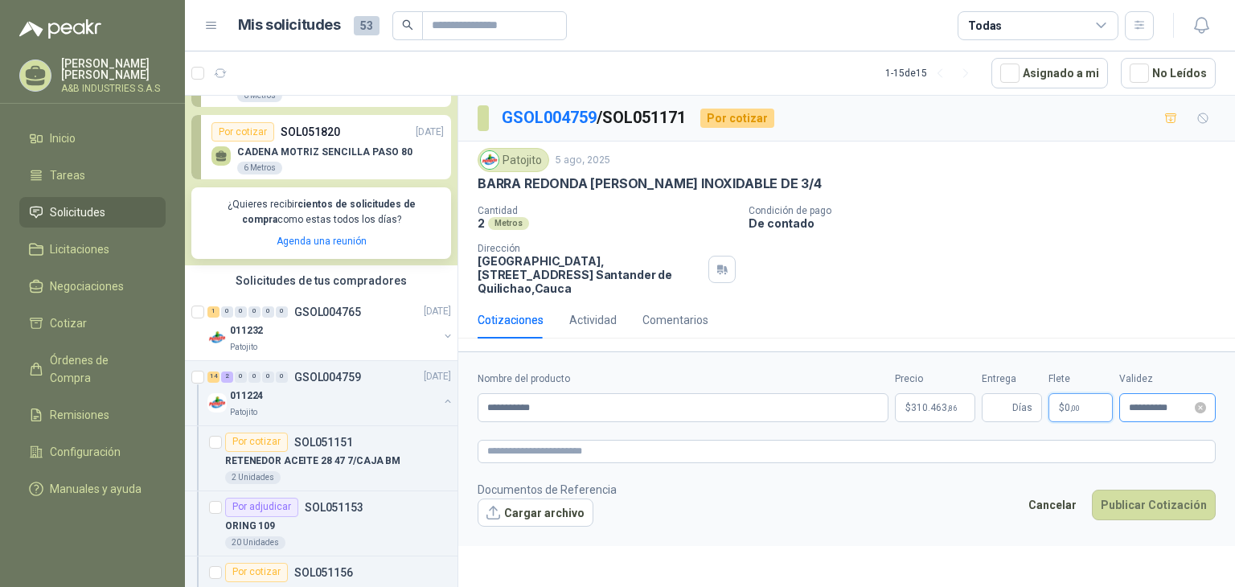
click at [1081, 403] on p "$ 0 ,00" at bounding box center [1081, 407] width 64 height 29
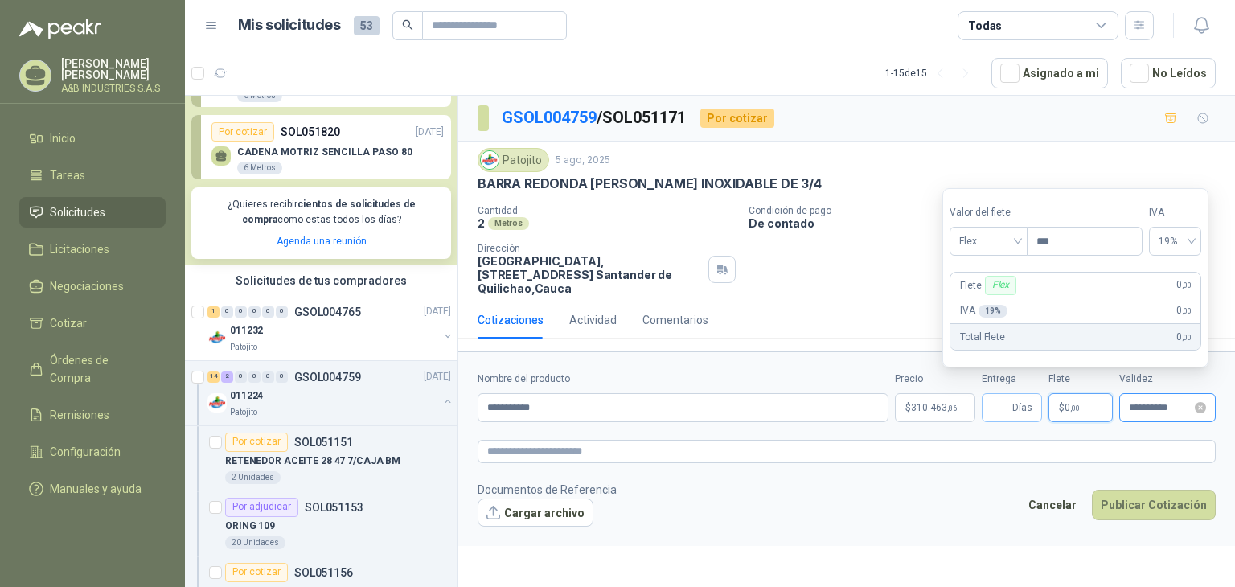
click at [1033, 402] on span "Días" at bounding box center [1012, 407] width 60 height 29
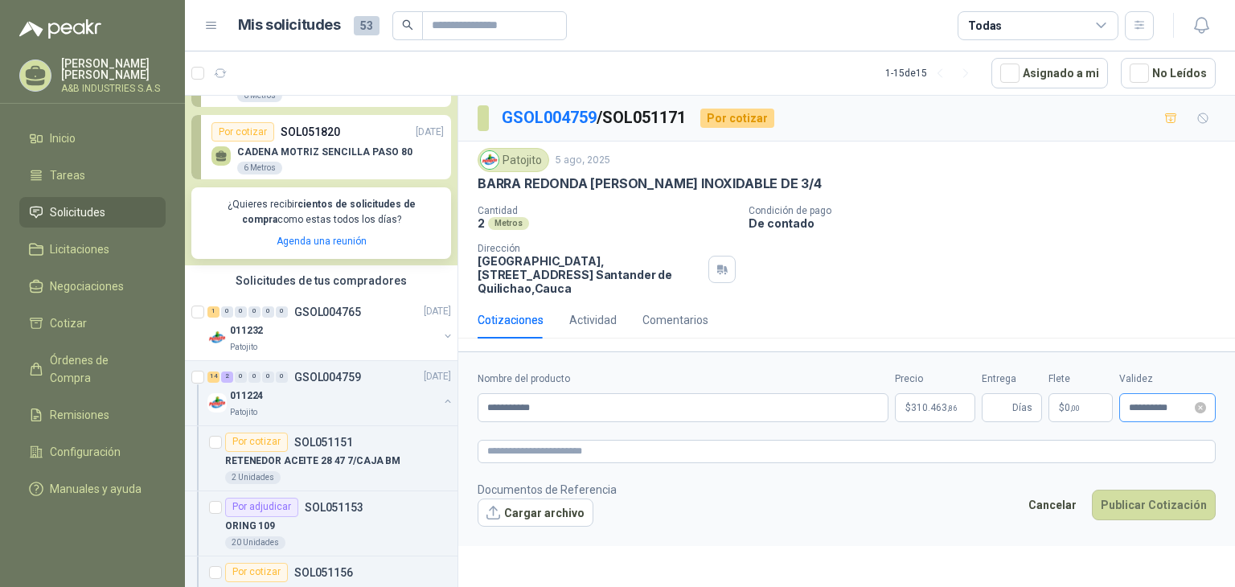
click at [970, 211] on p "Condición de pago" at bounding box center [989, 210] width 480 height 11
click at [945, 232] on div "Cantidad 2 Metros Condición de pago De contado Dirección Parque Industrial el P…" at bounding box center [847, 250] width 738 height 90
click at [714, 403] on input "**********" at bounding box center [683, 407] width 411 height 29
click at [737, 477] on form "**********" at bounding box center [846, 448] width 777 height 195
click at [1134, 509] on button "Publicar Cotización" at bounding box center [1154, 505] width 124 height 31
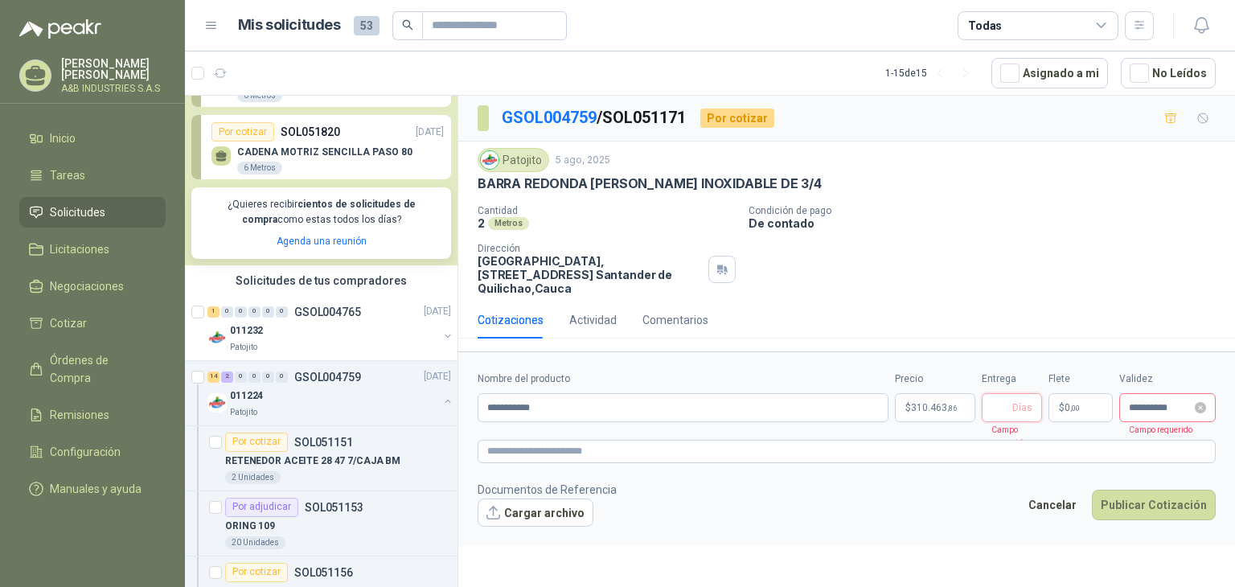
click at [1009, 411] on input "Entrega" at bounding box center [1001, 407] width 18 height 27
type input "*"
click at [1200, 402] on icon "close-circle" at bounding box center [1200, 407] width 11 height 11
click at [1160, 409] on input at bounding box center [1160, 408] width 63 height 10
type input "**********"
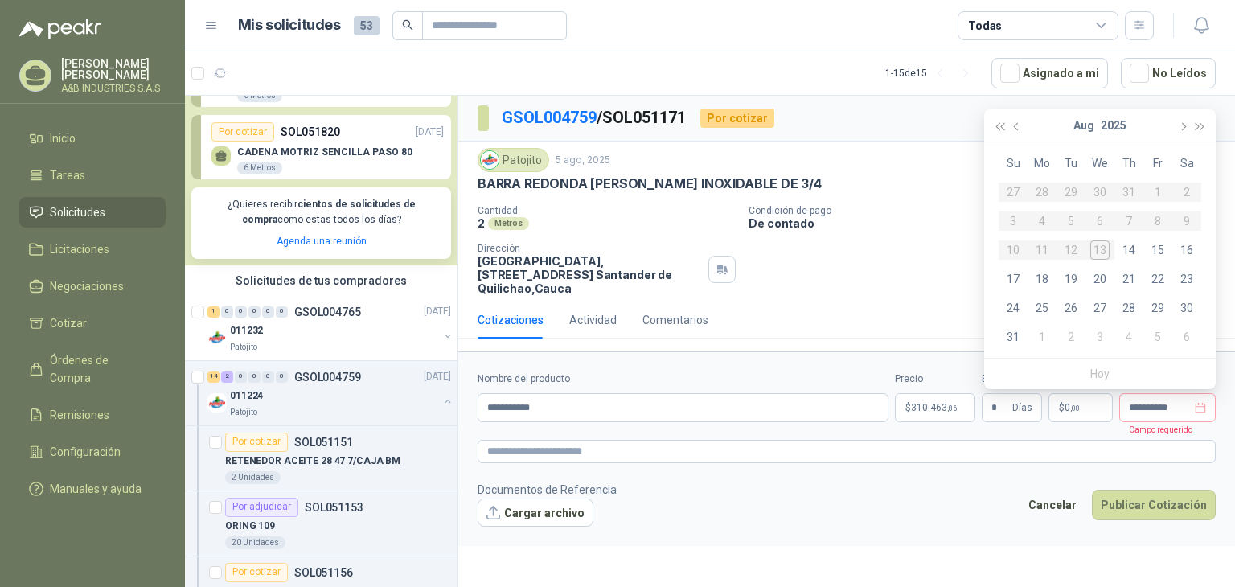
click at [976, 231] on div "Cantidad 2 Metros Condición de pago De contado Dirección Parque Industrial el P…" at bounding box center [847, 250] width 738 height 90
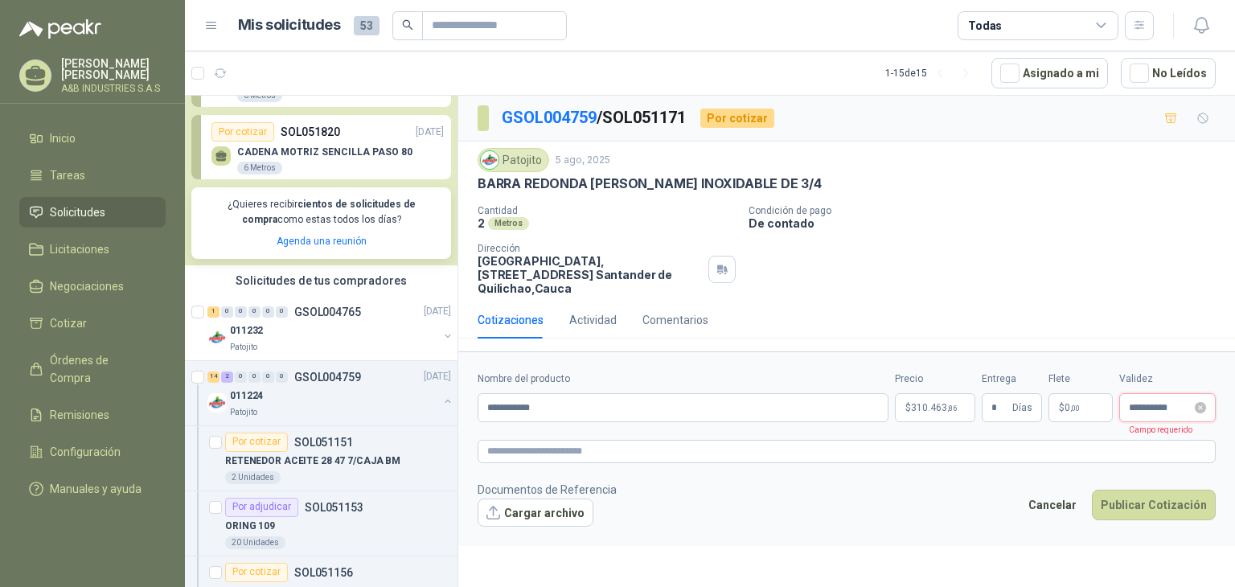
click at [1171, 410] on input "**********" at bounding box center [1160, 408] width 63 height 10
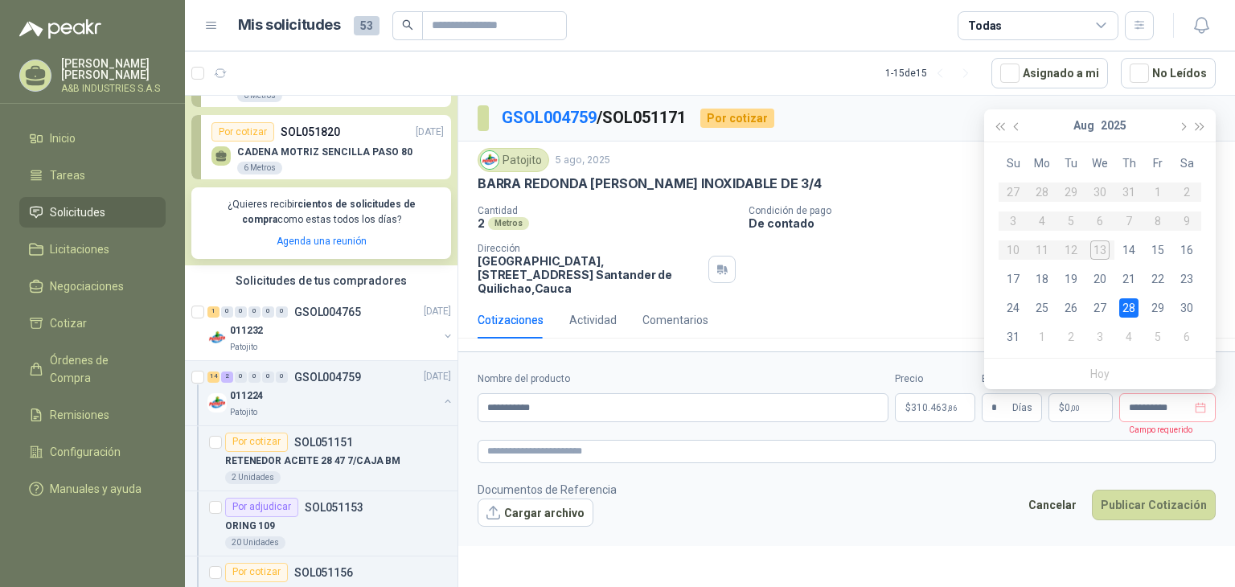
click at [852, 245] on div "Cantidad 2 Metros Condición de pago De contado Dirección Parque Industrial el P…" at bounding box center [847, 250] width 738 height 90
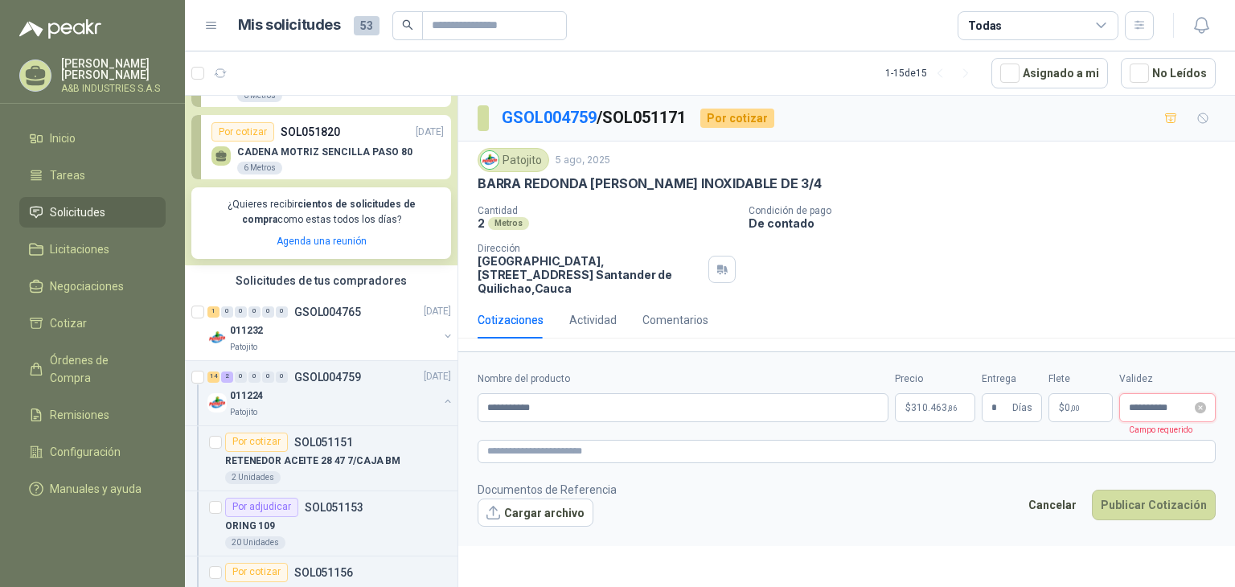
click at [1176, 407] on input "**********" at bounding box center [1160, 408] width 63 height 10
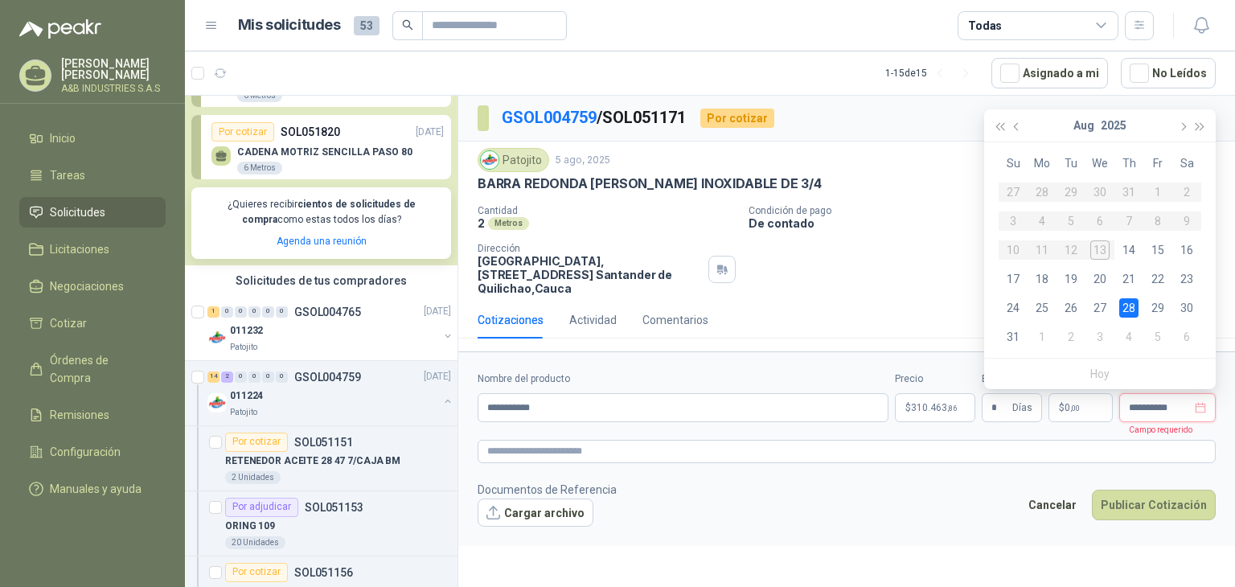
type input "**********"
click at [959, 258] on div "Cantidad 2 Metros Condición de pago De contado Dirección Parque Industrial el P…" at bounding box center [847, 250] width 738 height 90
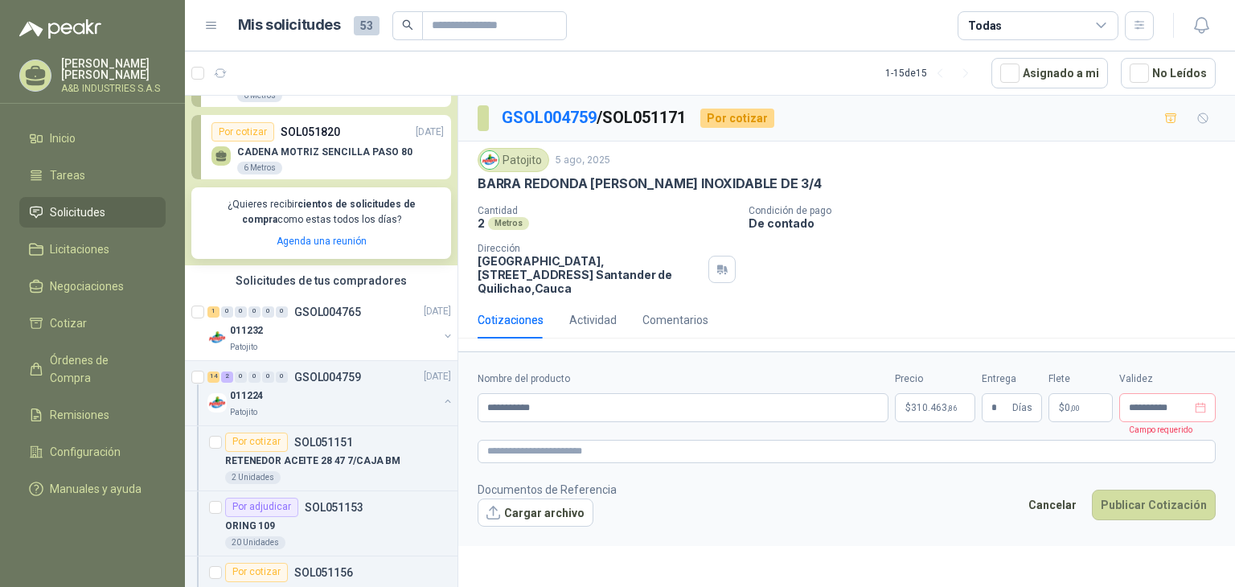
click at [946, 500] on footer "Documentos de Referencia Cargar archivo Cancelar Publicar Cotización" at bounding box center [847, 504] width 738 height 47
click at [1144, 409] on input "**********" at bounding box center [1160, 408] width 63 height 10
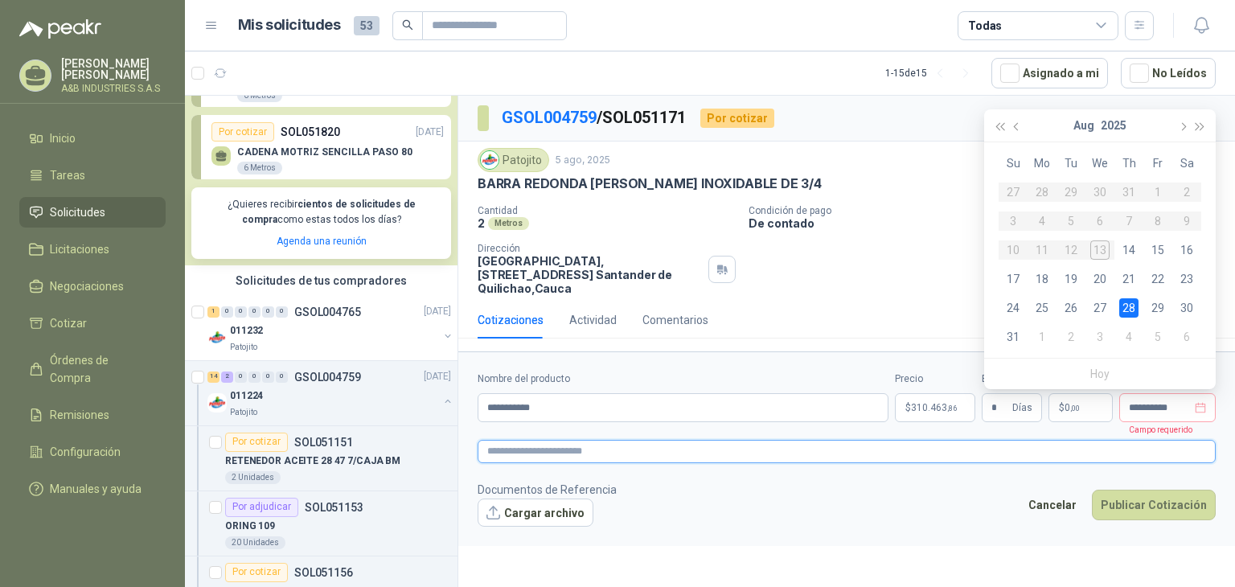
click at [1043, 442] on textarea at bounding box center [847, 451] width 738 height 23
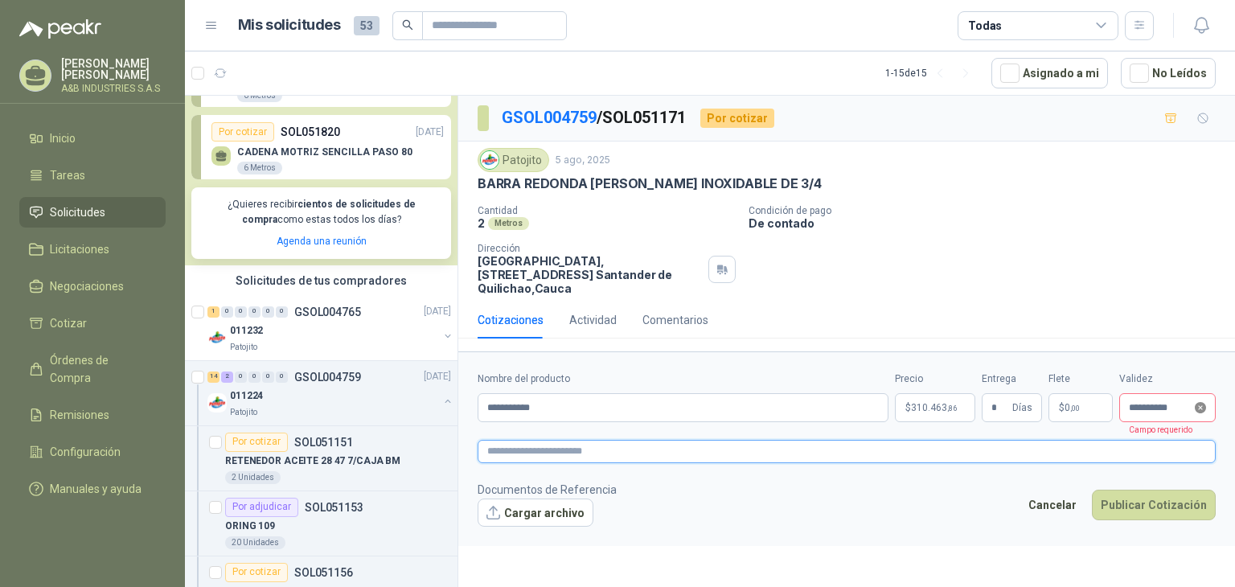
click at [1199, 410] on icon "close-circle" at bounding box center [1200, 407] width 11 height 11
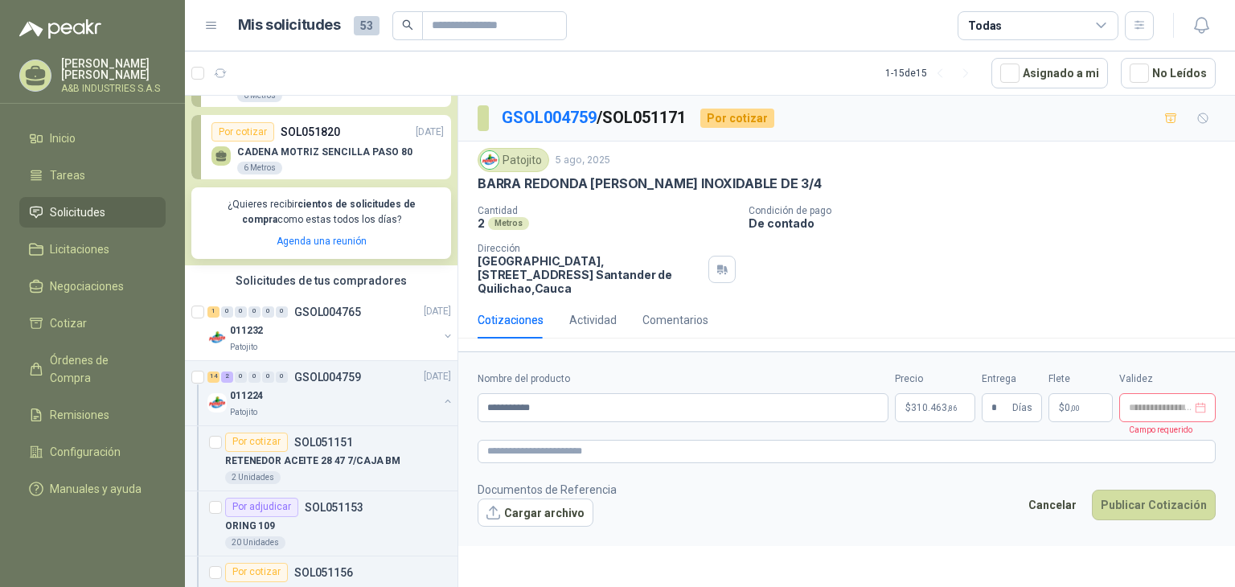
click at [1003, 276] on div "Cantidad 2 Metros Condición de pago De contado Dirección Parque Industrial el P…" at bounding box center [847, 250] width 738 height 90
click at [925, 223] on p "De contado" at bounding box center [989, 223] width 480 height 14
click at [1152, 406] on input at bounding box center [1160, 408] width 63 height 10
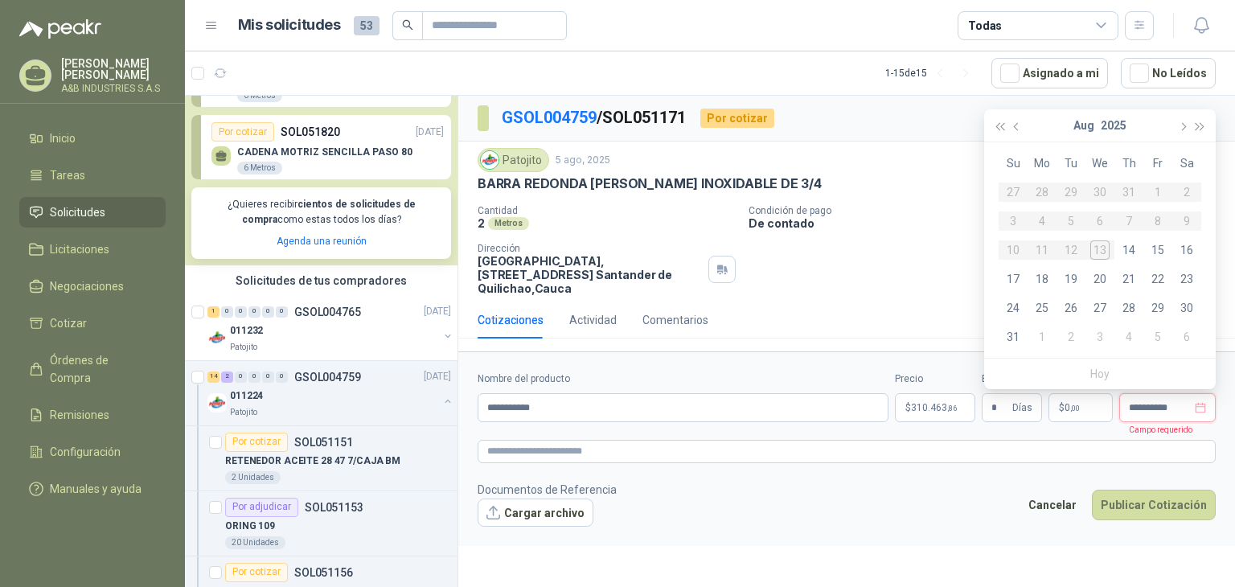
type input "**********"
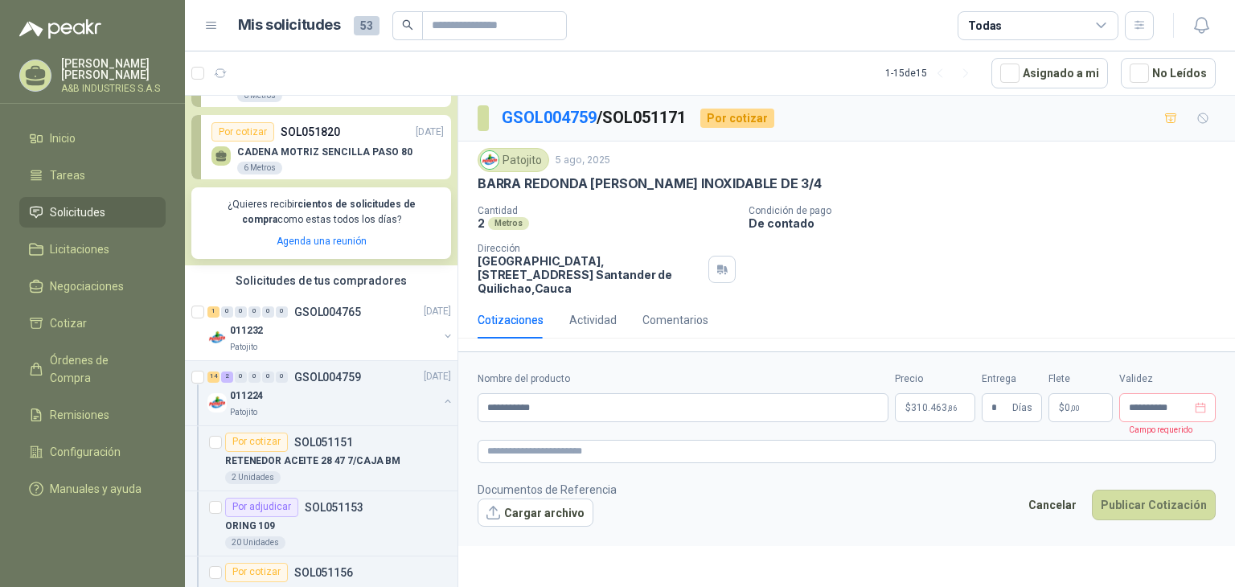
click at [946, 232] on div "Cantidad 2 Metros Condición de pago De contado Dirección Parque Industrial el P…" at bounding box center [847, 250] width 738 height 90
click at [1180, 404] on input "**********" at bounding box center [1160, 408] width 63 height 10
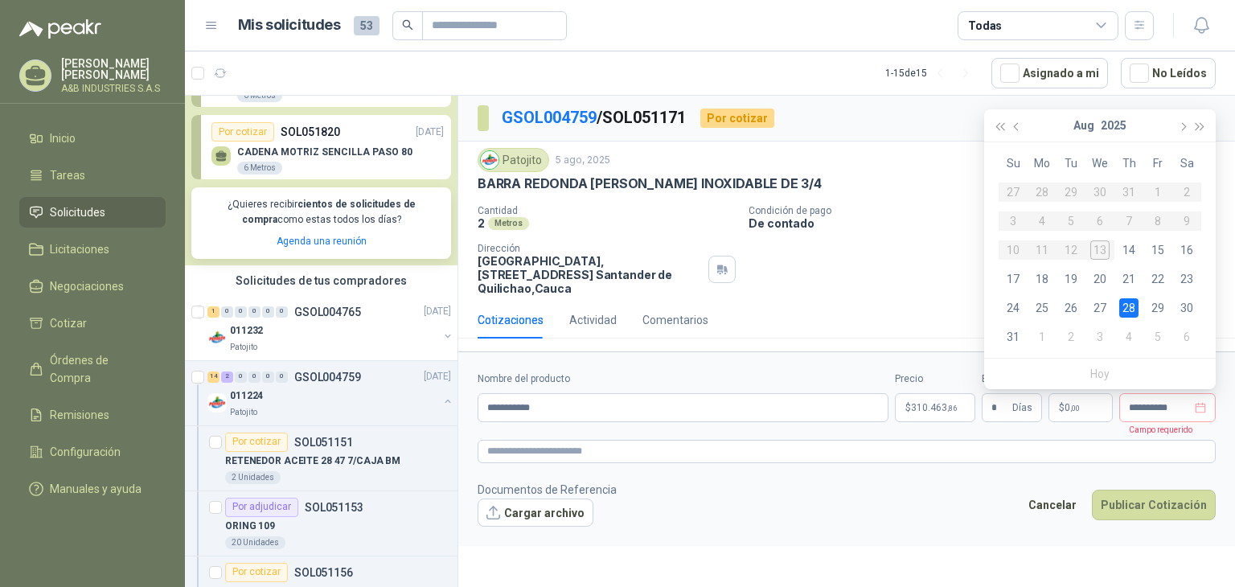
click at [930, 257] on div "Cantidad 2 Metros Condición de pago De contado Dirección Parque Industrial el P…" at bounding box center [847, 250] width 738 height 90
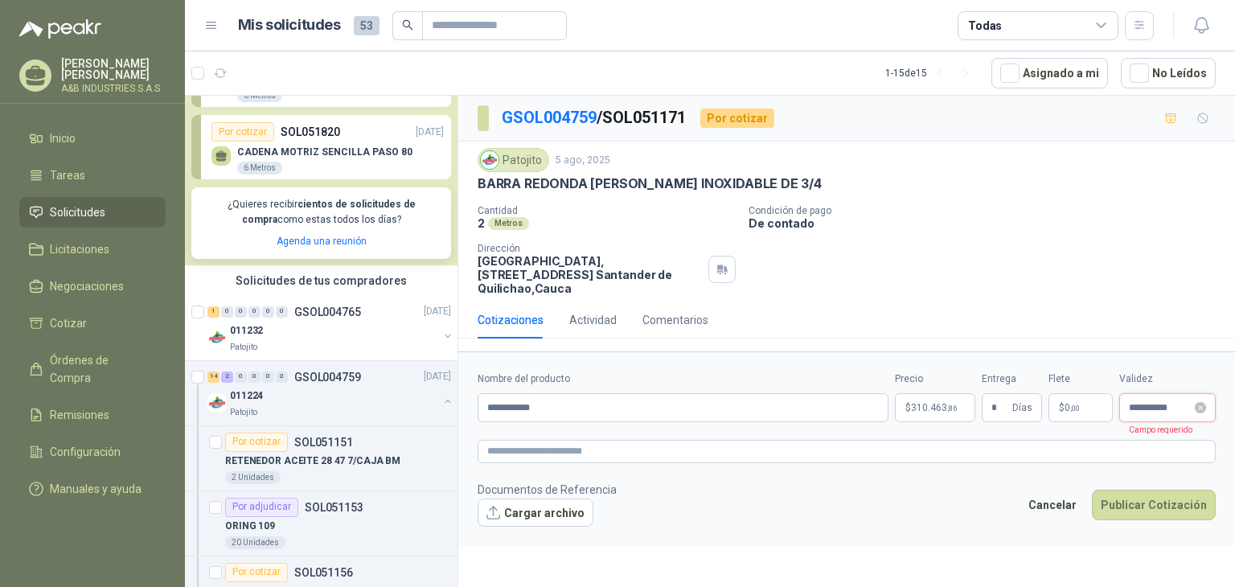
click at [1168, 406] on input "**********" at bounding box center [1160, 408] width 63 height 10
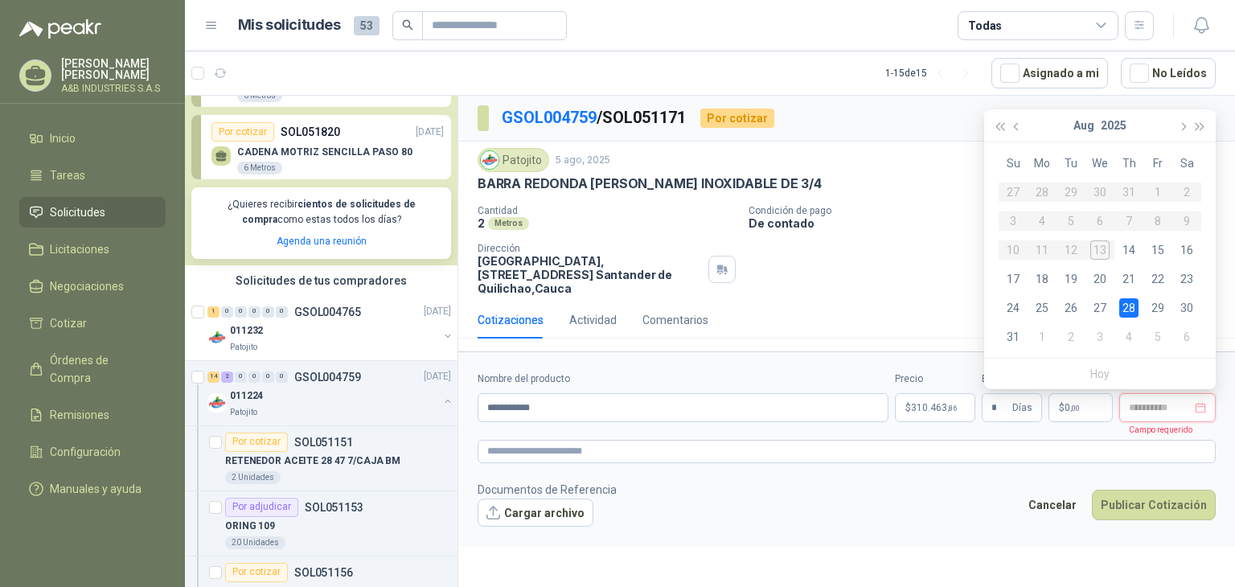
type input "**********"
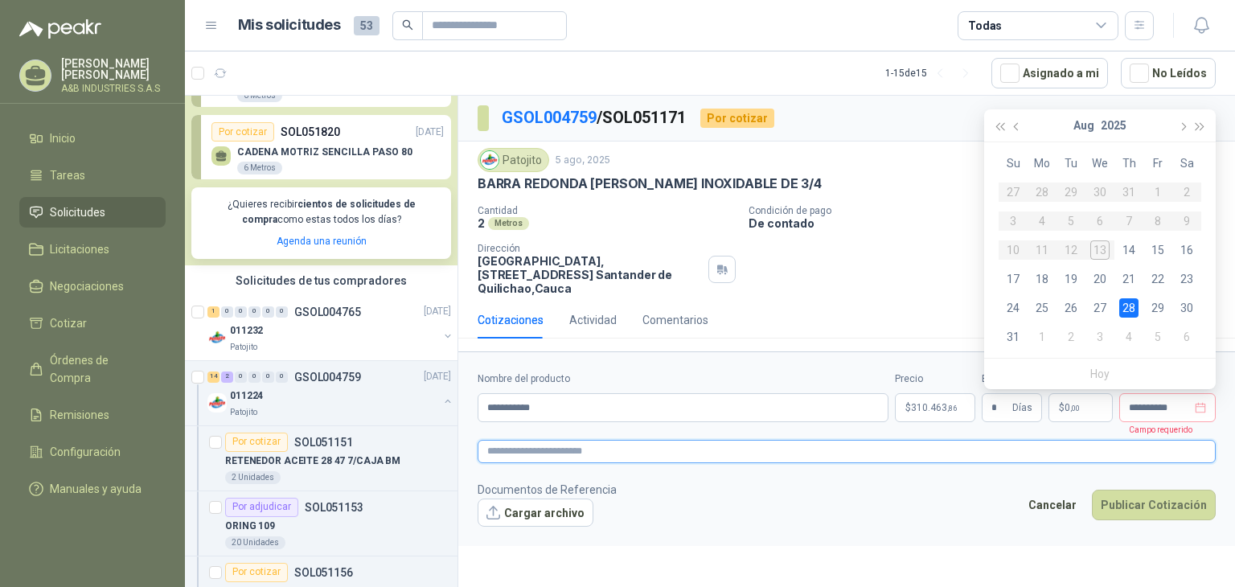
click at [1012, 452] on textarea at bounding box center [847, 451] width 738 height 23
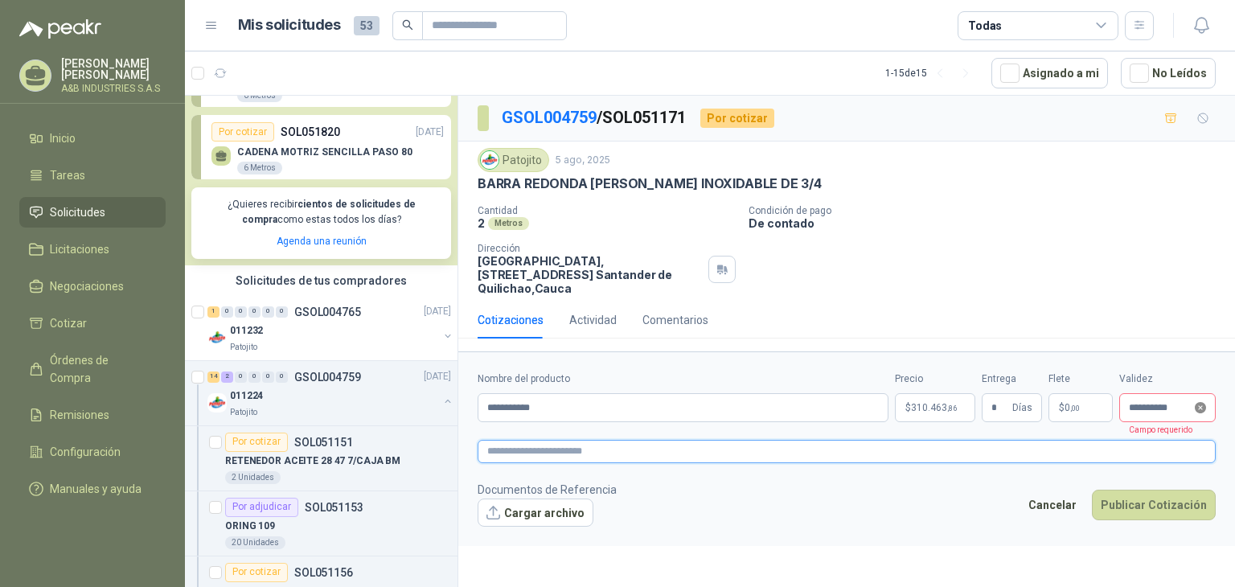
click at [1197, 409] on icon "close-circle" at bounding box center [1200, 407] width 11 height 11
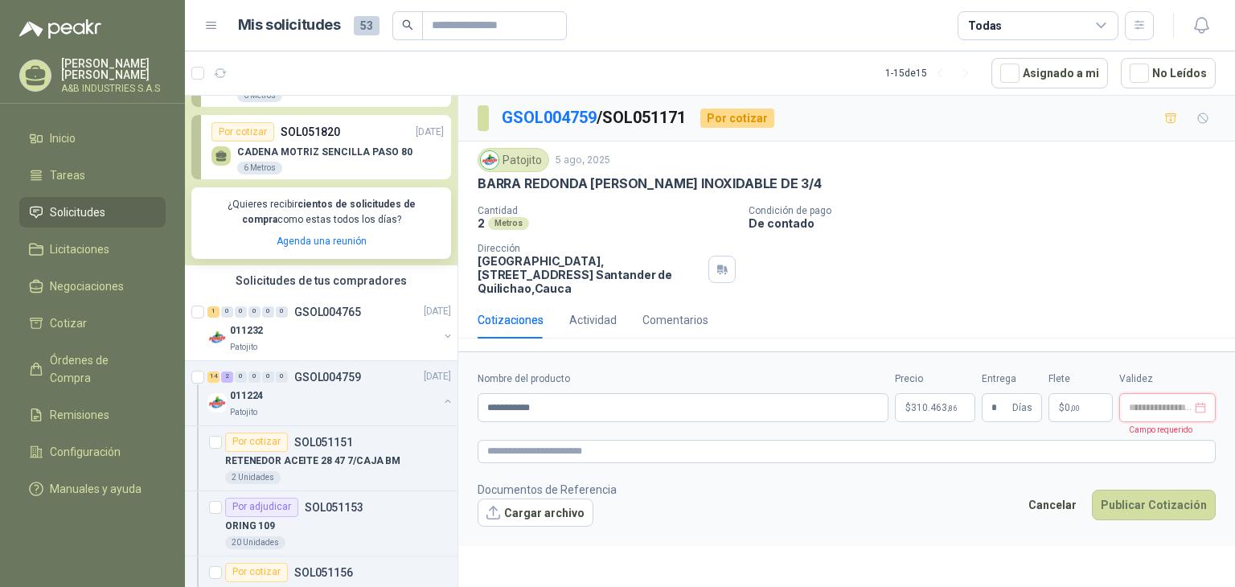
click at [1177, 409] on input at bounding box center [1160, 408] width 63 height 10
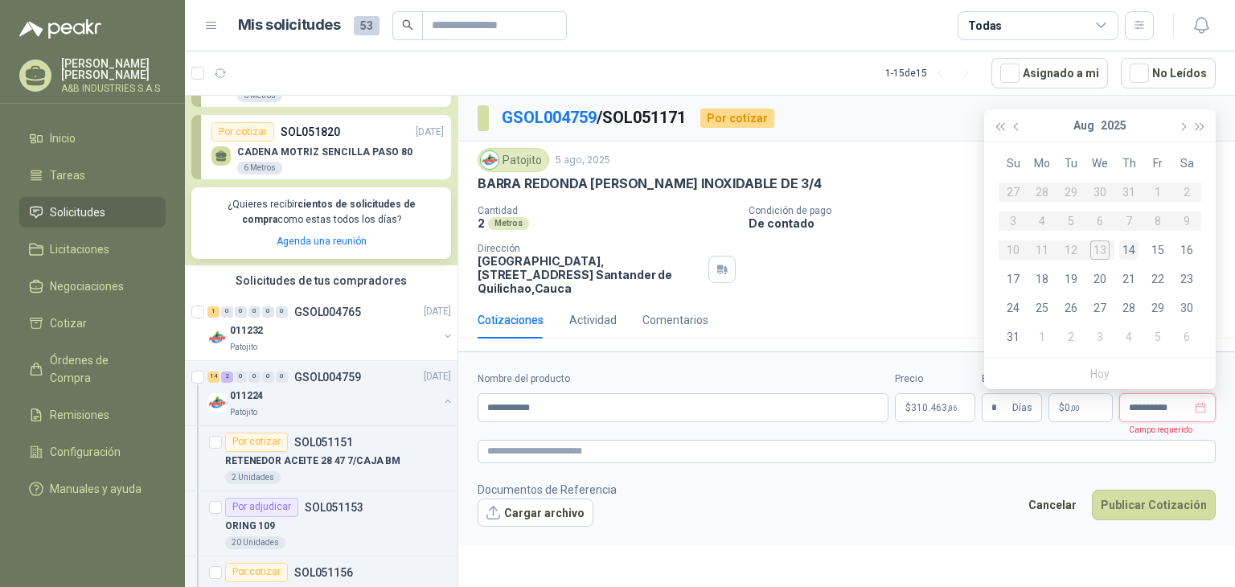
type input "**********"
click at [1182, 125] on span "button" at bounding box center [1182, 127] width 8 height 8
type input "**********"
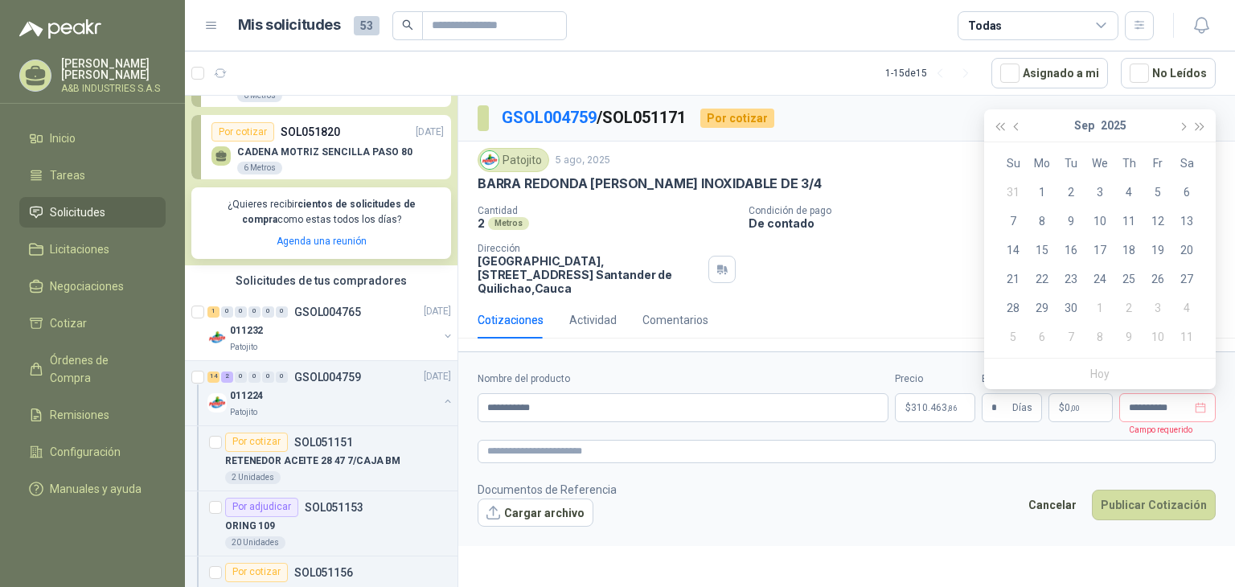
type input "**********"
click at [1187, 249] on div "20" at bounding box center [1186, 249] width 19 height 19
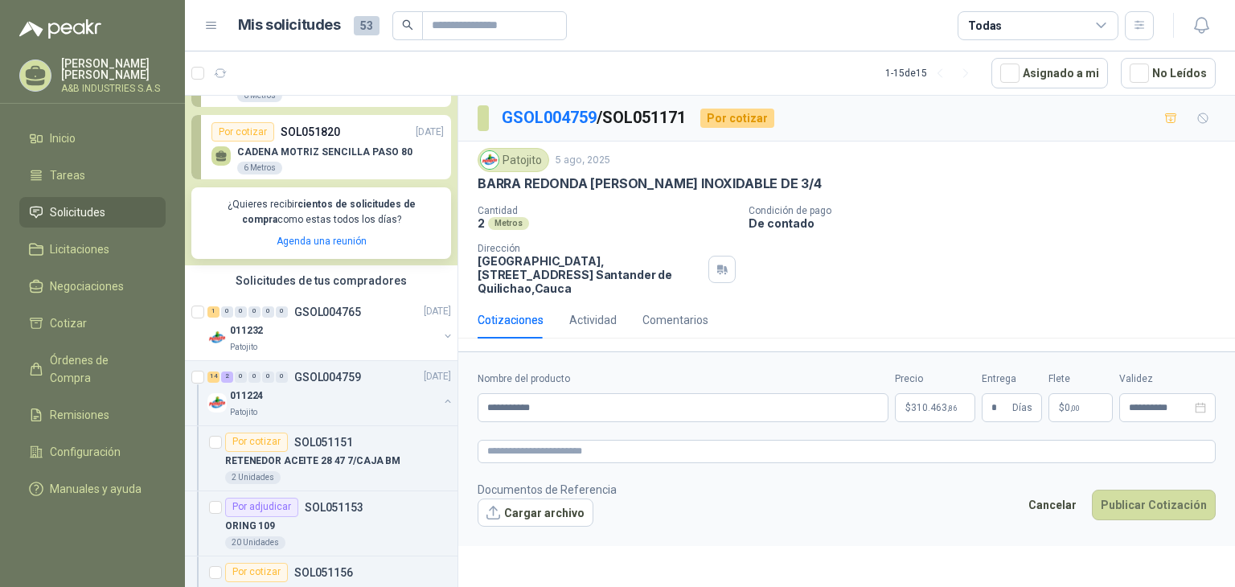
click at [1093, 216] on p "De contado" at bounding box center [989, 223] width 480 height 14
click at [997, 473] on form "**********" at bounding box center [846, 448] width 777 height 195
click at [1170, 407] on input "**********" at bounding box center [1160, 408] width 63 height 10
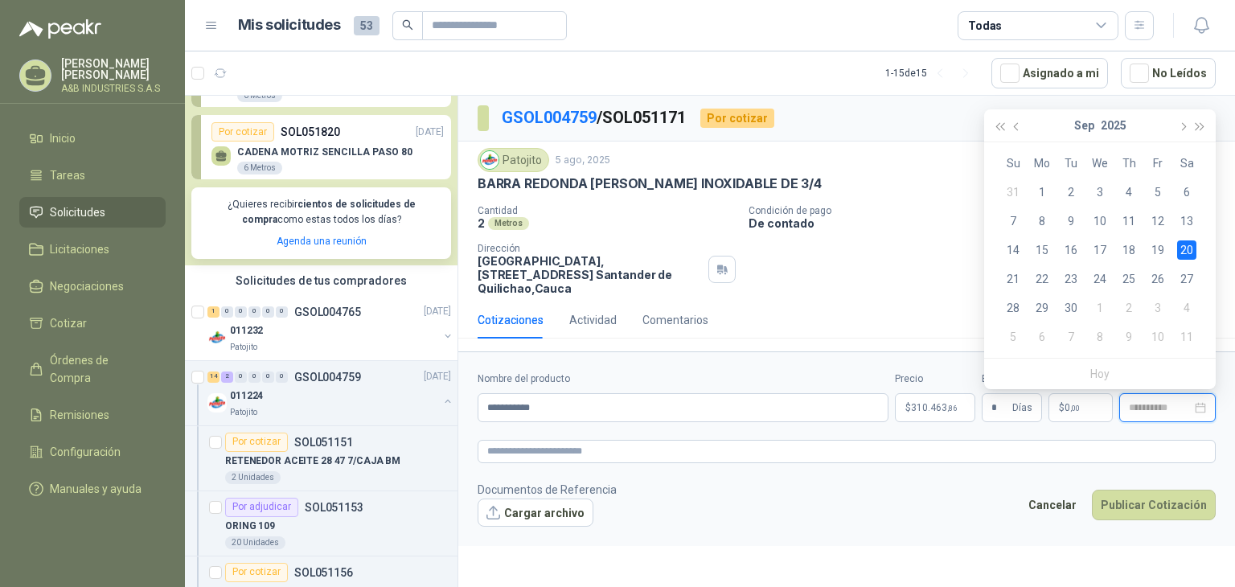
type input "**********"
click at [922, 255] on div "Cantidad 2 Metros Condición de pago De contado Dirección Parque Industrial el P…" at bounding box center [847, 250] width 738 height 90
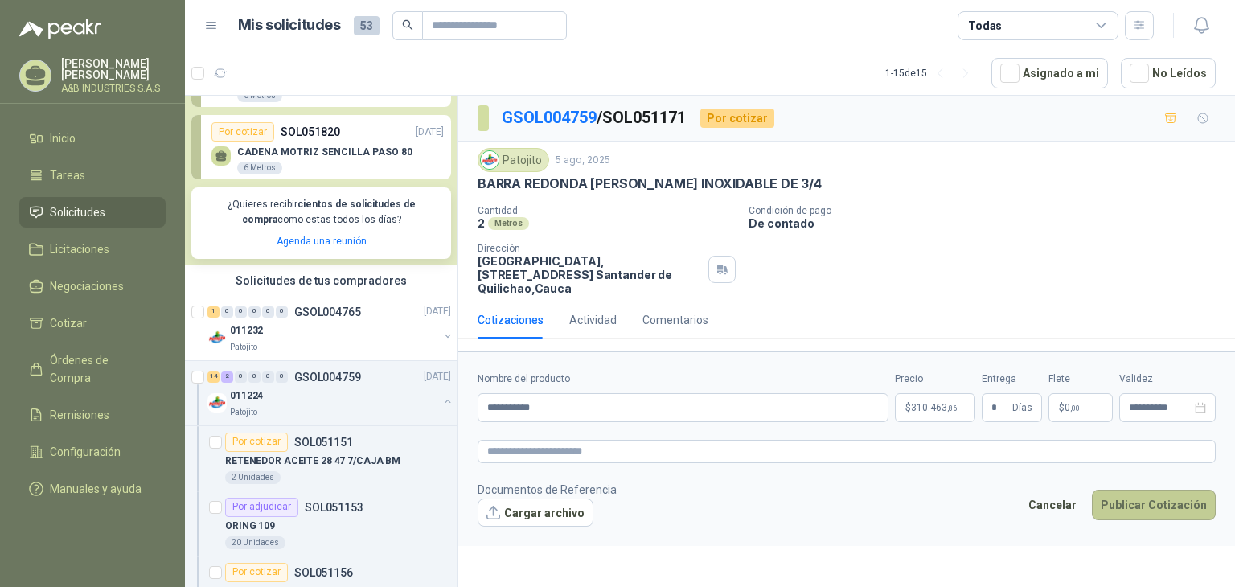
click at [1130, 506] on button "Publicar Cotización" at bounding box center [1154, 505] width 124 height 31
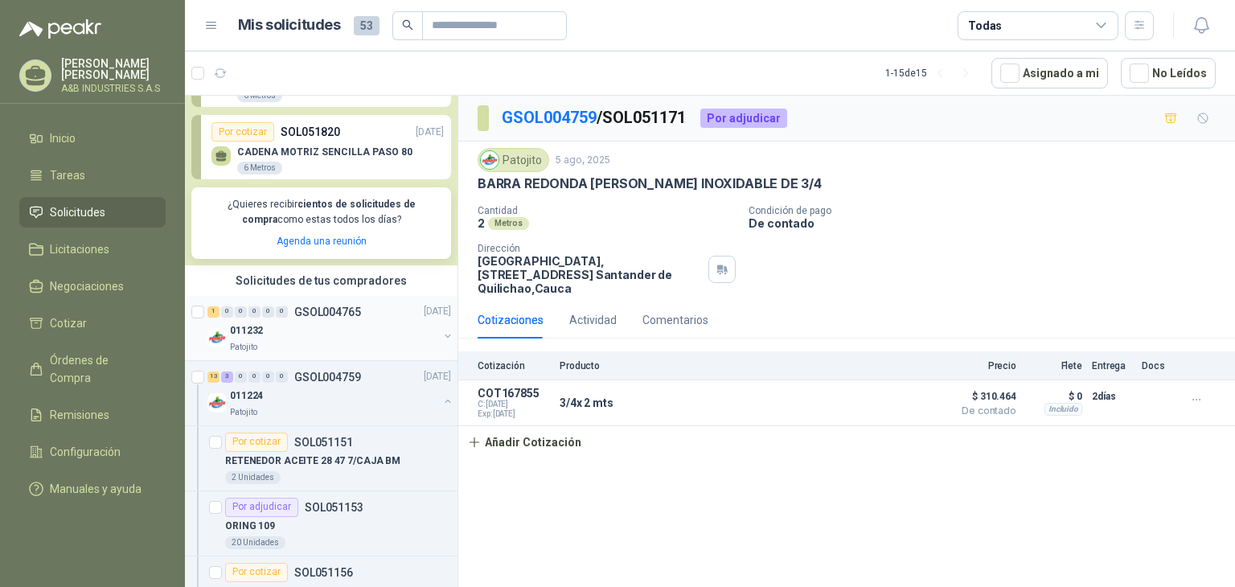
click at [362, 332] on div "011232" at bounding box center [334, 331] width 208 height 19
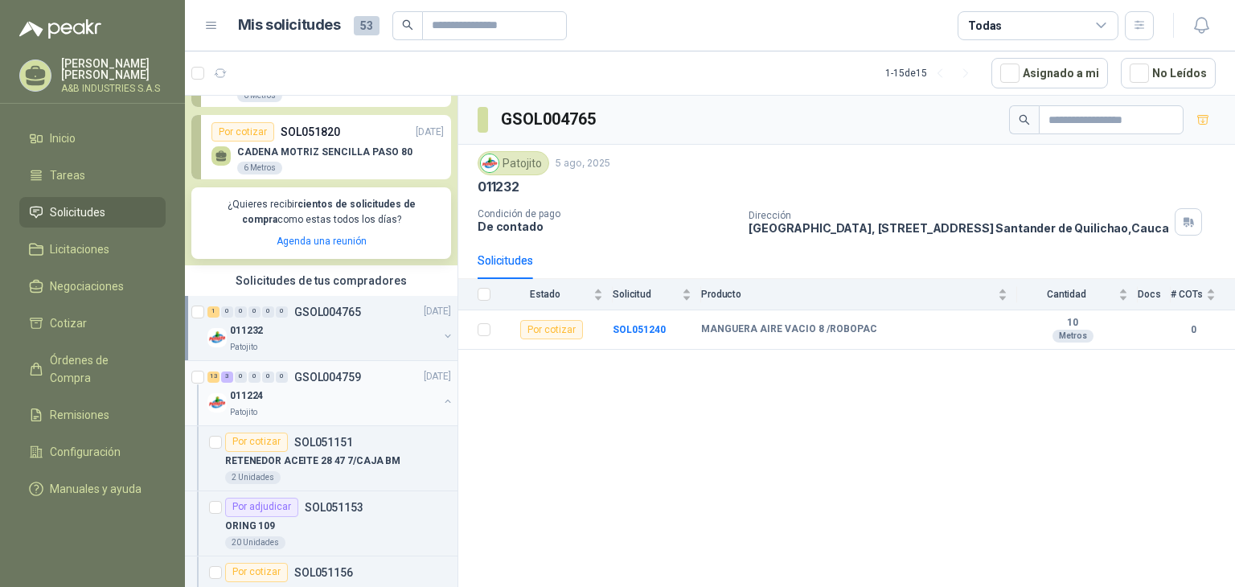
click at [347, 393] on div "011224" at bounding box center [334, 396] width 208 height 19
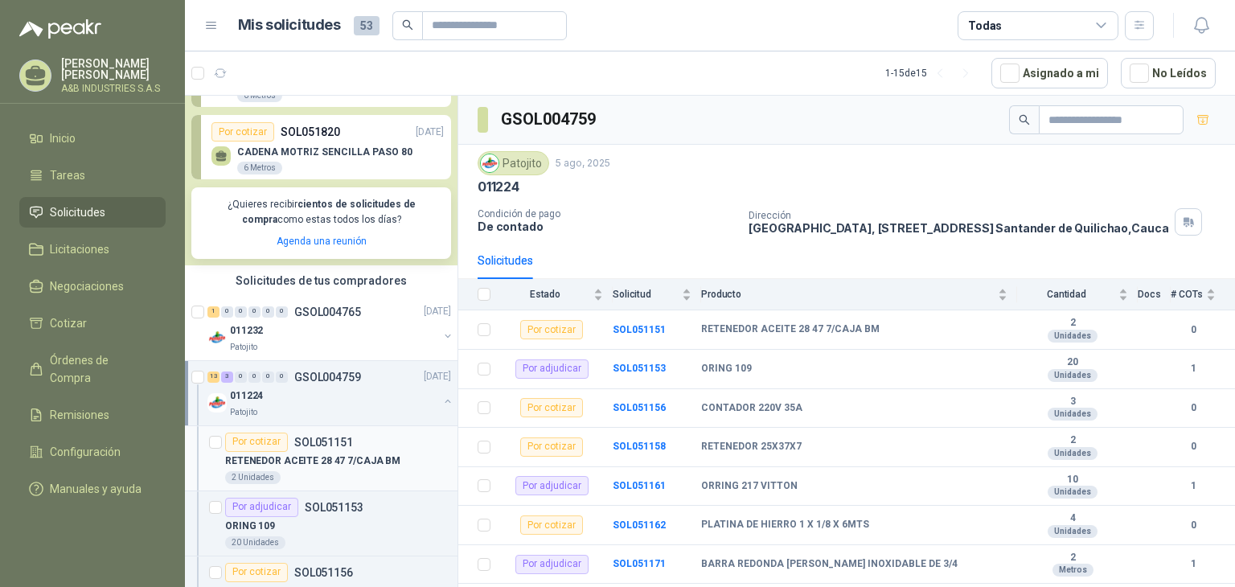
click at [389, 442] on div "Por cotizar SOL051151" at bounding box center [338, 442] width 226 height 19
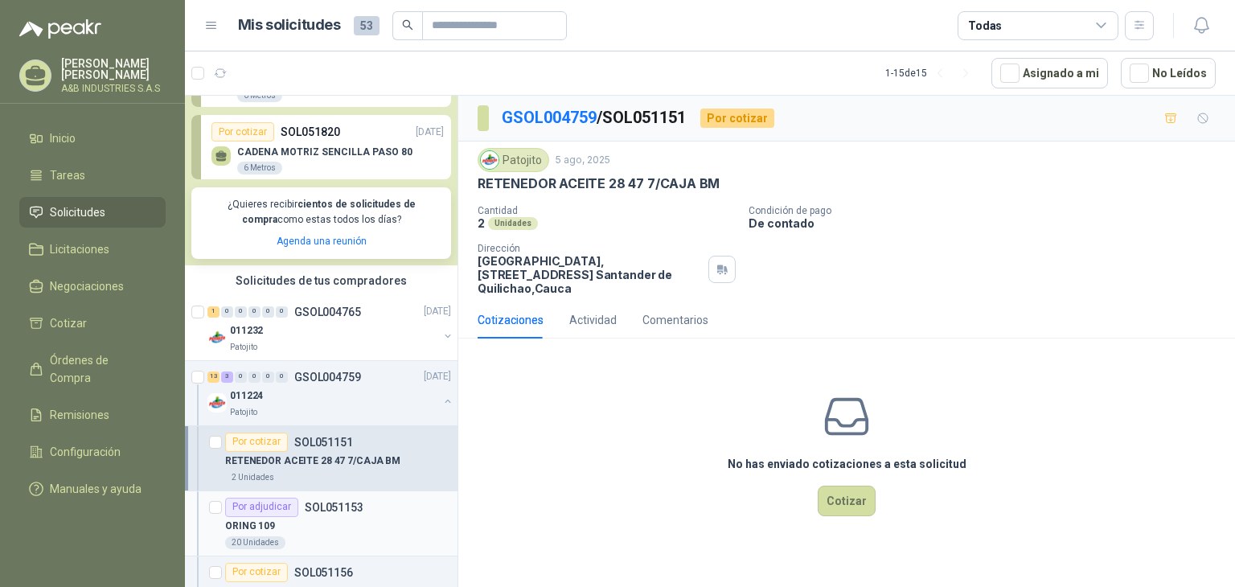
click at [349, 508] on p "SOL051153" at bounding box center [334, 507] width 59 height 11
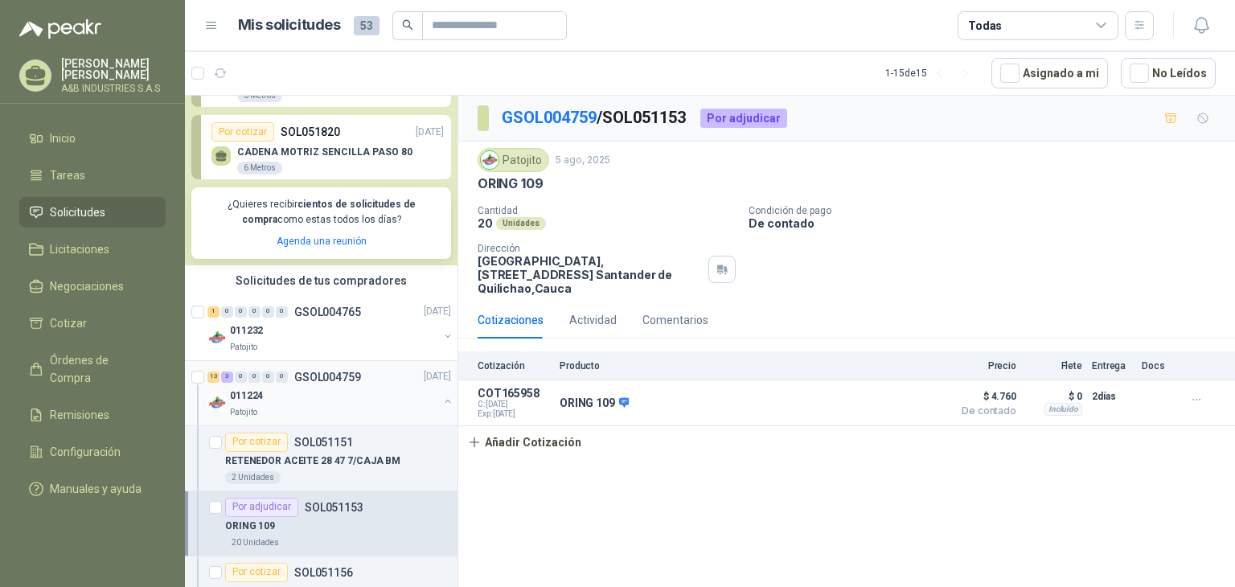
click at [351, 400] on div "011224" at bounding box center [334, 396] width 208 height 19
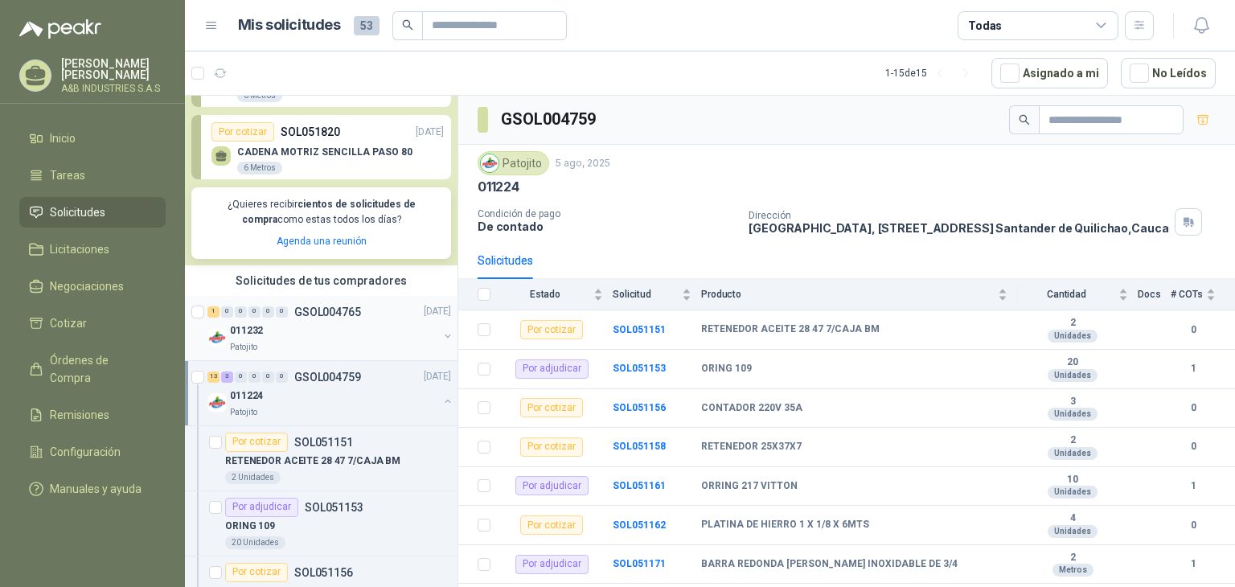
click at [311, 354] on div "1 0 0 0 0 0 GSOL004765 [DATE] 011232 Patojito" at bounding box center [321, 328] width 273 height 65
click at [363, 326] on div "011232" at bounding box center [334, 331] width 208 height 19
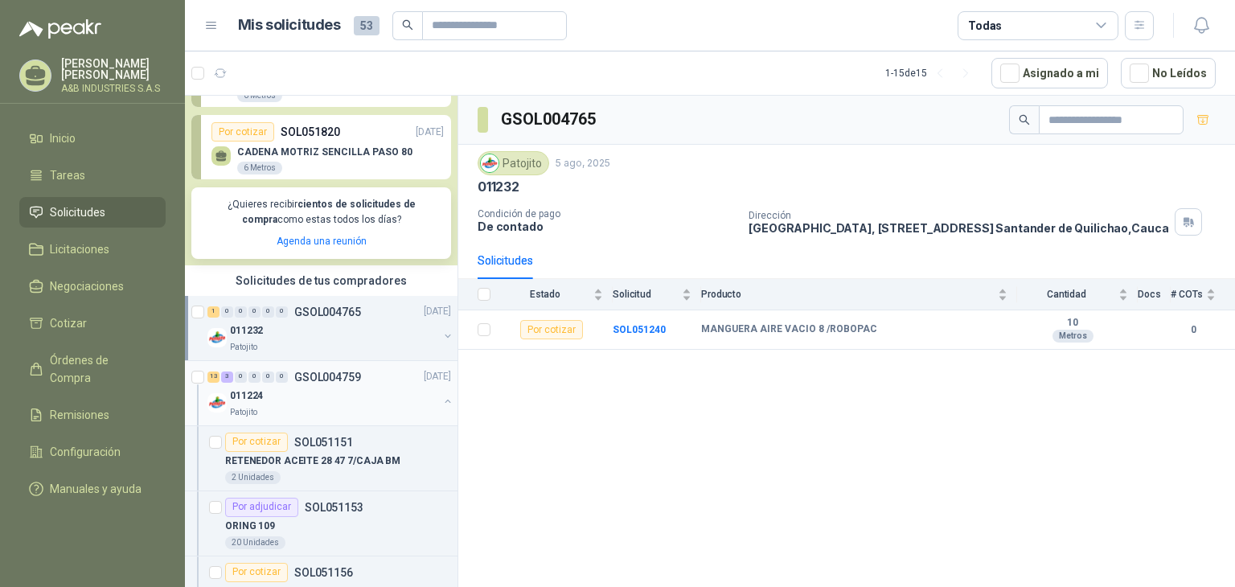
click at [343, 387] on div "011224" at bounding box center [334, 396] width 208 height 19
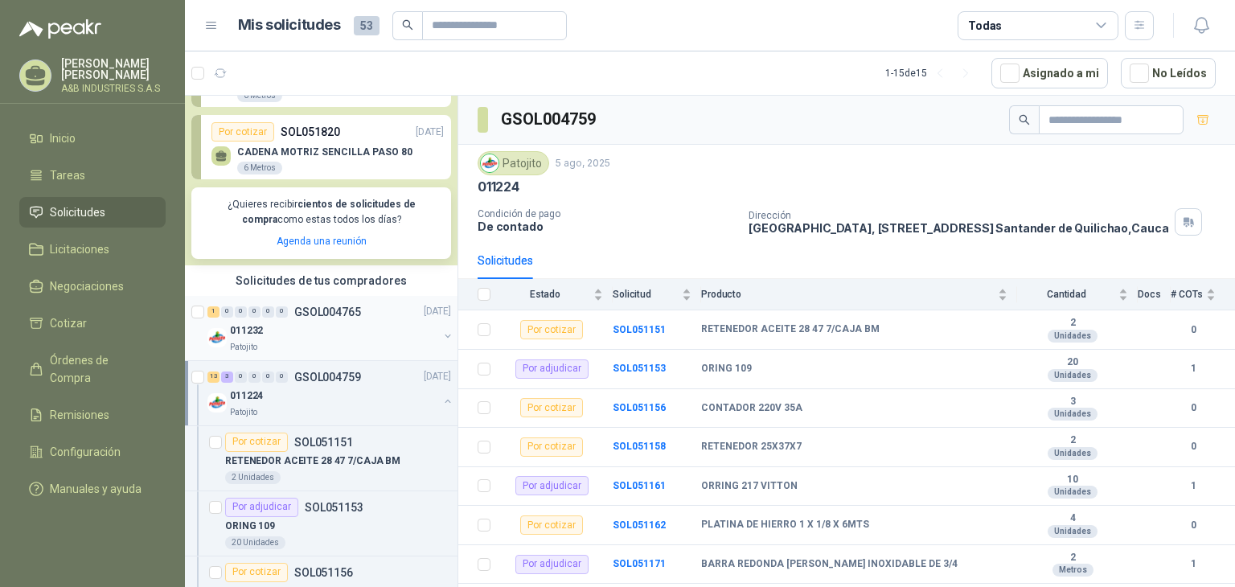
click at [328, 339] on div "011232" at bounding box center [334, 331] width 208 height 19
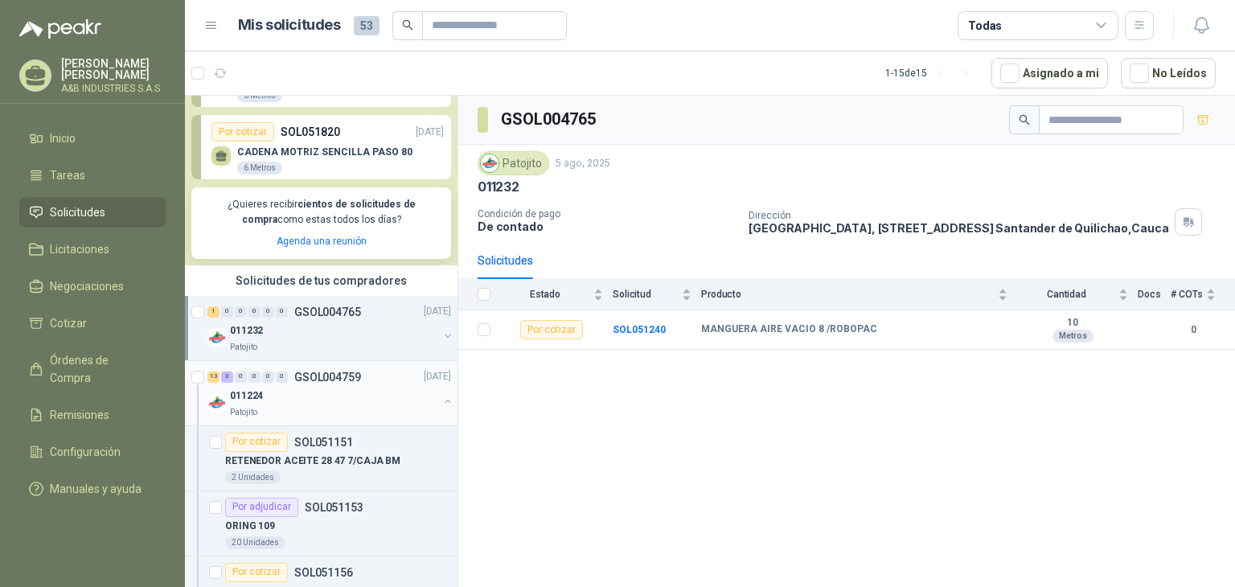
click at [351, 414] on div "Patojito" at bounding box center [334, 412] width 208 height 13
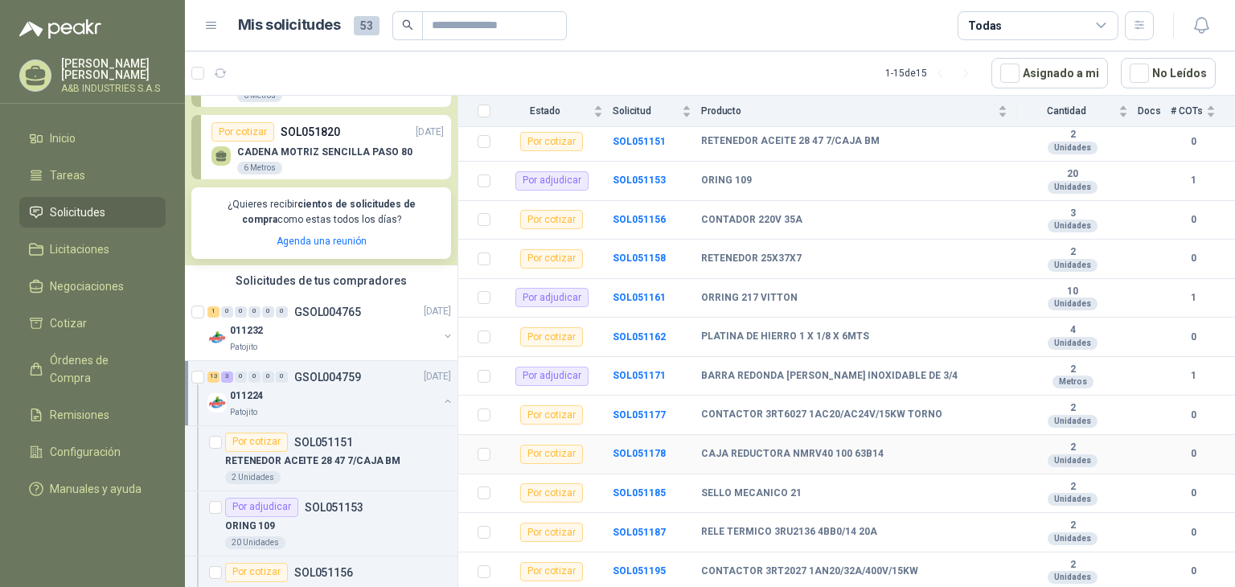
scroll to position [161, 0]
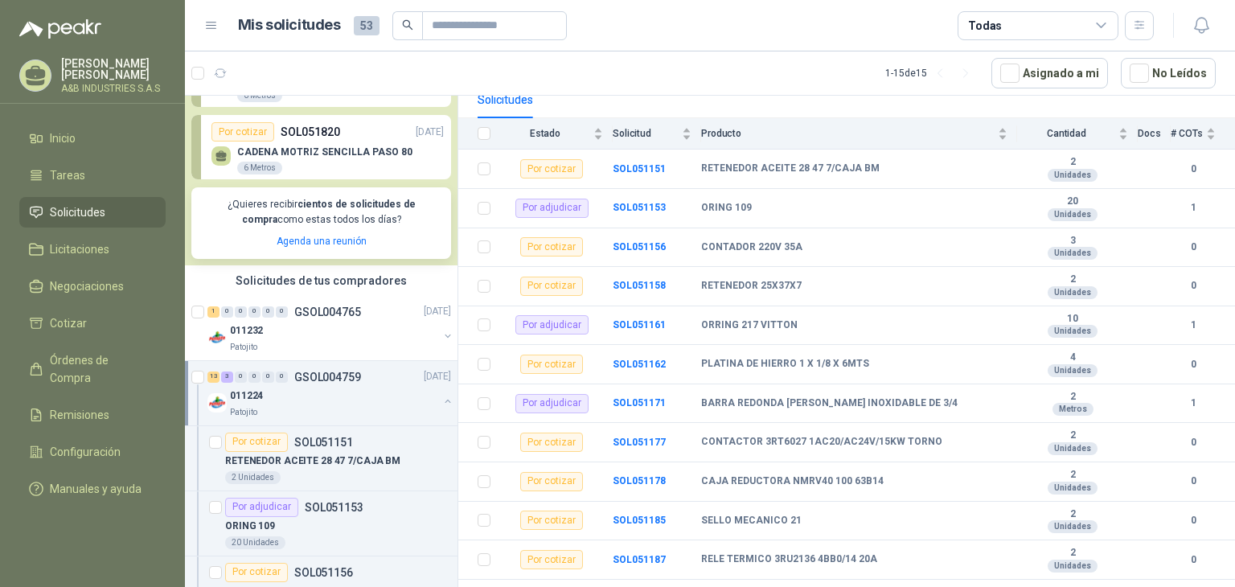
drag, startPoint x: 1234, startPoint y: 277, endPoint x: 1234, endPoint y: 291, distance: 13.7
click at [1234, 291] on section "GSOL004759 Patojito [DATE] 011224 Condición de pago De contado Dirección [GEOGR…" at bounding box center [846, 344] width 777 height 497
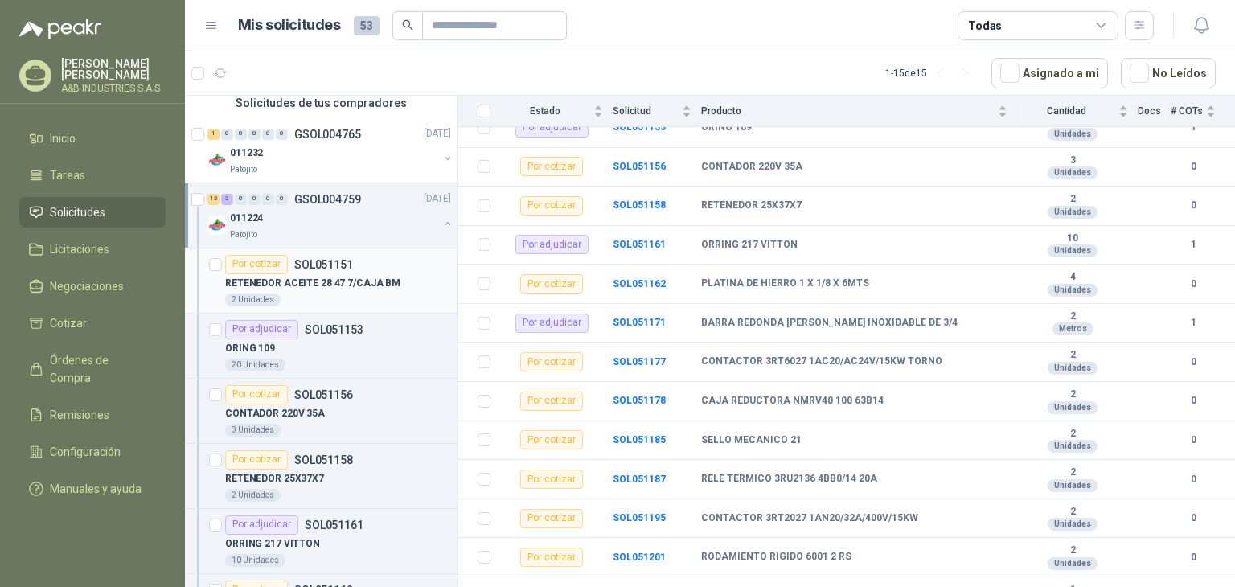
scroll to position [322, 0]
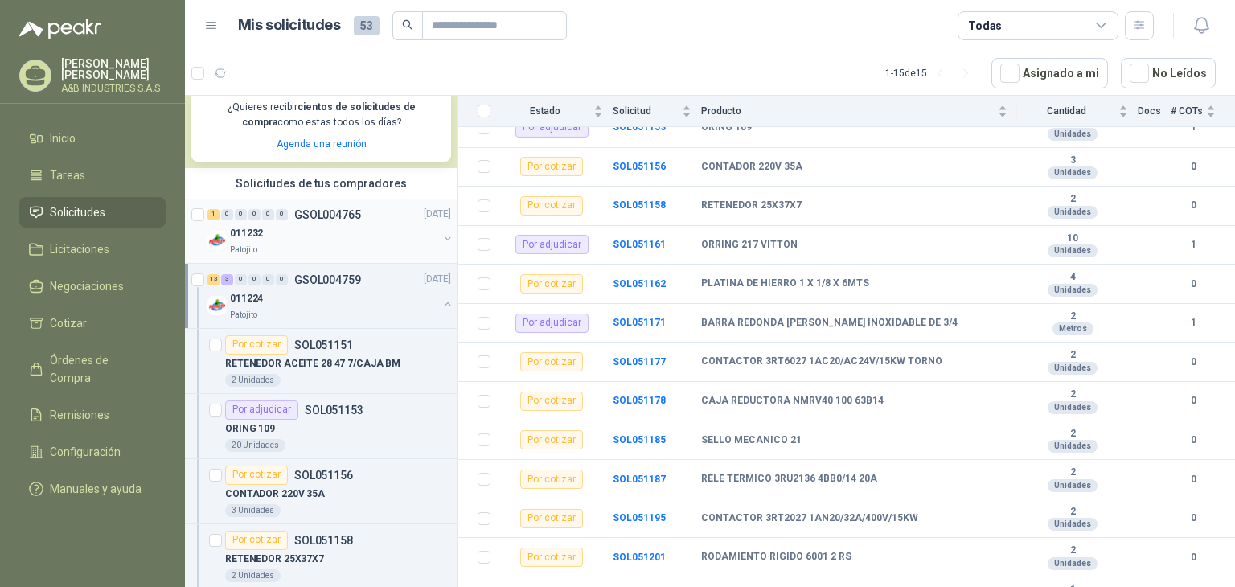
click at [292, 228] on div "011232" at bounding box center [334, 233] width 208 height 19
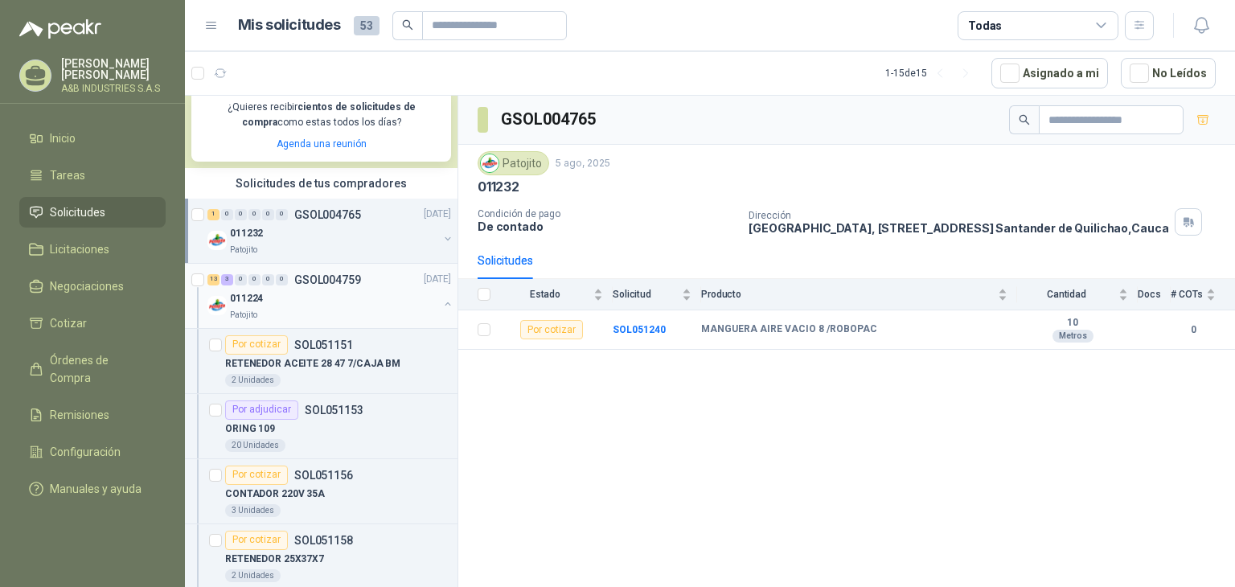
click at [294, 294] on div "011224" at bounding box center [334, 298] width 208 height 19
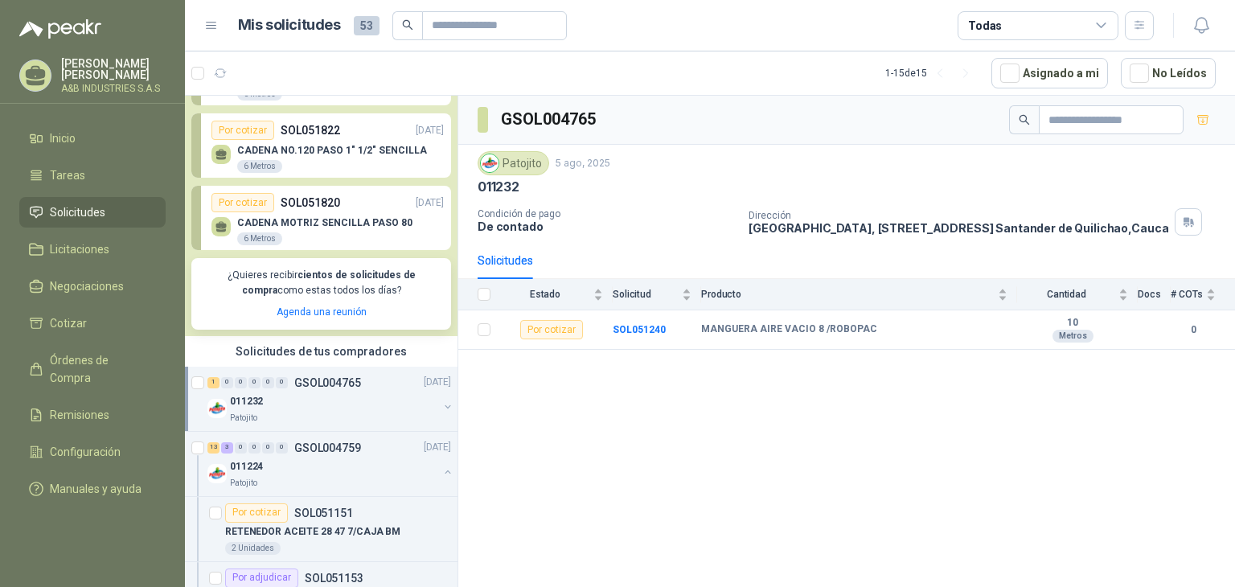
scroll to position [80, 0]
